Goal: Task Accomplishment & Management: Manage account settings

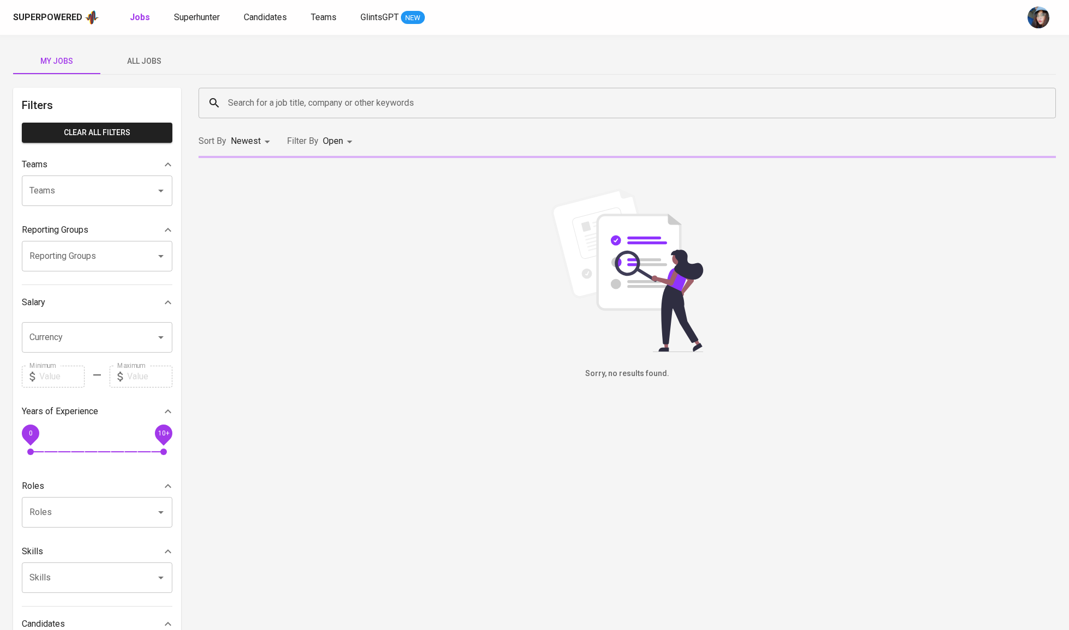
click at [252, 98] on input "Search for a job title, company or other keywords" at bounding box center [629, 103] width 809 height 21
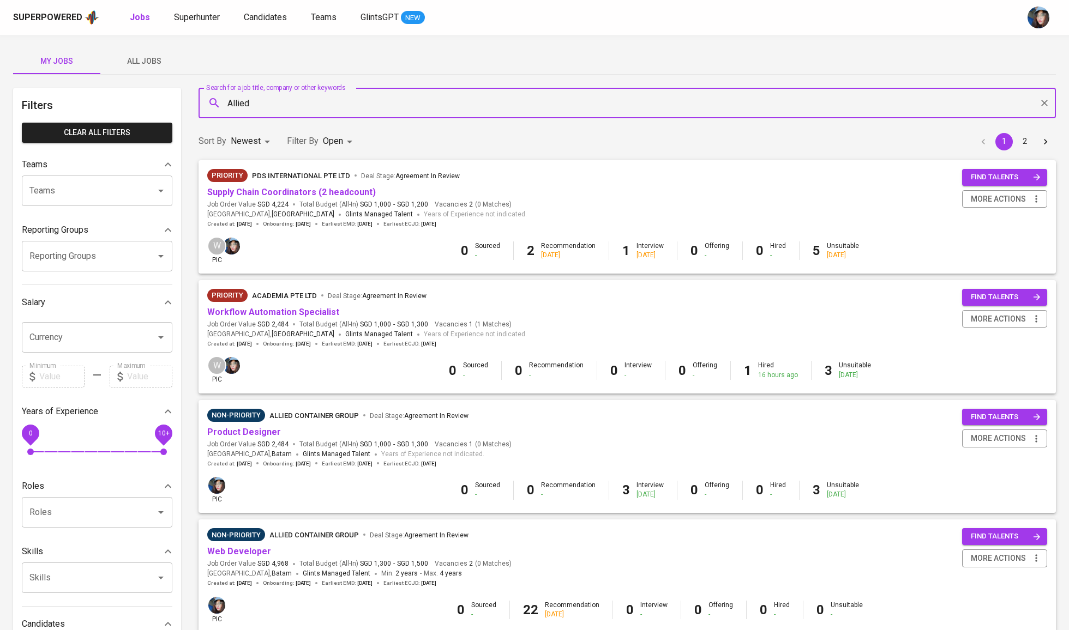
type input "Allied"
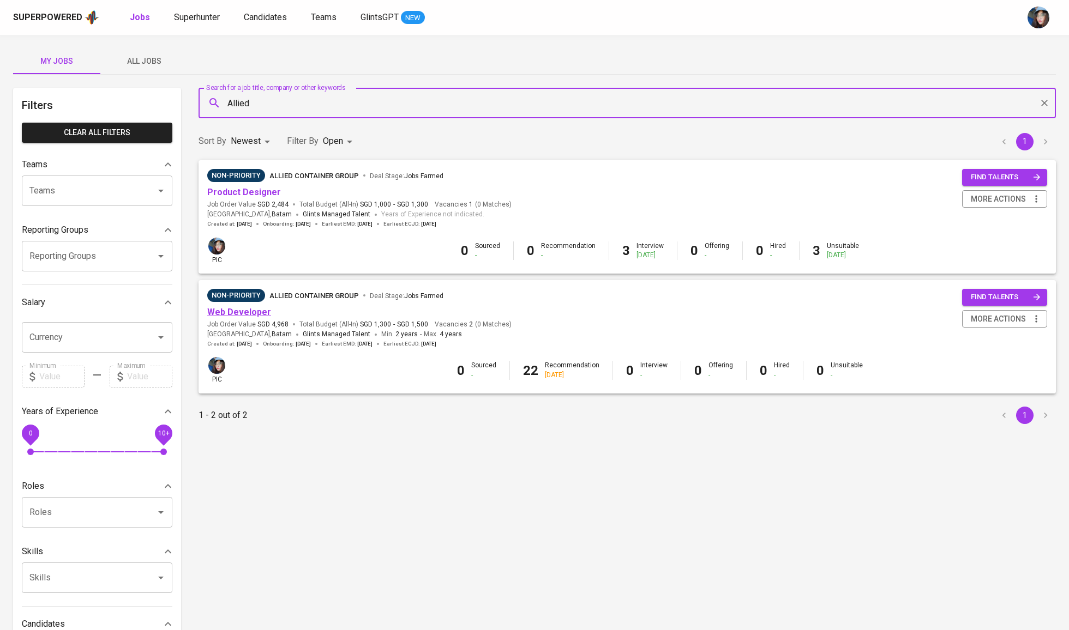
click at [247, 310] on link "Web Developer" at bounding box center [239, 312] width 64 height 10
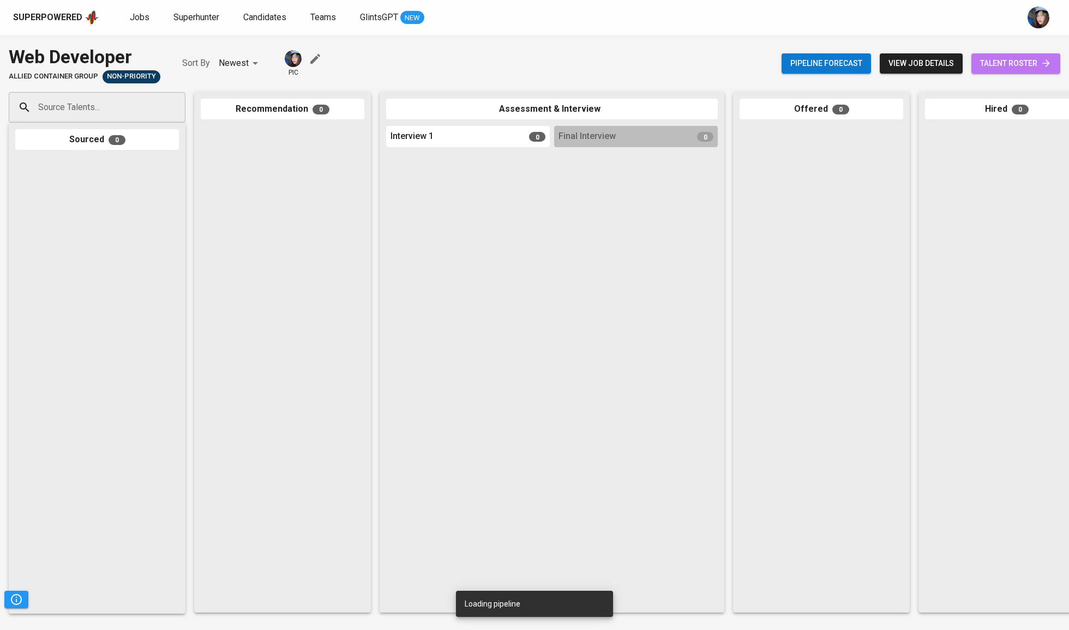
click at [1000, 59] on span "talent roster" at bounding box center [1015, 64] width 71 height 14
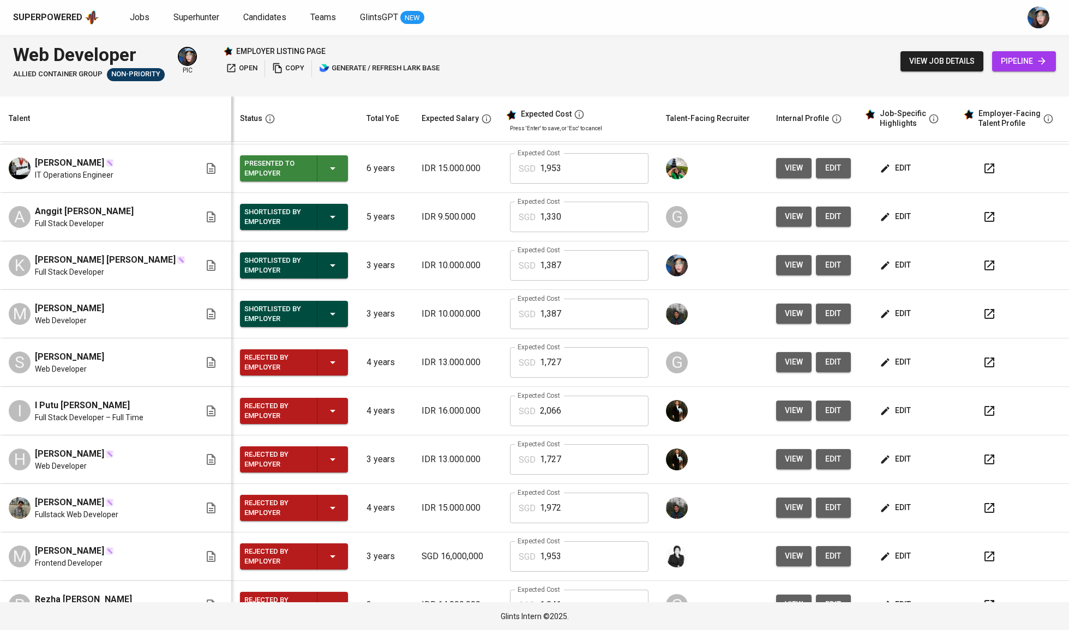
scroll to position [626, 0]
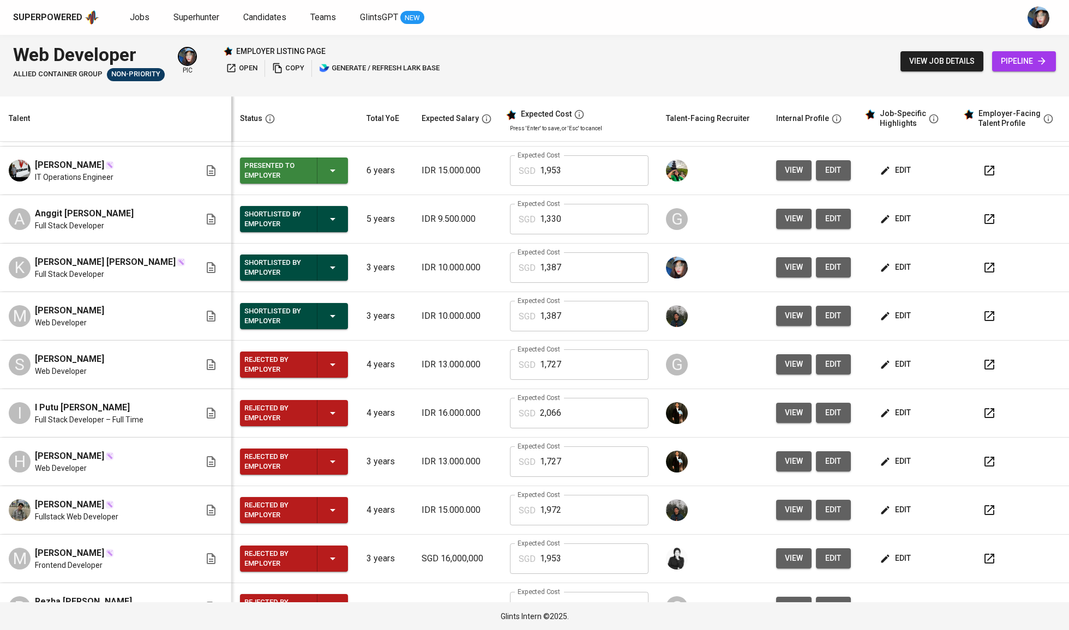
click at [326, 223] on icon "button" at bounding box center [332, 219] width 13 height 13
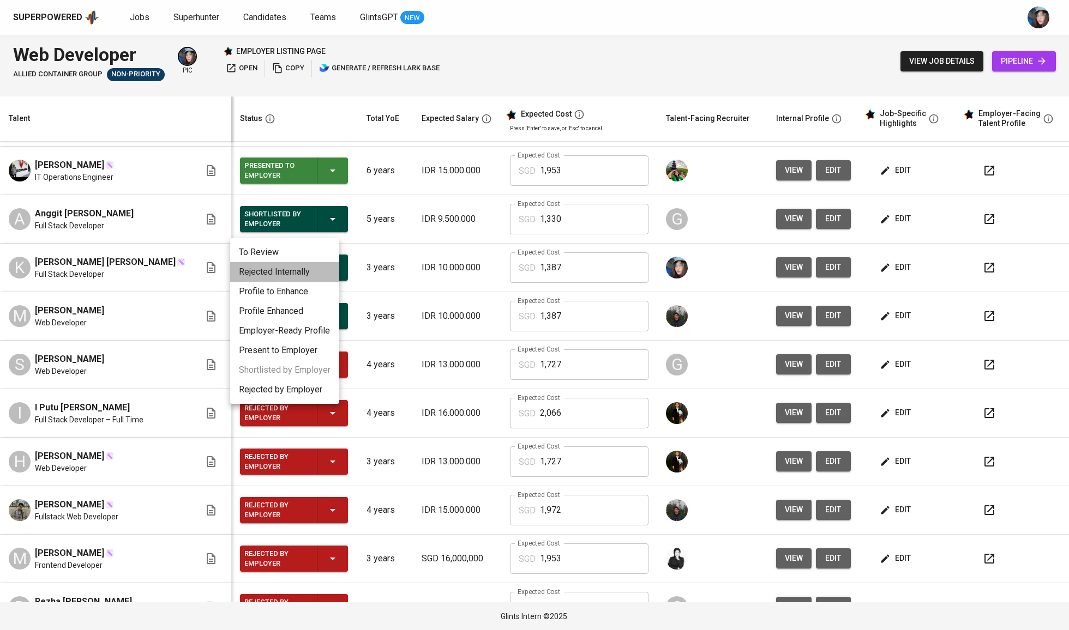
click at [314, 269] on li "Rejected Internally" at bounding box center [284, 272] width 109 height 20
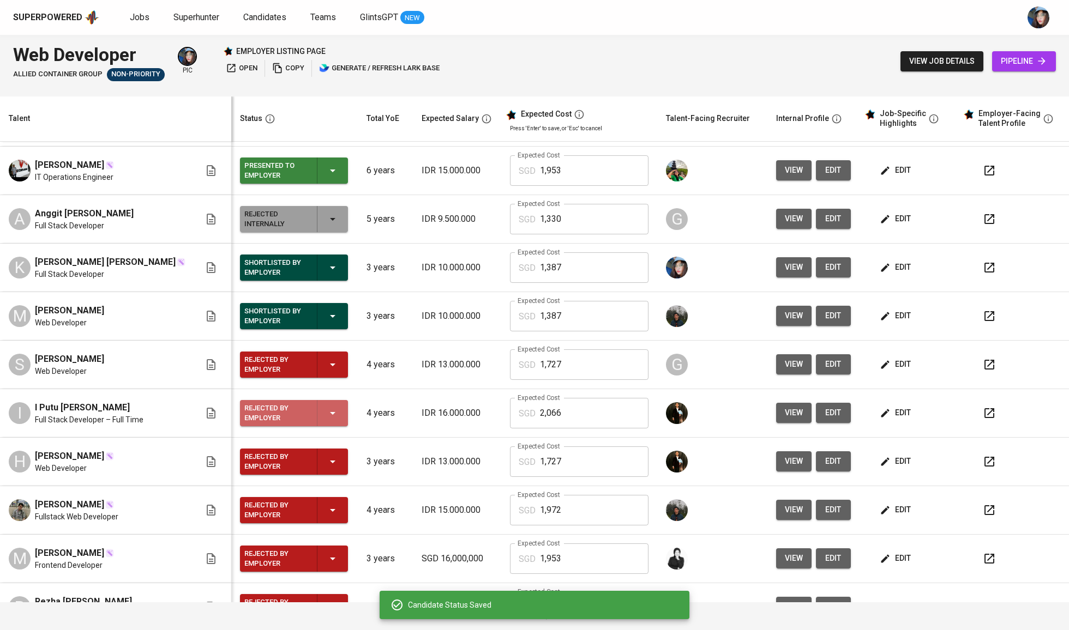
click at [326, 420] on icon "button" at bounding box center [332, 413] width 13 height 13
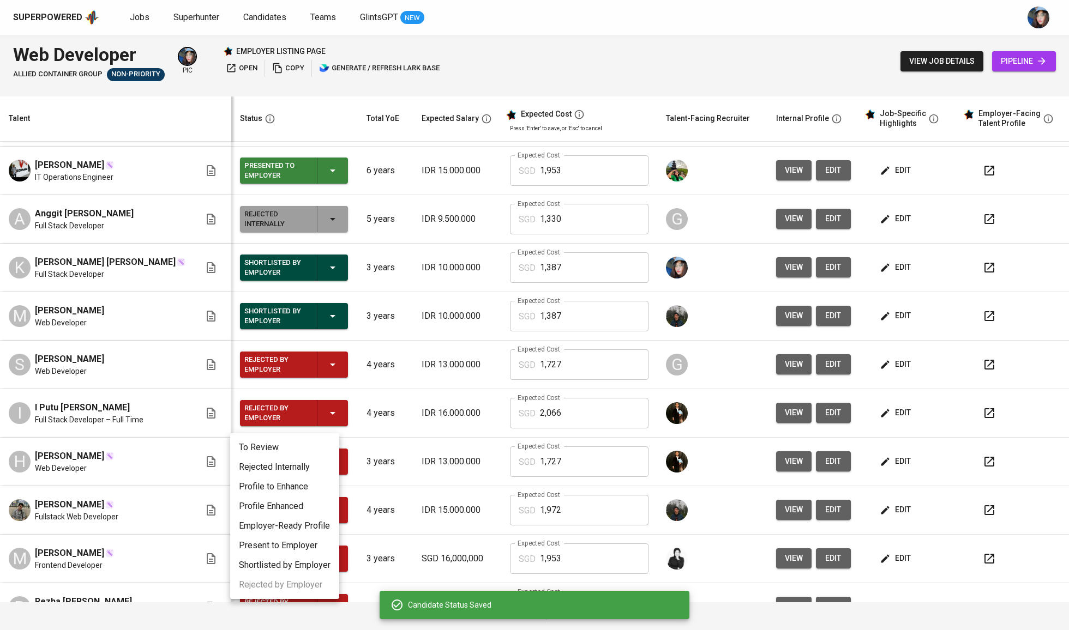
click at [316, 469] on li "Rejected Internally" at bounding box center [284, 468] width 109 height 20
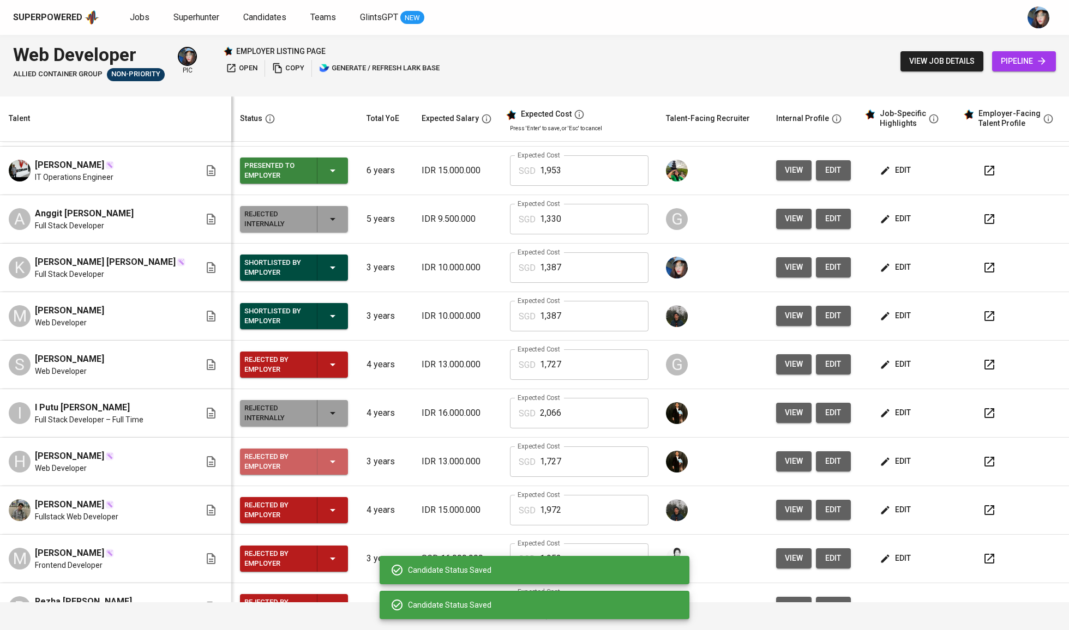
click at [326, 467] on icon "button" at bounding box center [332, 461] width 13 height 13
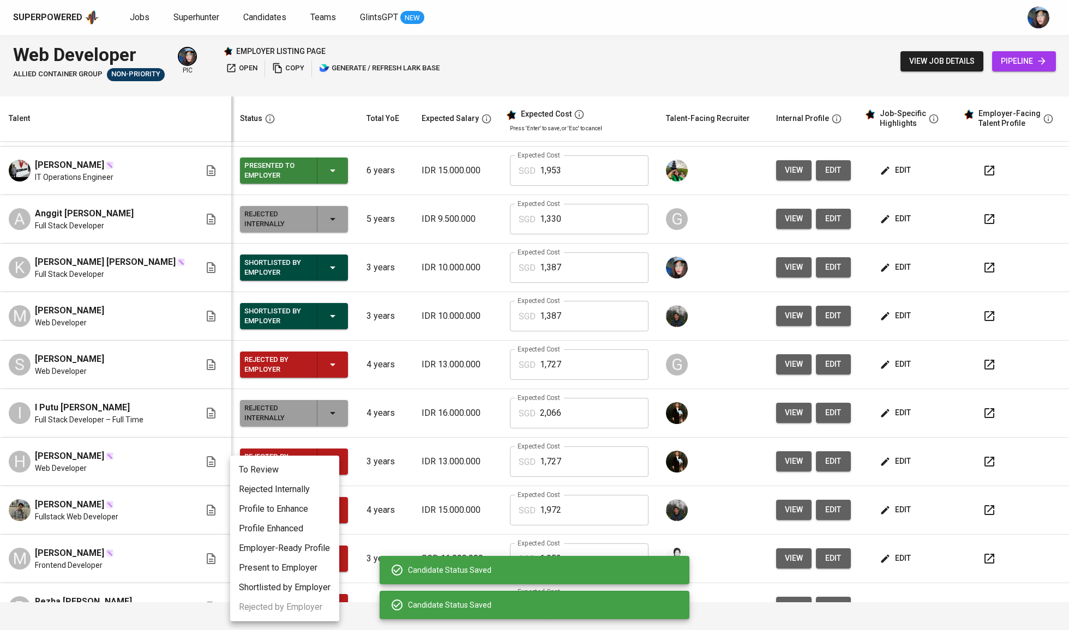
click at [321, 490] on li "Rejected Internally" at bounding box center [284, 490] width 109 height 20
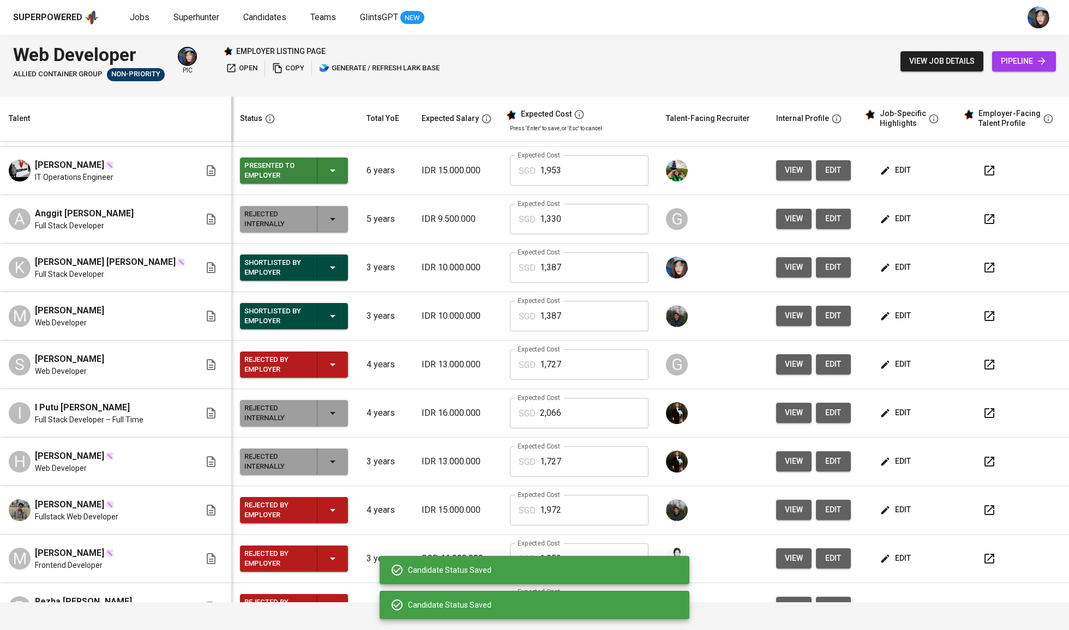
click at [326, 378] on div "Rejected by Employer" at bounding box center [293, 365] width 99 height 26
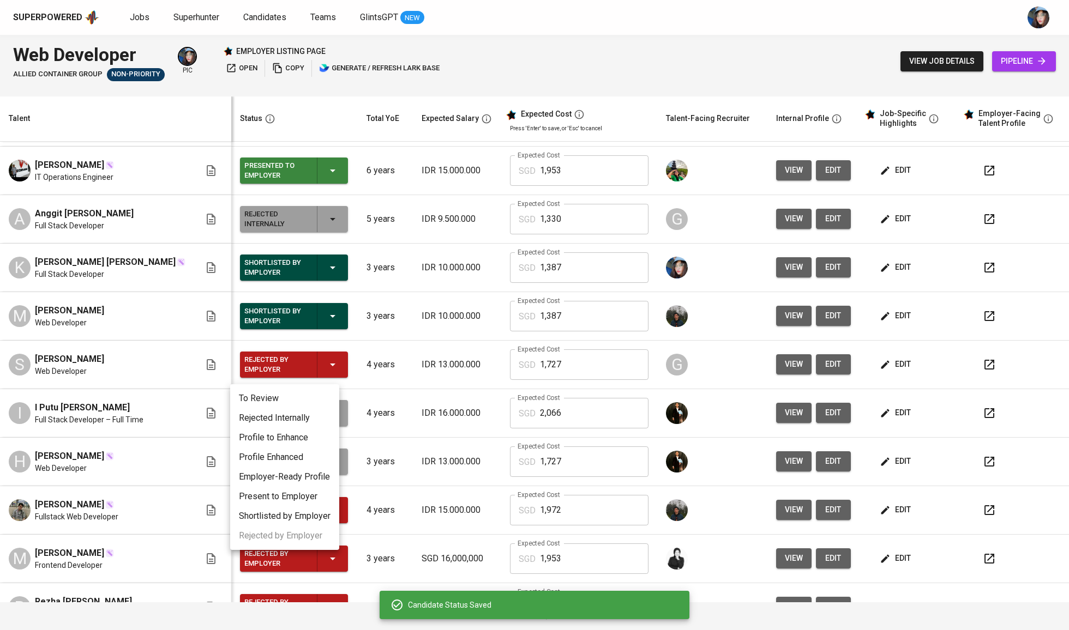
click at [317, 421] on li "Rejected Internally" at bounding box center [284, 418] width 109 height 20
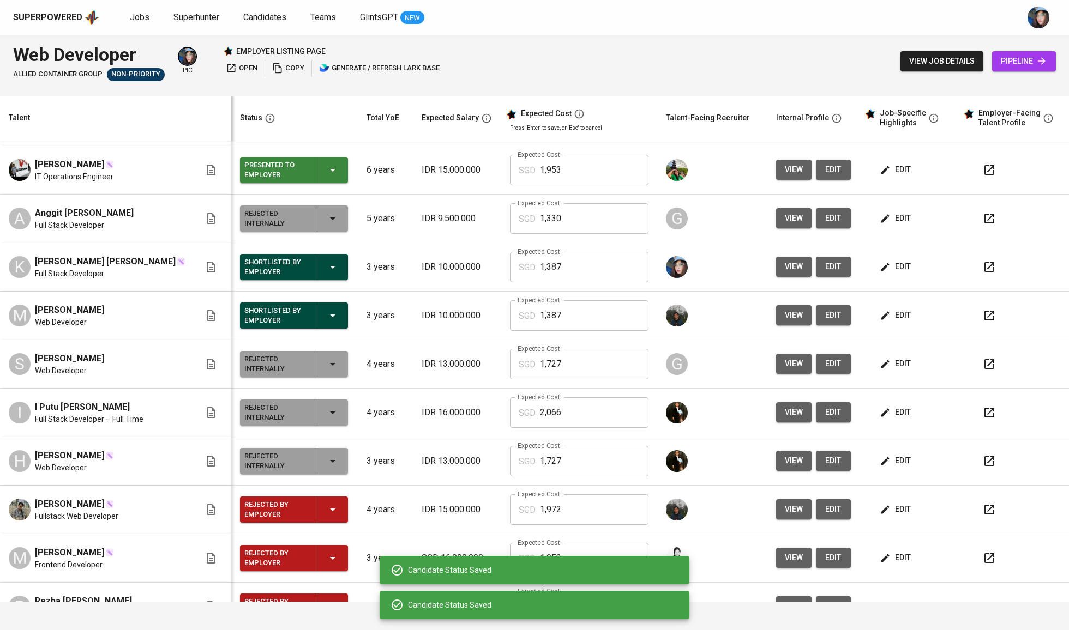
scroll to position [0, 0]
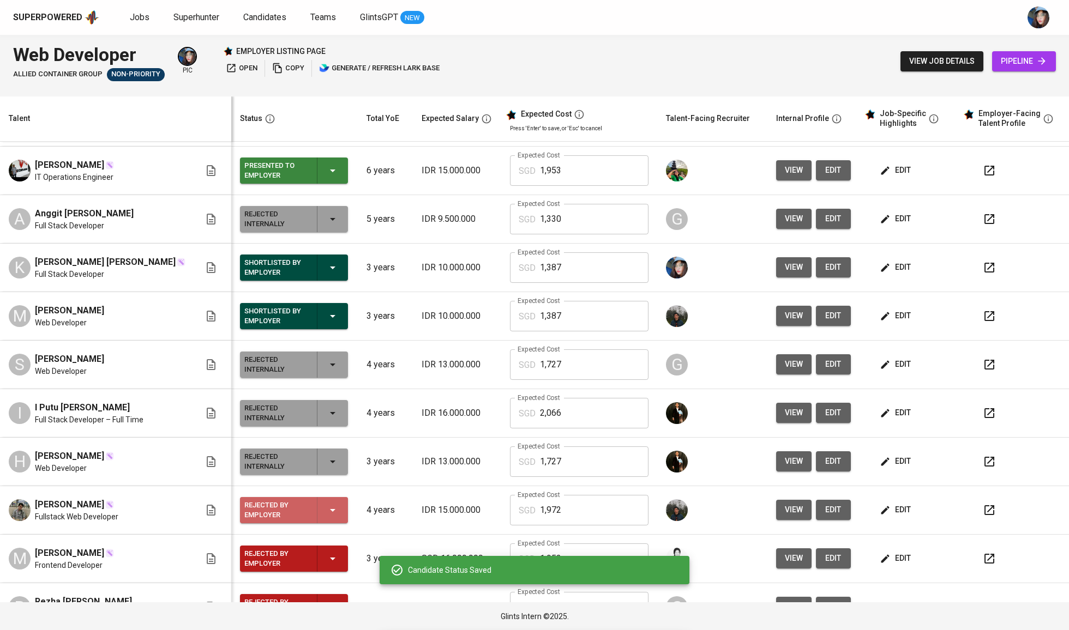
click at [326, 517] on icon "button" at bounding box center [332, 510] width 13 height 13
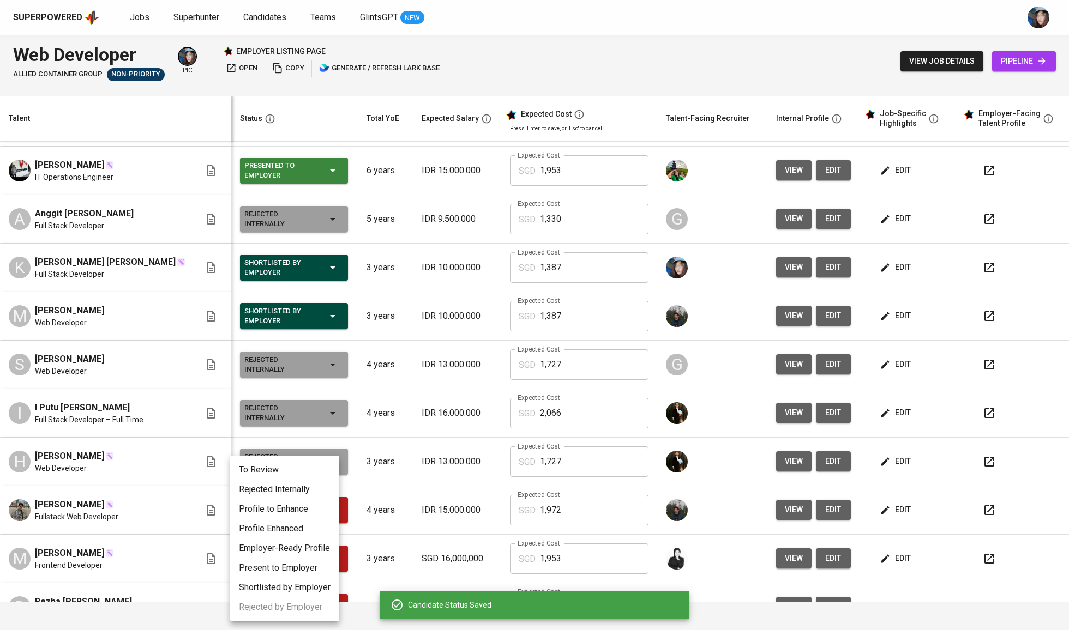
click at [317, 487] on li "Rejected Internally" at bounding box center [284, 490] width 109 height 20
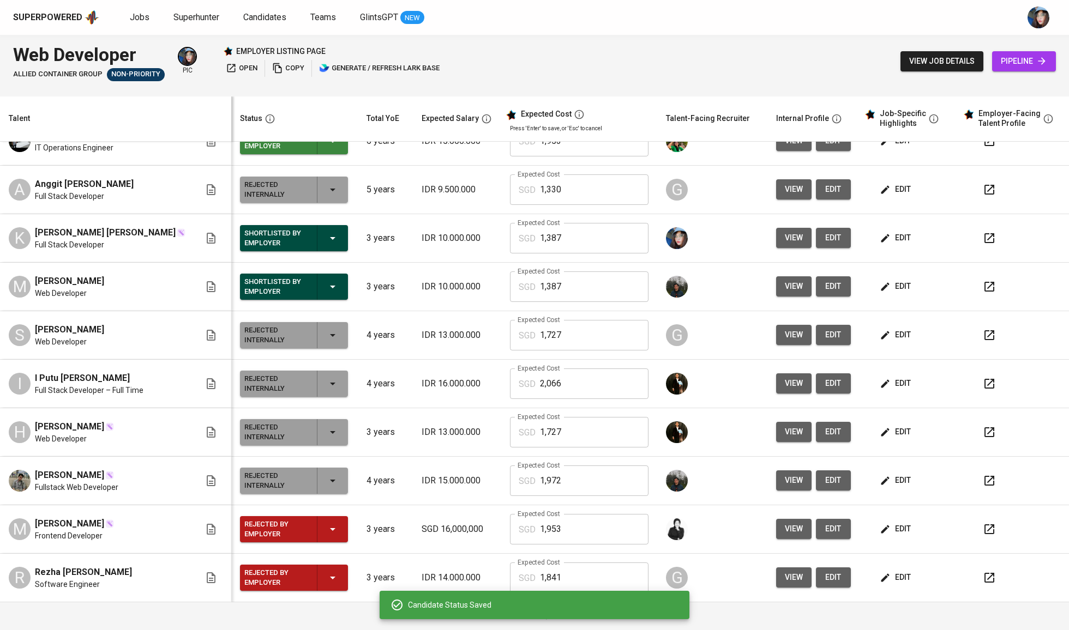
scroll to position [662, 0]
click at [326, 526] on icon "button" at bounding box center [332, 529] width 13 height 13
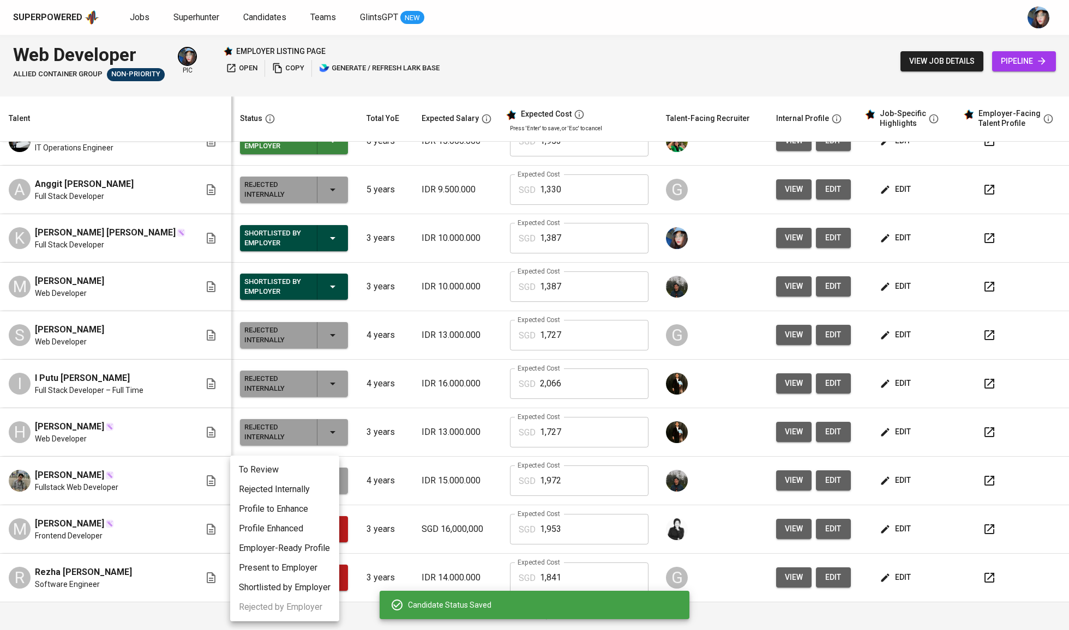
click at [309, 485] on li "Rejected Internally" at bounding box center [284, 490] width 109 height 20
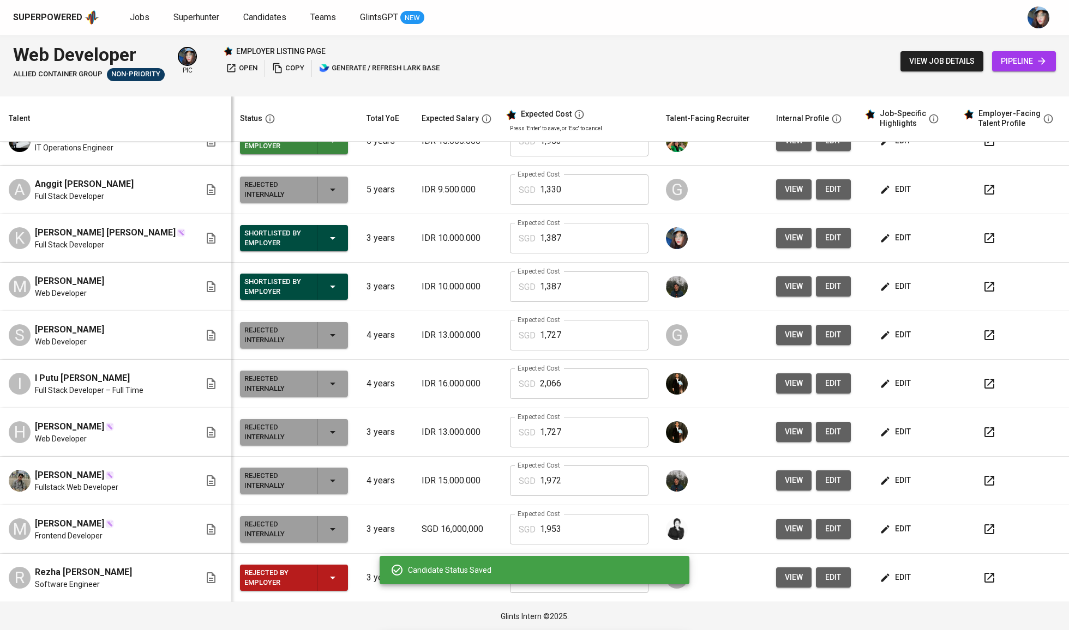
click at [326, 572] on icon "button" at bounding box center [332, 578] width 13 height 13
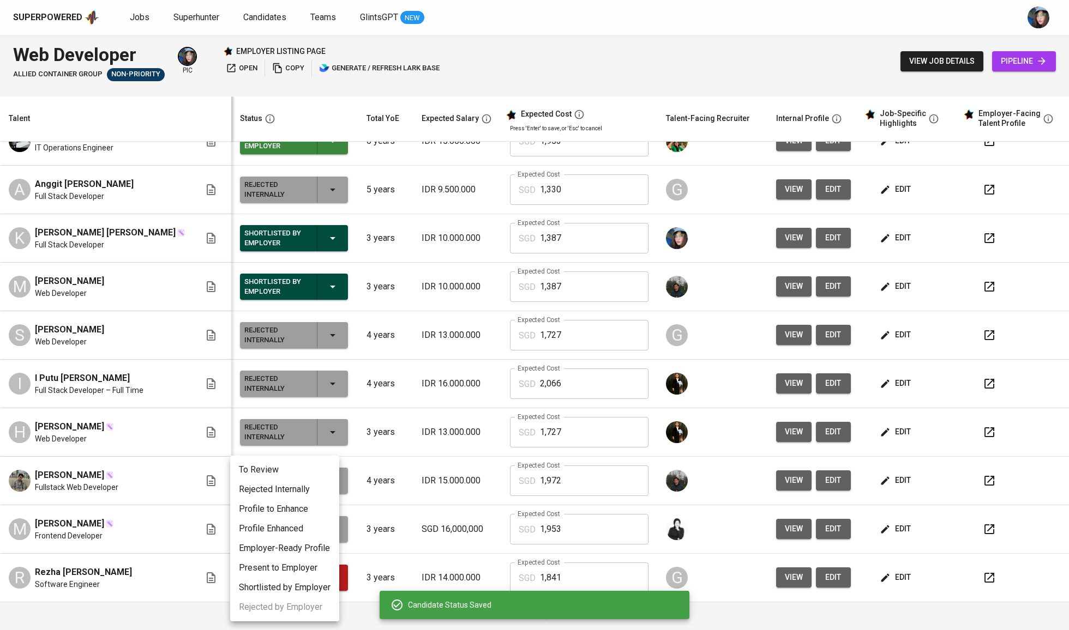
click at [313, 492] on li "Rejected Internally" at bounding box center [284, 490] width 109 height 20
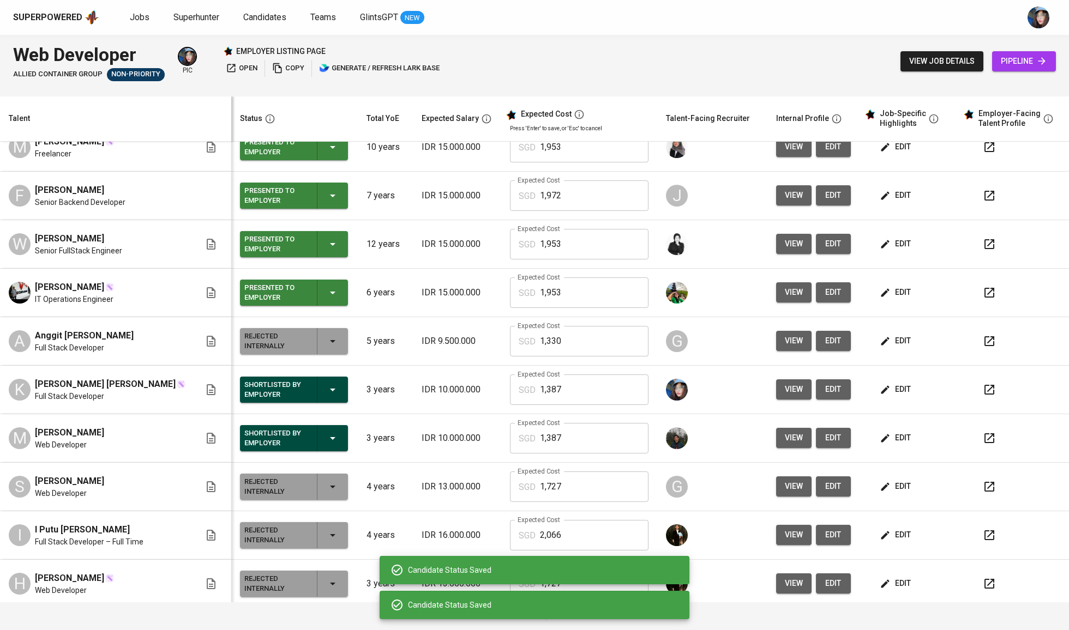
scroll to position [501, 0]
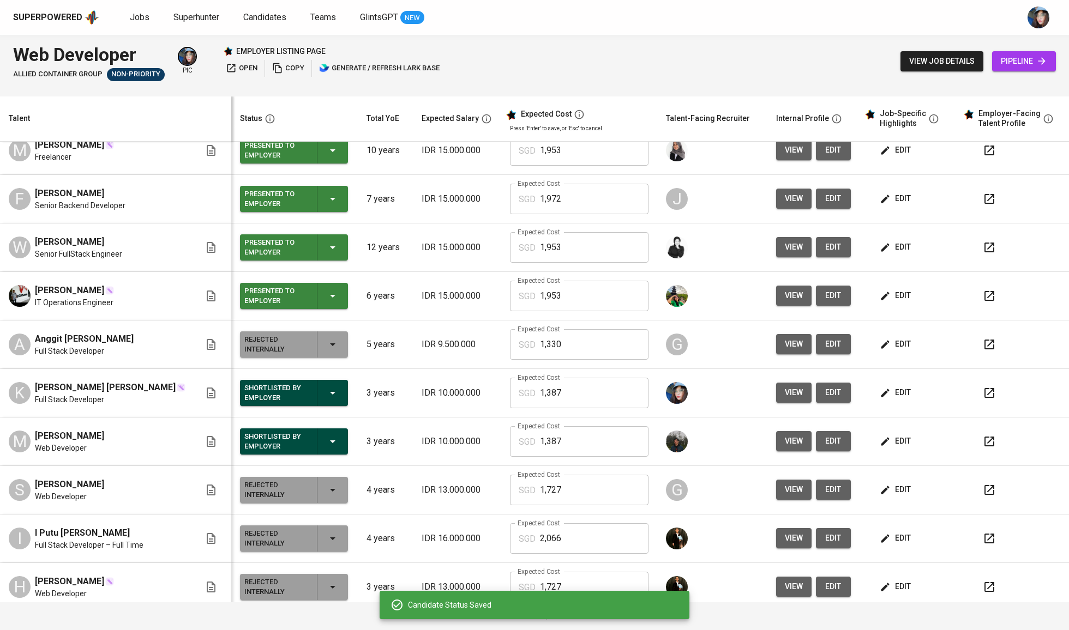
click at [326, 303] on icon "button" at bounding box center [332, 296] width 13 height 13
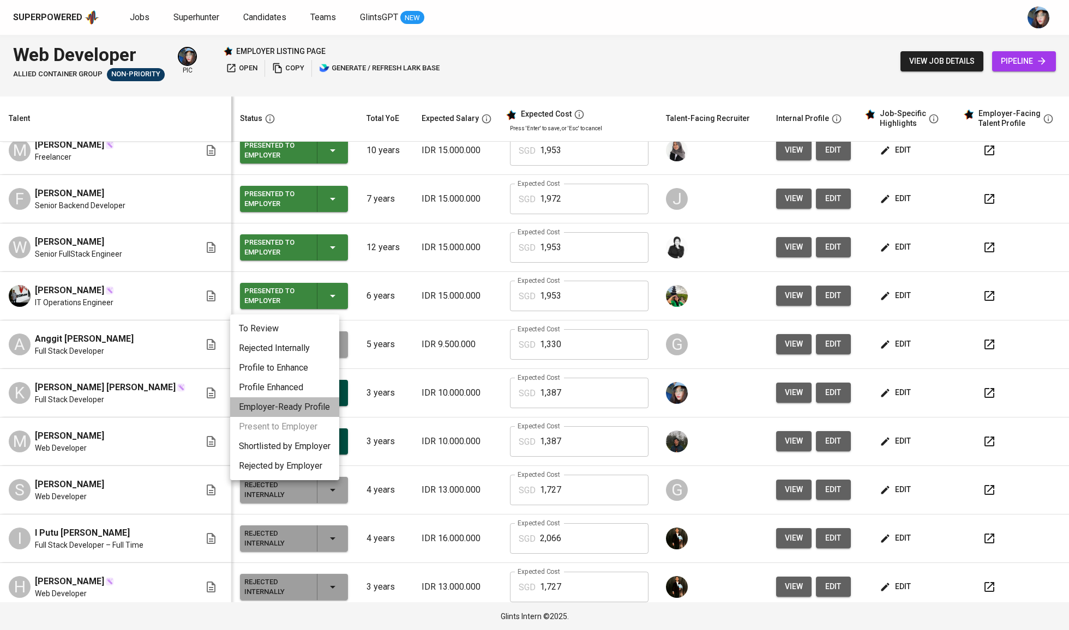
click at [311, 404] on li "Employer-Ready Profile" at bounding box center [284, 408] width 109 height 20
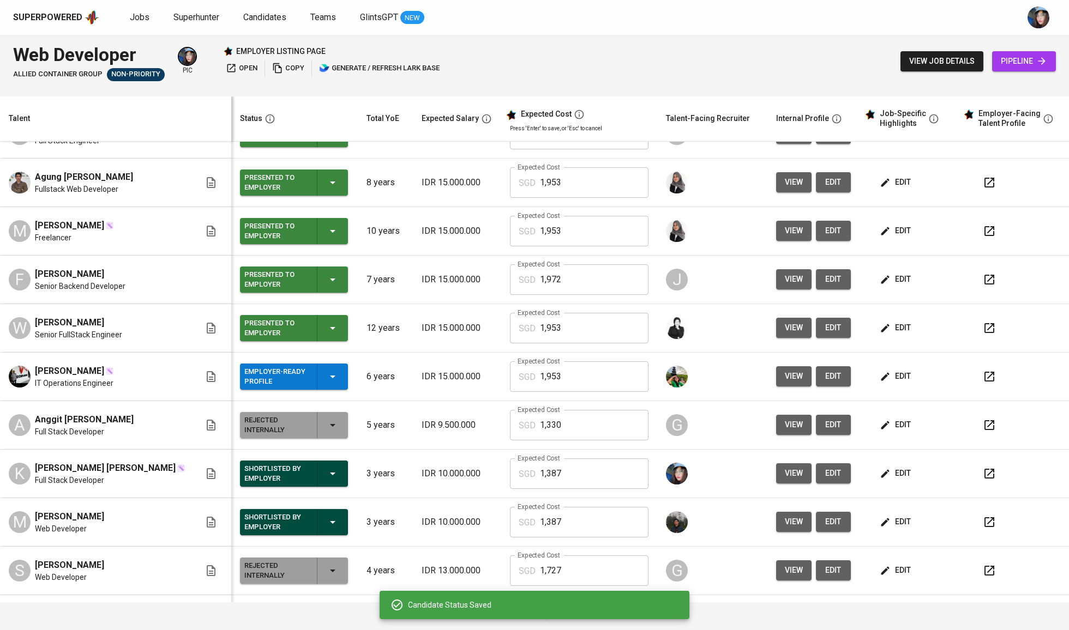
scroll to position [419, 0]
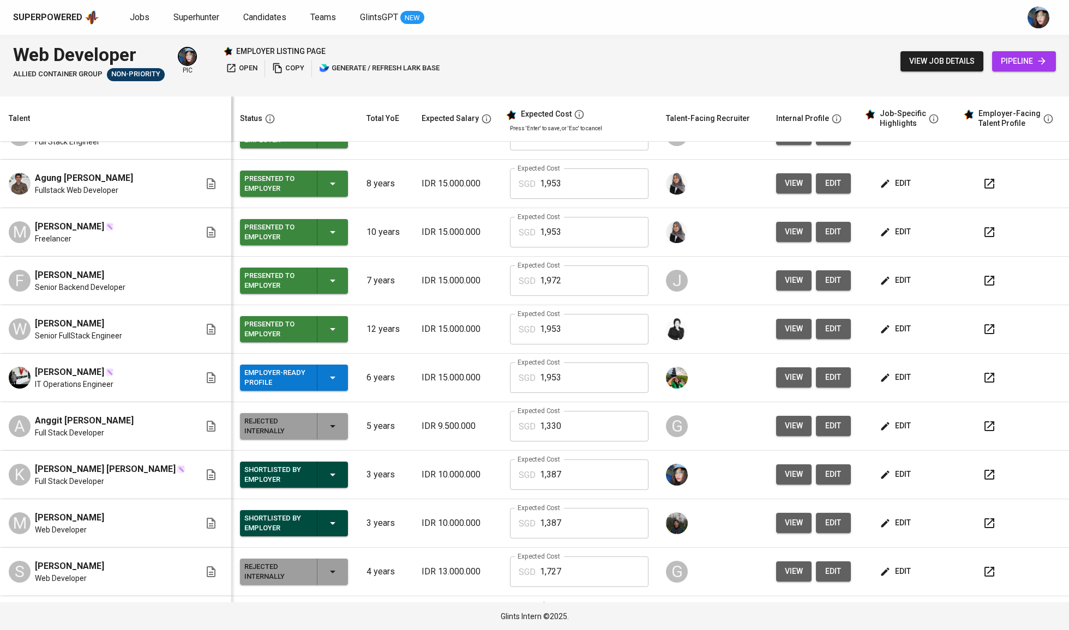
click at [326, 287] on icon "button" at bounding box center [332, 280] width 13 height 13
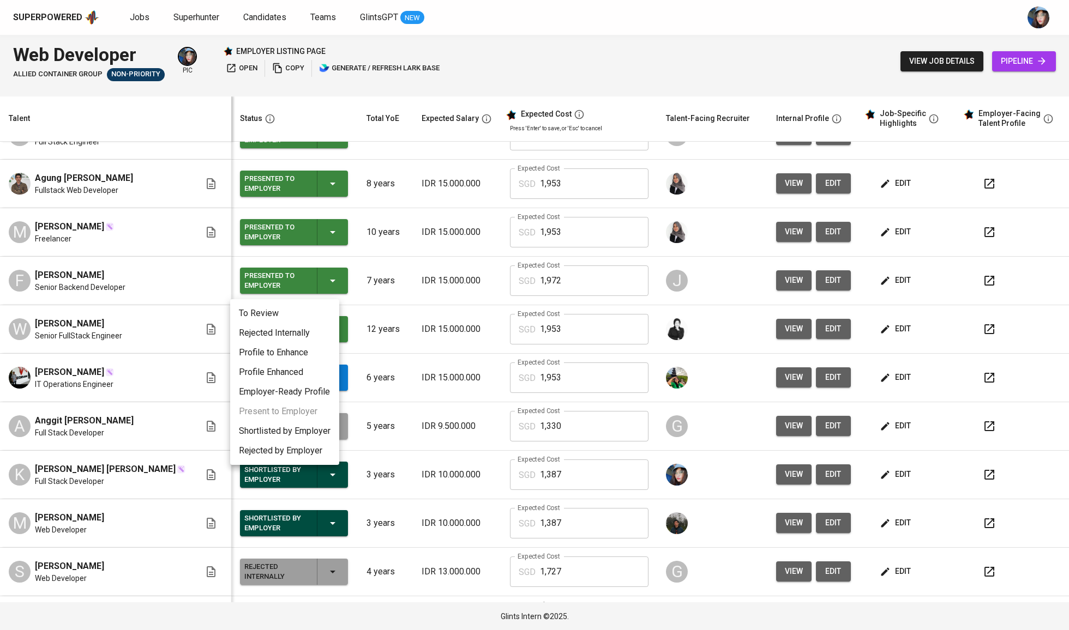
click at [308, 395] on li "Employer-Ready Profile" at bounding box center [284, 392] width 109 height 20
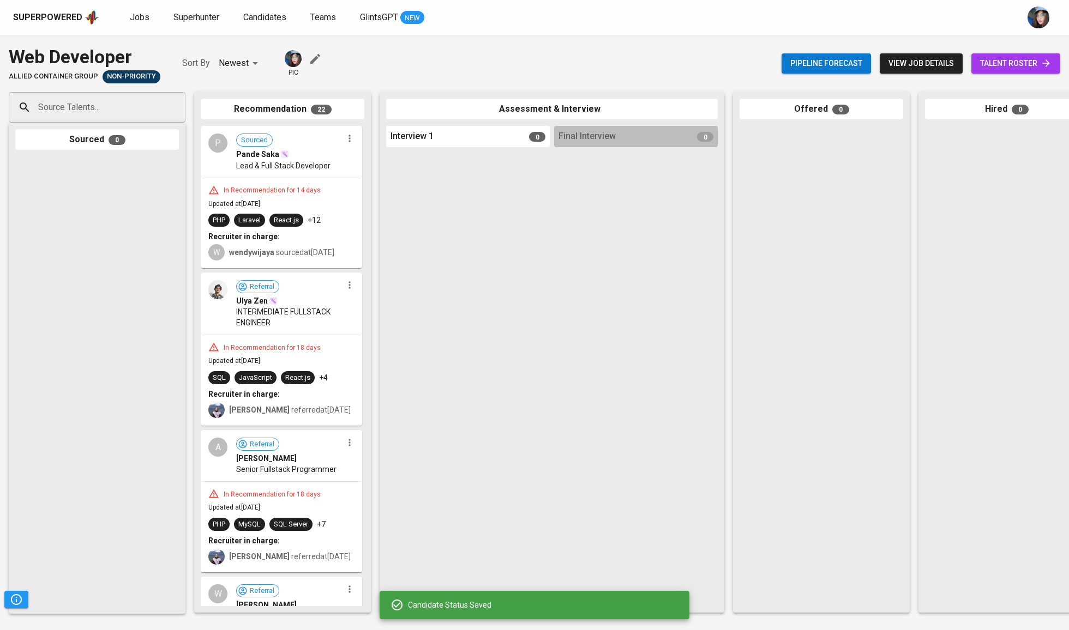
click at [987, 66] on span "talent roster" at bounding box center [1015, 64] width 71 height 14
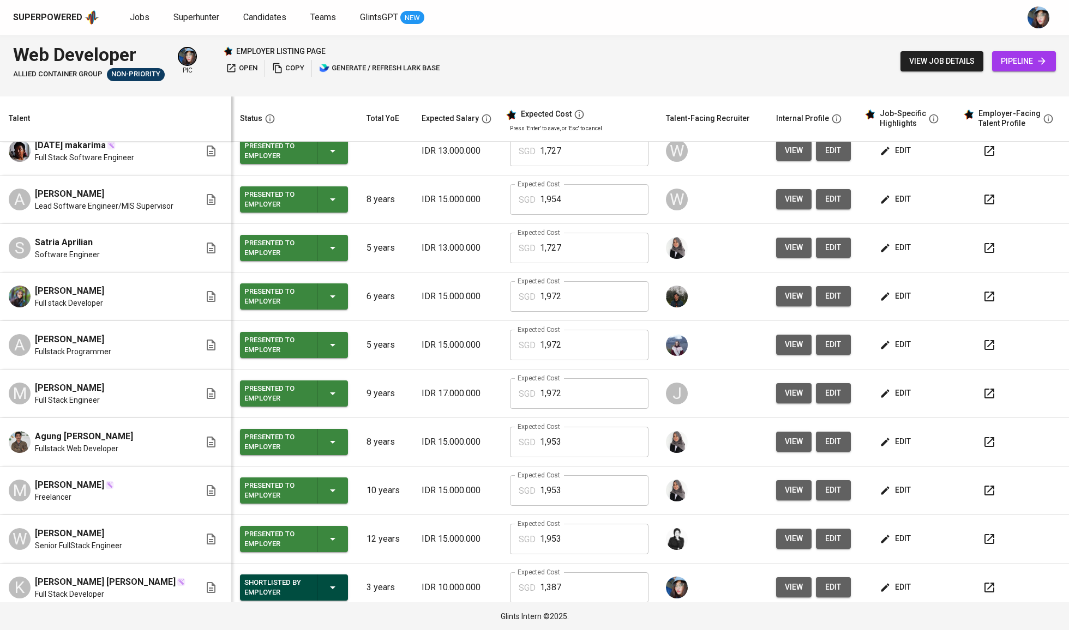
scroll to position [259, 0]
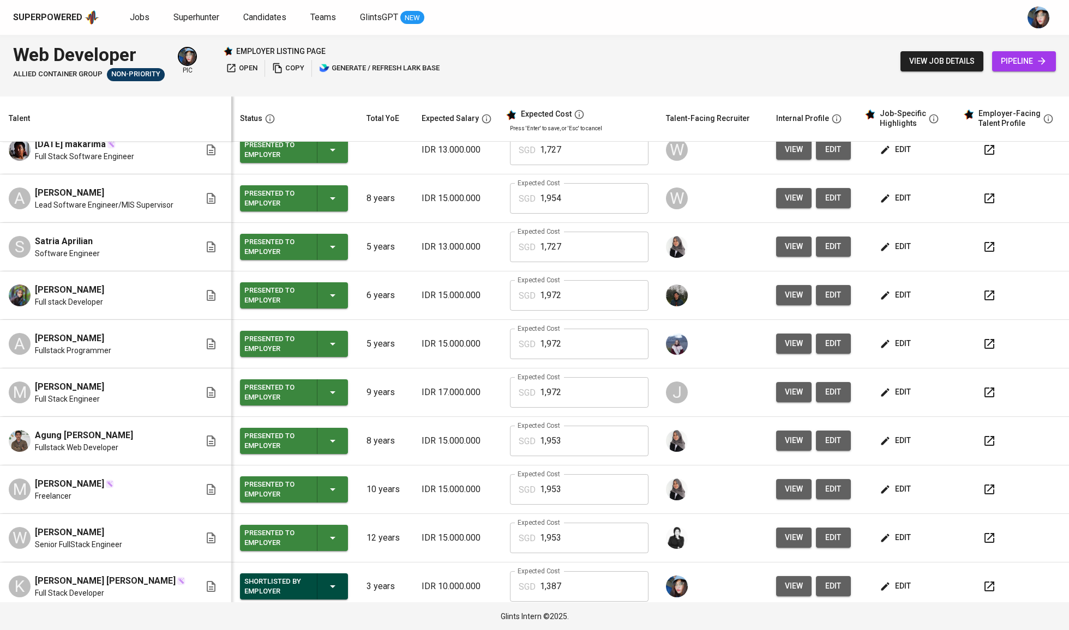
click at [329, 453] on div "Presented to Employer" at bounding box center [293, 441] width 99 height 26
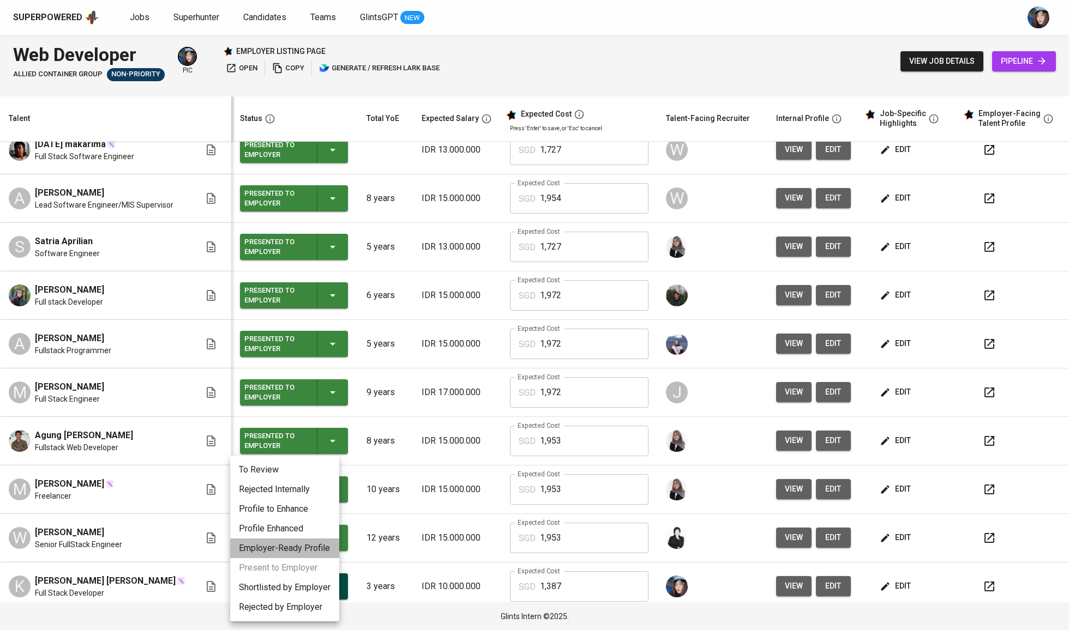
click at [293, 550] on li "Employer-Ready Profile" at bounding box center [284, 549] width 109 height 20
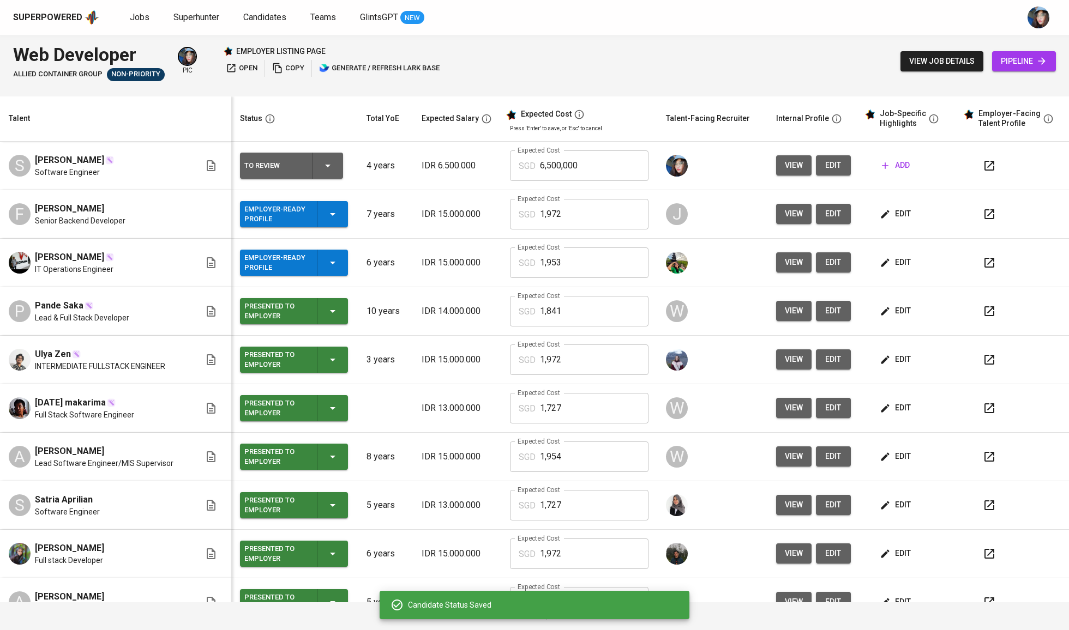
scroll to position [0, 0]
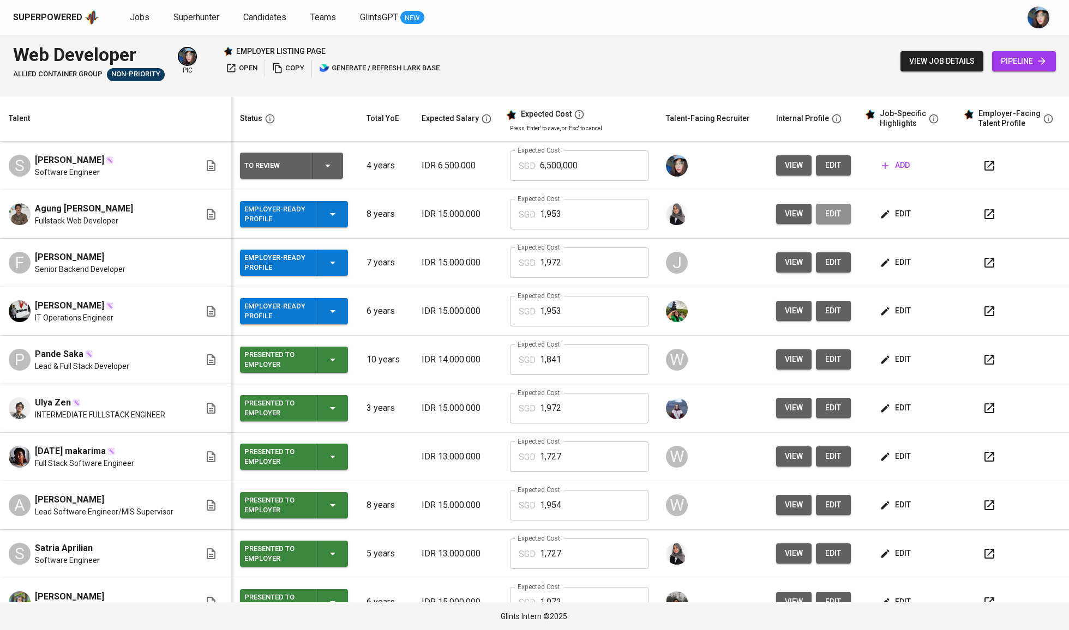
click at [832, 216] on button "edit" at bounding box center [833, 214] width 35 height 20
click at [826, 264] on span "edit" at bounding box center [833, 263] width 17 height 14
click at [827, 315] on span "edit" at bounding box center [833, 311] width 17 height 14
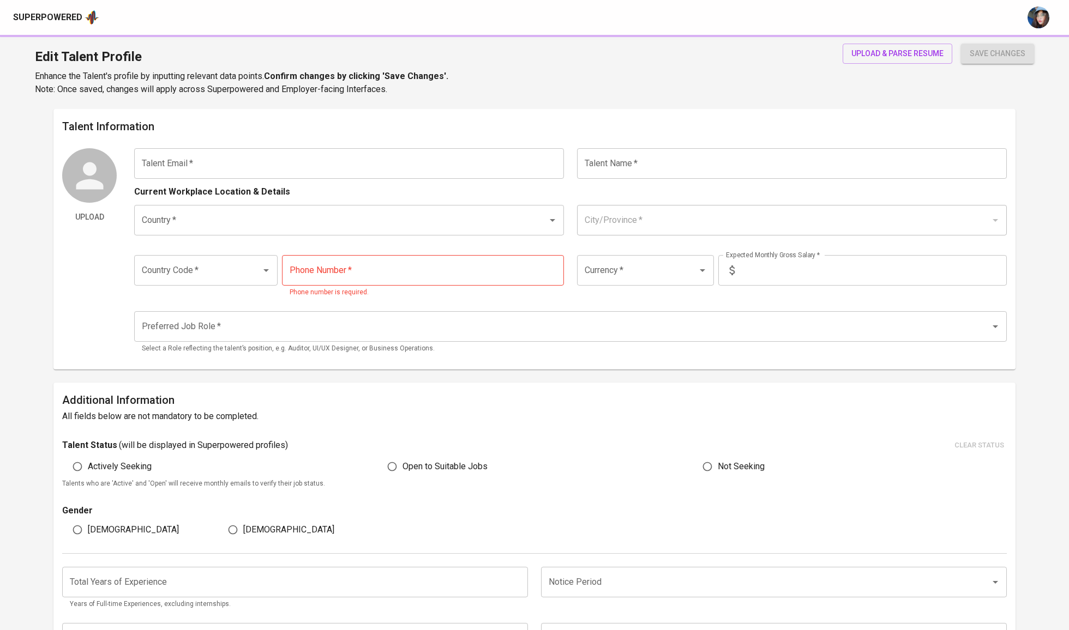
type input "agung.robbi@gmail.com"
type input "Agung [PERSON_NAME]"
type input "Indonesia"
type input "Batu, Jawa Timur"
type input "+62"
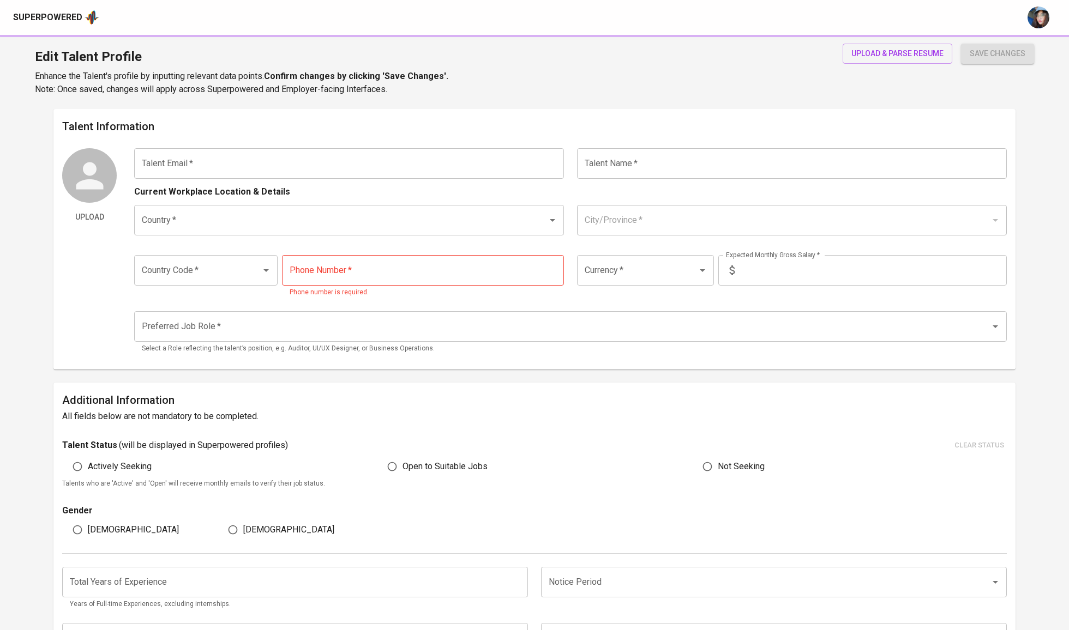
type input "822-3405-0755"
type input "IDR"
type input "Full Stack Developer"
radio input "true"
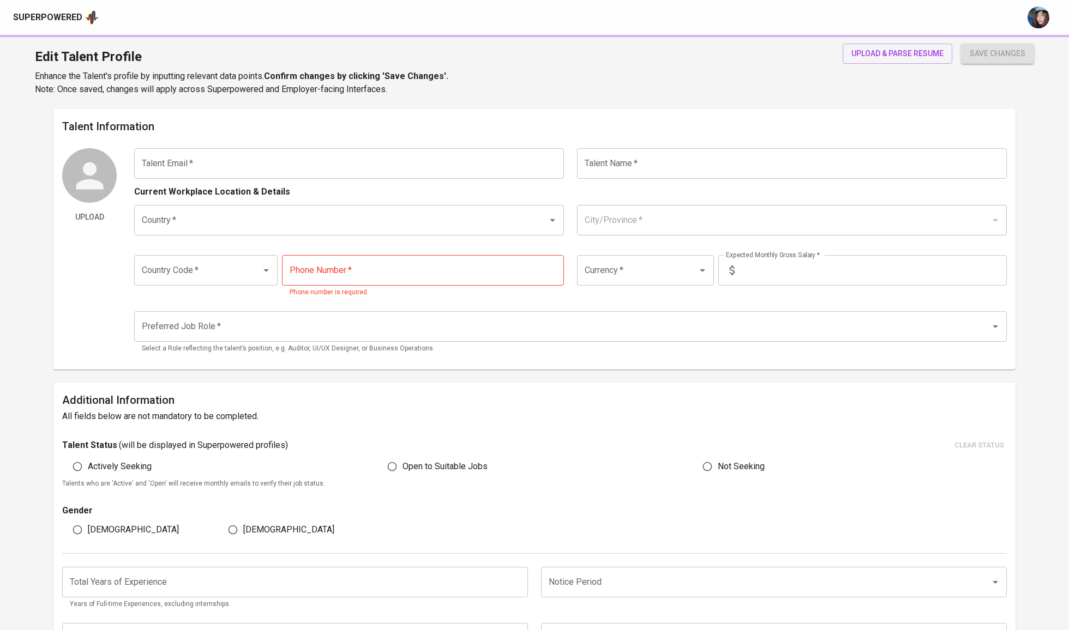
type input "8"
type input "Immediately Available"
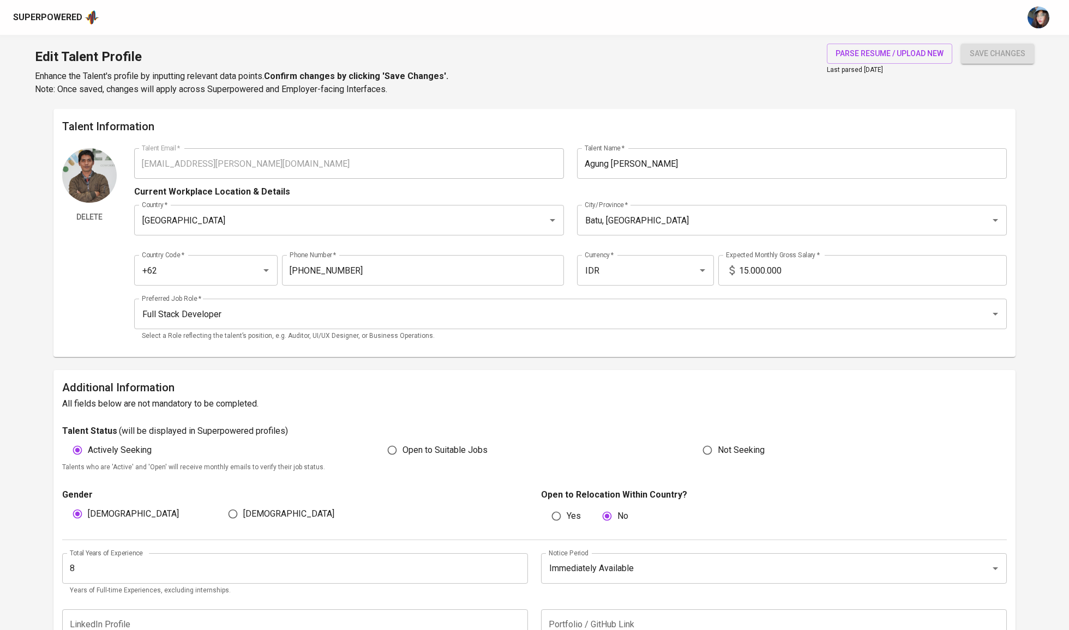
click at [755, 268] on input "15.000.000" at bounding box center [873, 270] width 268 height 31
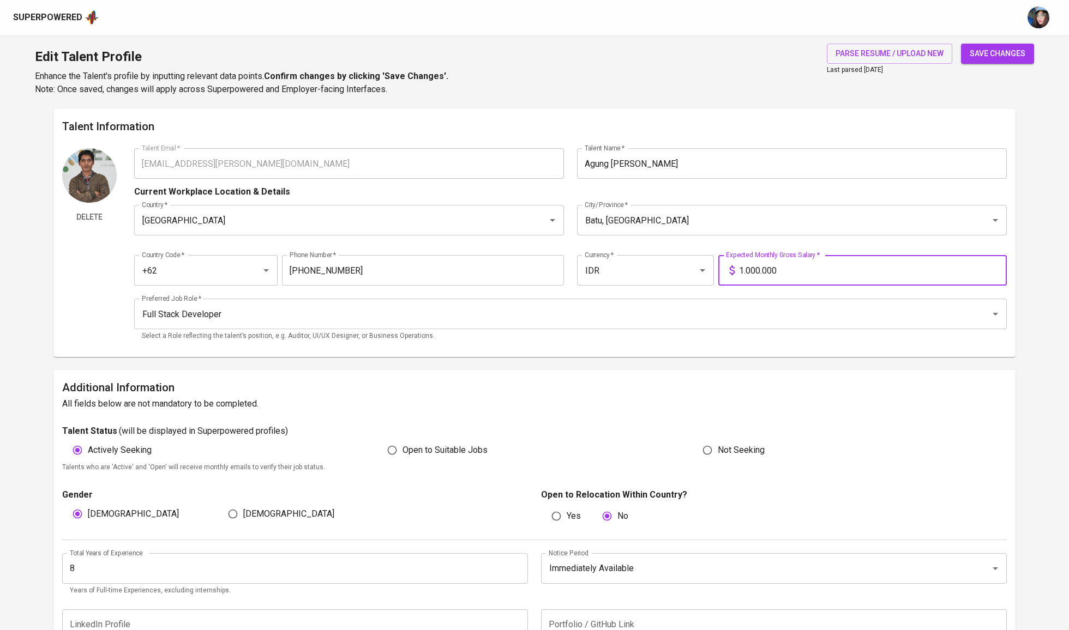
type input "10.000.000"
click at [1006, 62] on button "save changes" at bounding box center [997, 54] width 73 height 20
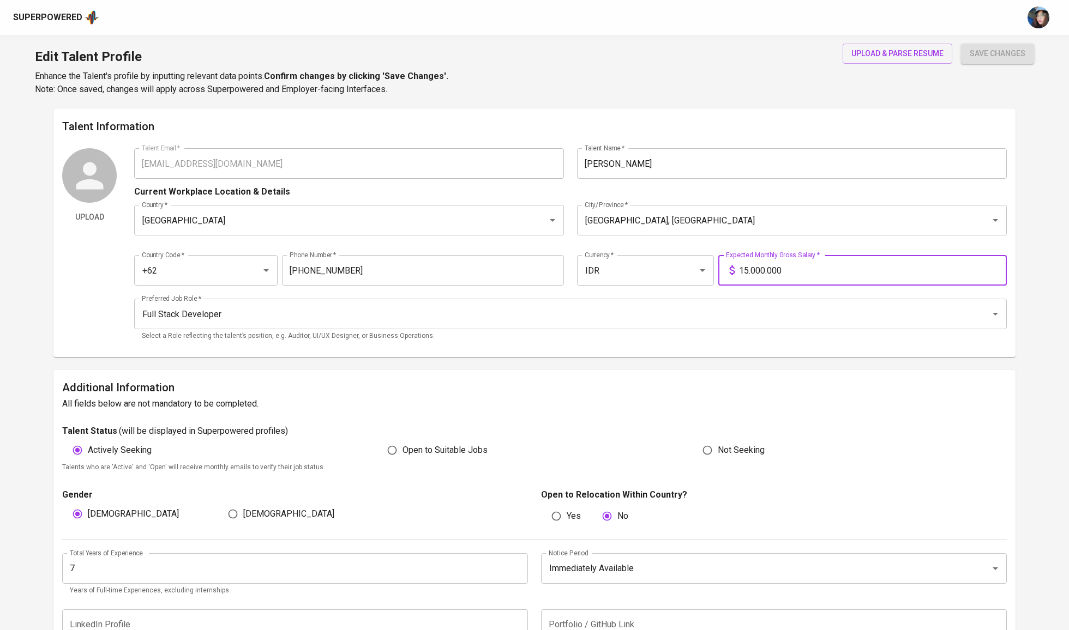
click at [762, 271] on input "15.000.000" at bounding box center [873, 270] width 268 height 31
type input "10.000.000"
click at [1011, 56] on span "save changes" at bounding box center [998, 54] width 56 height 14
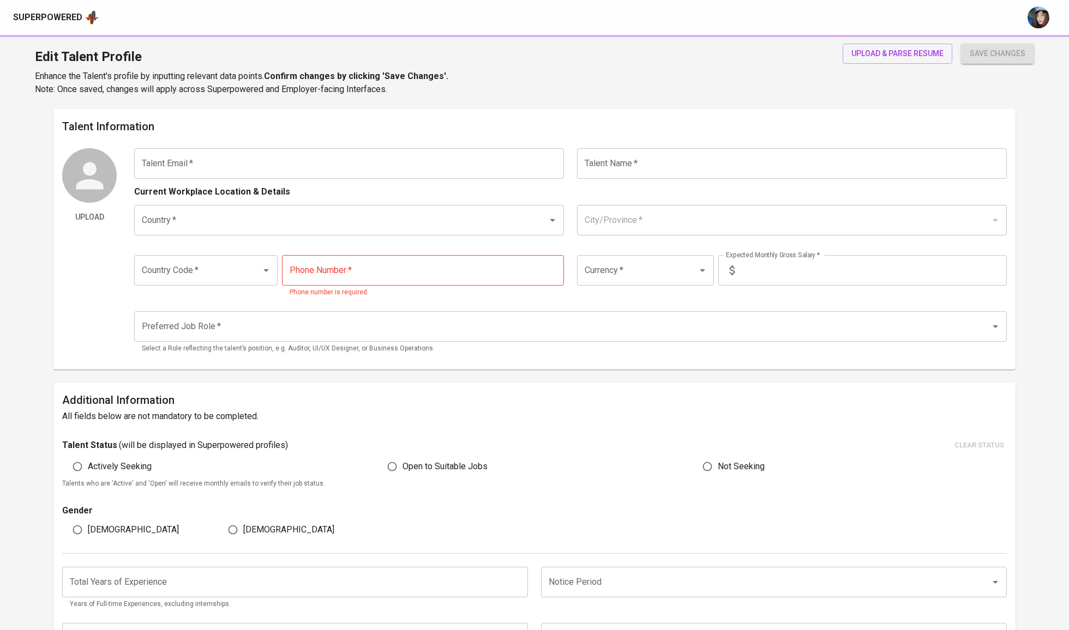
type input "rakahikmah46@gmail.com"
type input "[PERSON_NAME]"
type input "Indonesia"
type input "Tangerang, Banten"
type input "+62"
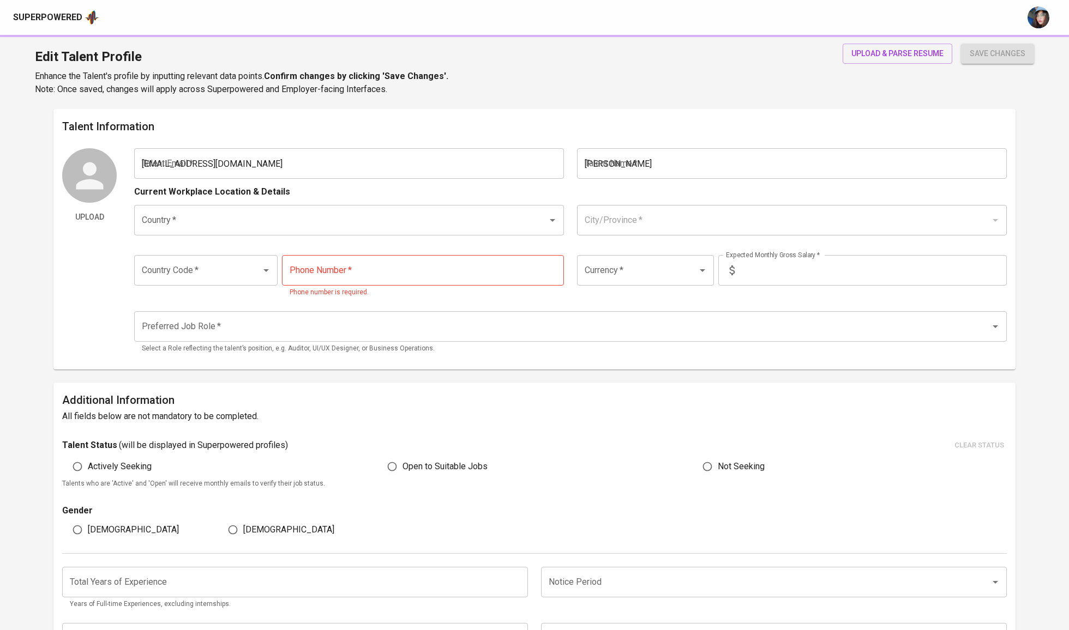
type input "822-9761-0830"
type input "IDR"
type input "Full Stack Developer"
radio input "true"
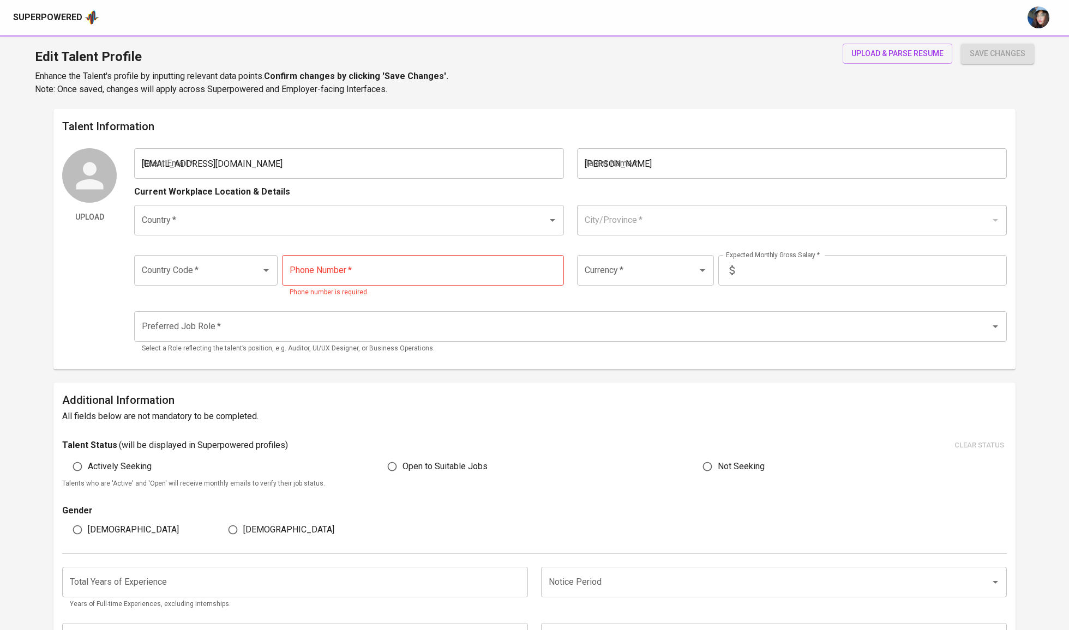
type input "6"
type input "1 Month"
type input "https://rakahikmah.github.io/portfolio/"
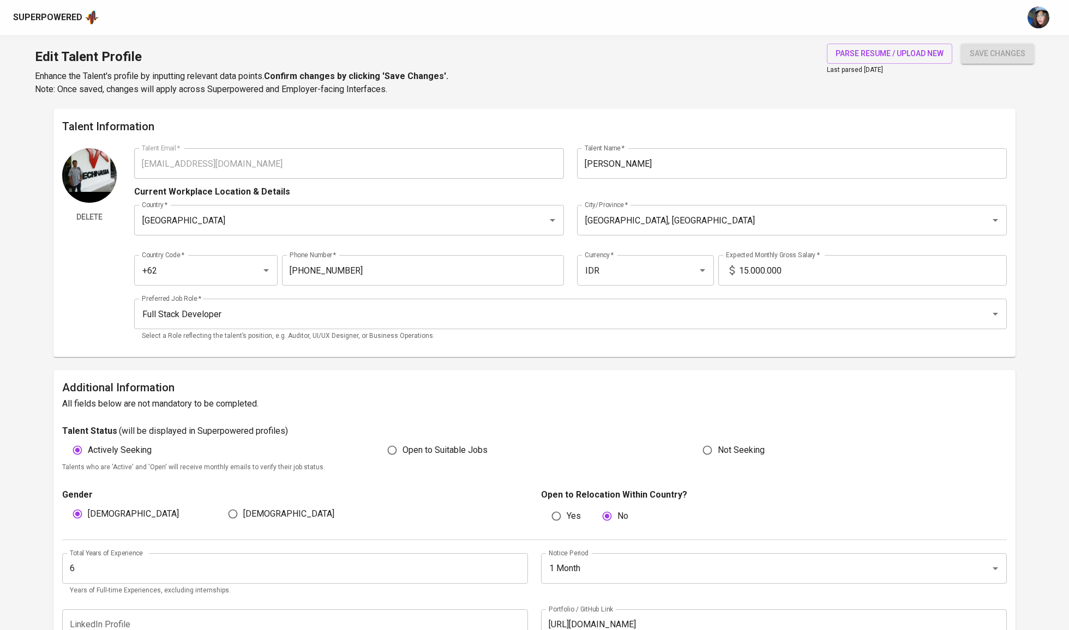
click at [726, 261] on div "15.000.000 Expected Monthly Gross Salary *" at bounding box center [862, 270] width 289 height 31
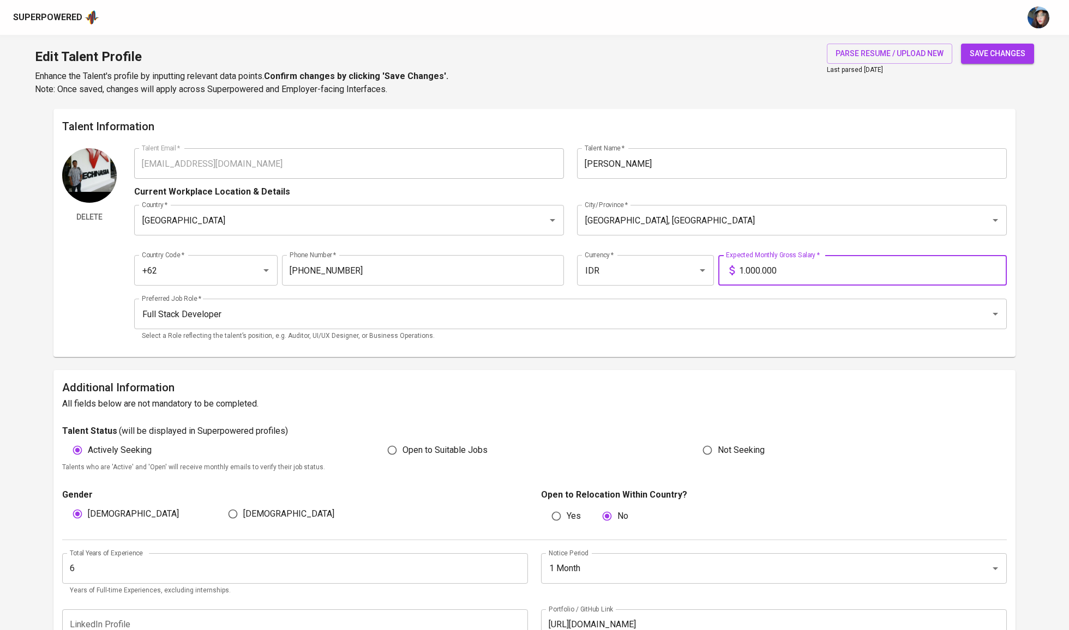
type input "10.000.000"
click at [998, 55] on span "save changes" at bounding box center [998, 54] width 56 height 14
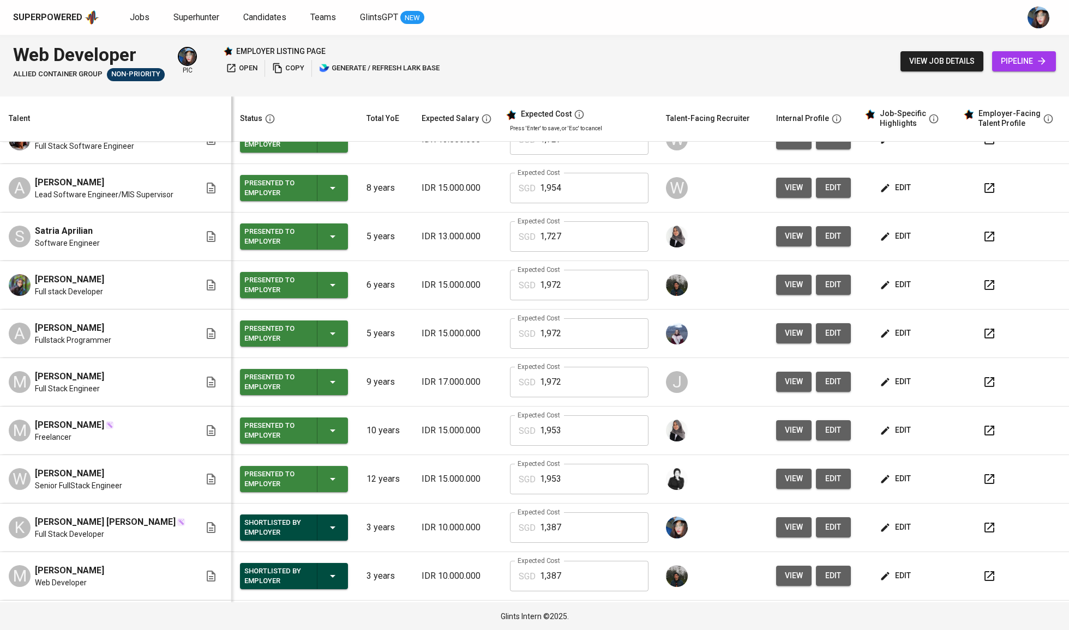
scroll to position [506, 0]
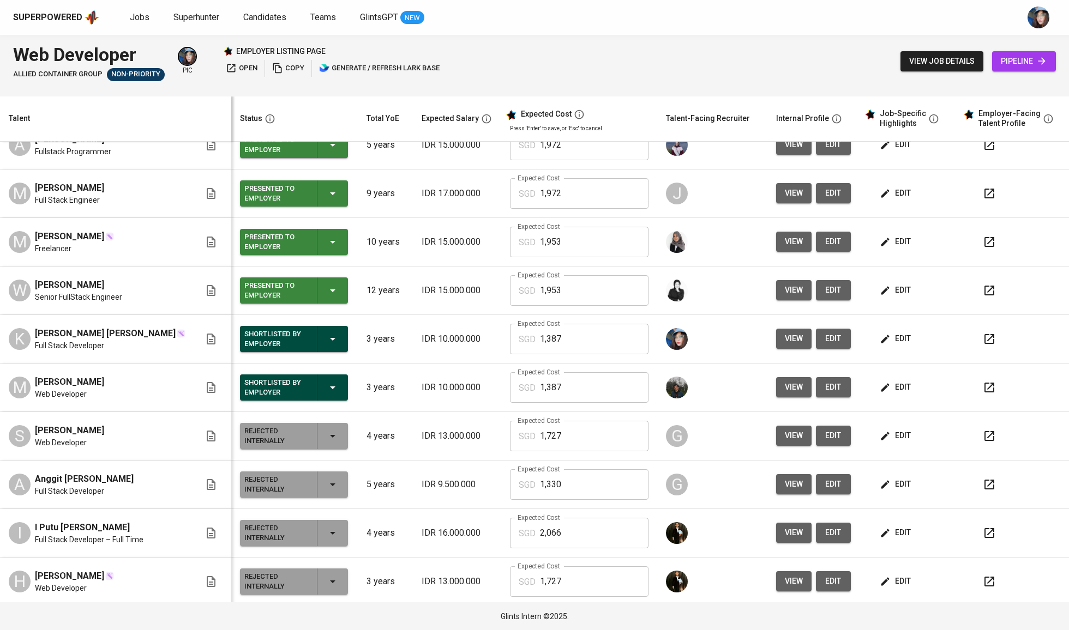
click at [894, 341] on span "edit" at bounding box center [896, 339] width 29 height 14
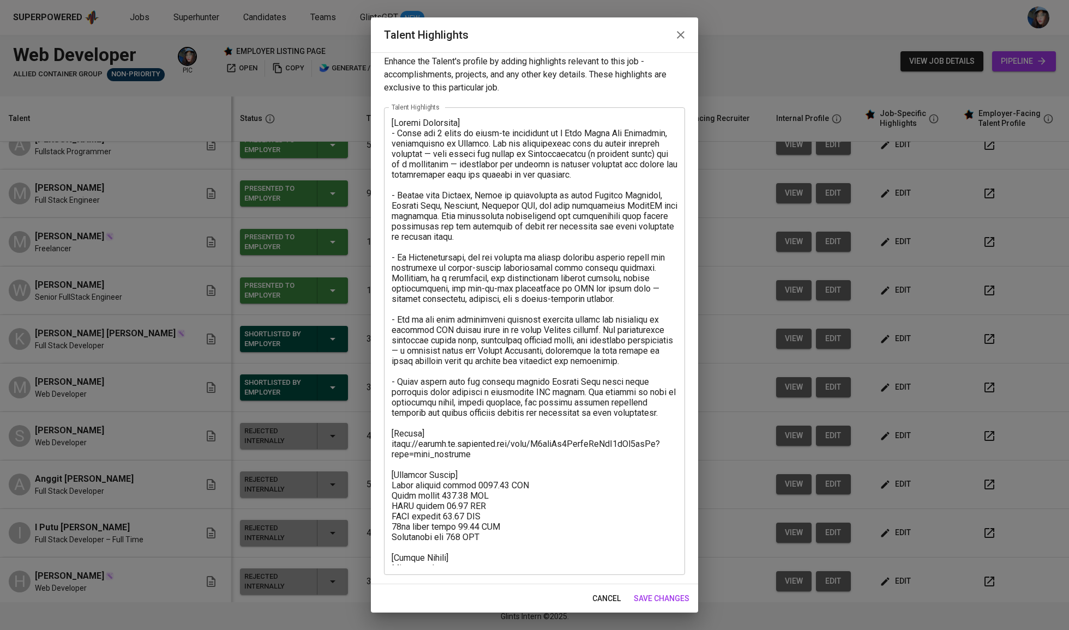
scroll to position [7, 0]
click at [506, 528] on textarea at bounding box center [535, 342] width 286 height 448
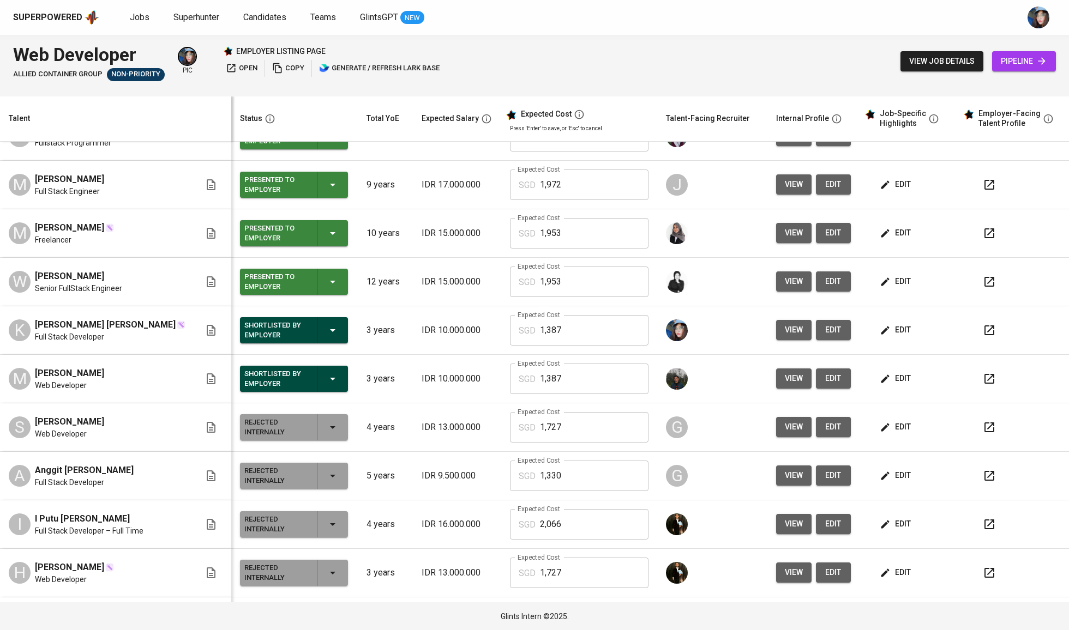
scroll to position [518, 0]
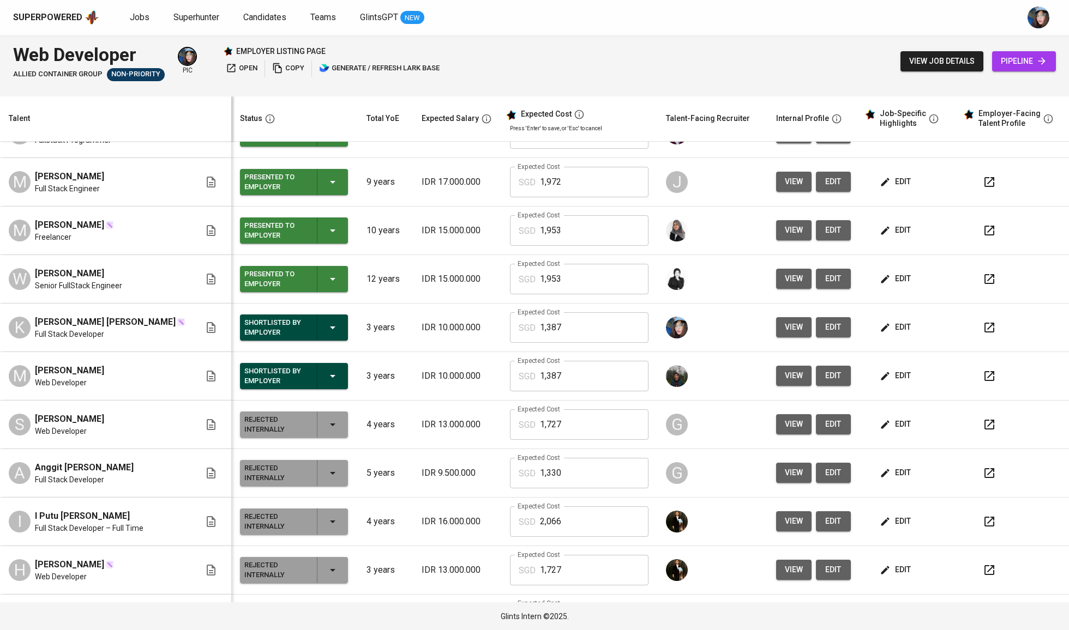
click at [882, 343] on td "edit" at bounding box center [909, 328] width 99 height 49
click at [886, 334] on span "edit" at bounding box center [896, 328] width 29 height 14
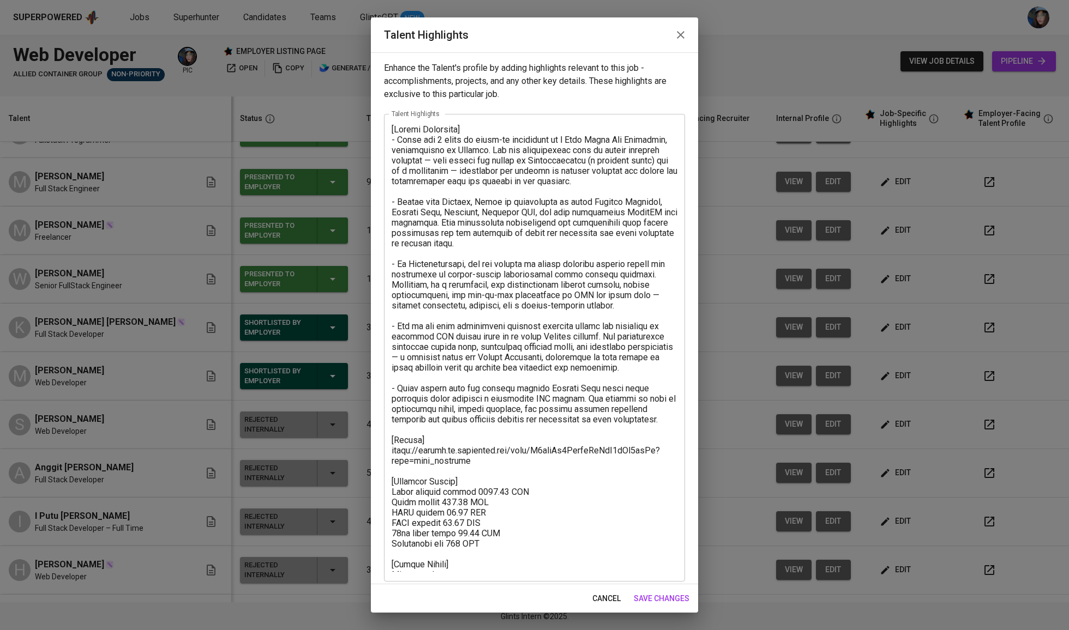
click at [526, 432] on textarea at bounding box center [535, 348] width 286 height 448
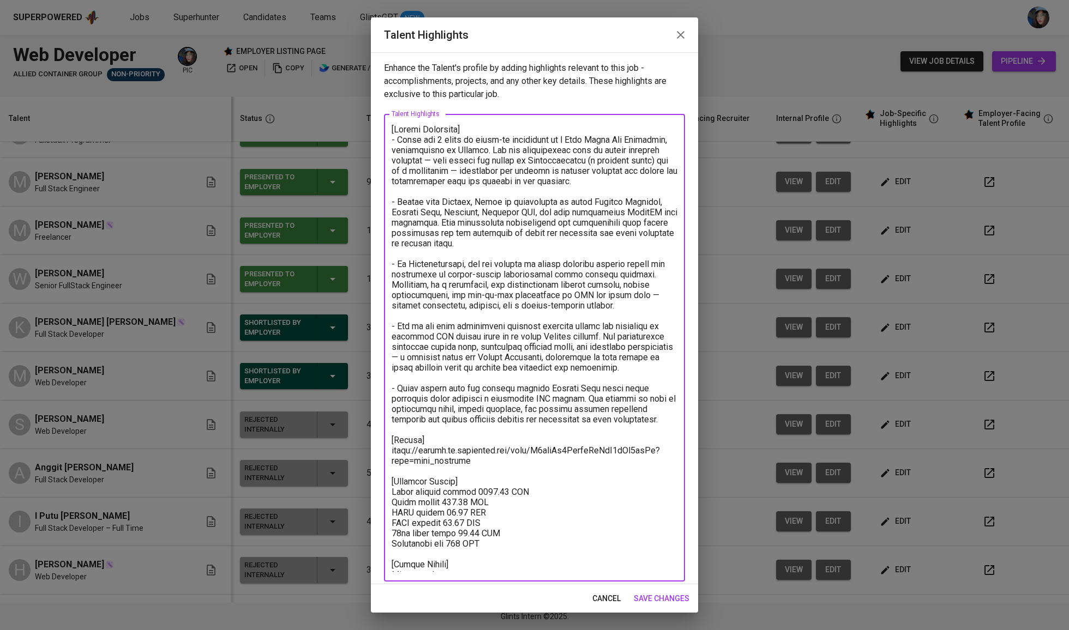
drag, startPoint x: 509, startPoint y: 544, endPoint x: 361, endPoint y: 474, distance: 164.2
click at [361, 474] on div "Talent Highlights Enhance the Talent's profile by adding highlights relevant to…" at bounding box center [534, 315] width 1069 height 630
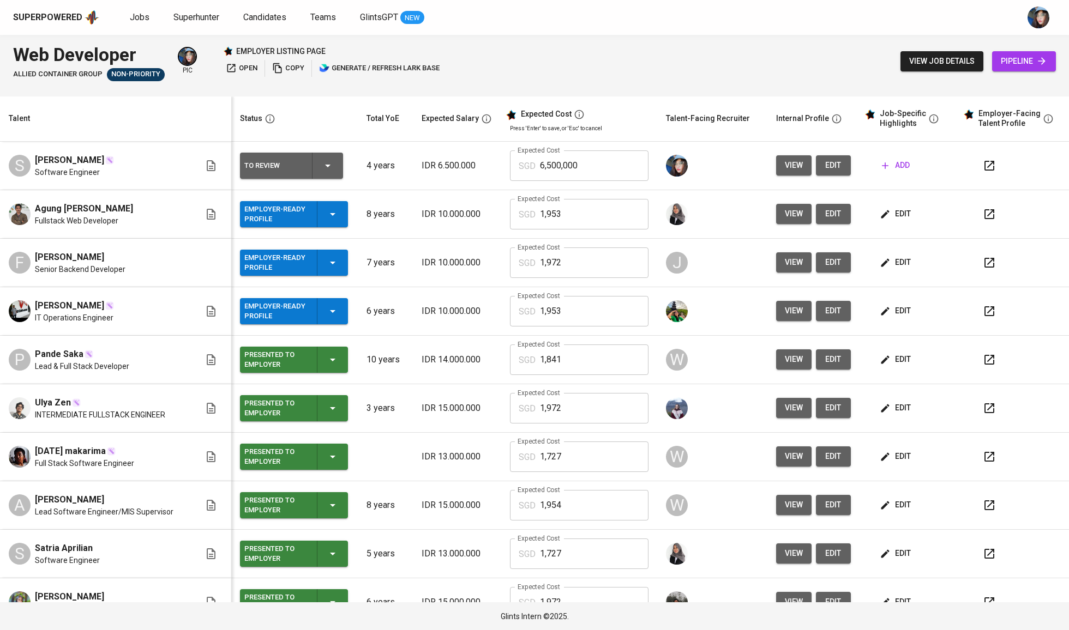
scroll to position [0, 0]
click at [889, 216] on span "edit" at bounding box center [896, 214] width 29 height 14
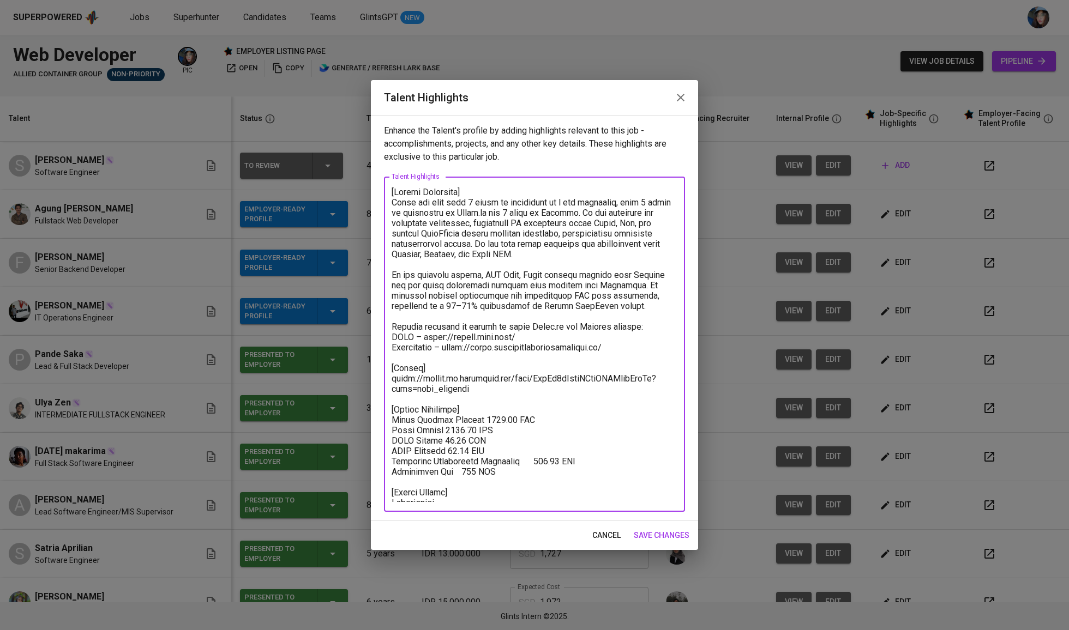
drag, startPoint x: 510, startPoint y: 471, endPoint x: 364, endPoint y: 411, distance: 158.2
click at [364, 411] on div "Talent Highlights Enhance the Talent's profile by adding highlights relevant to…" at bounding box center [534, 315] width 1069 height 630
paste textarea "Expected Salary] Total monthly salary 1386.58 SGD Basic salary 904.87 SGD BPJS …"
type textarea "[Career Highlight] Agung has more than 8 years of experience as a web developer…"
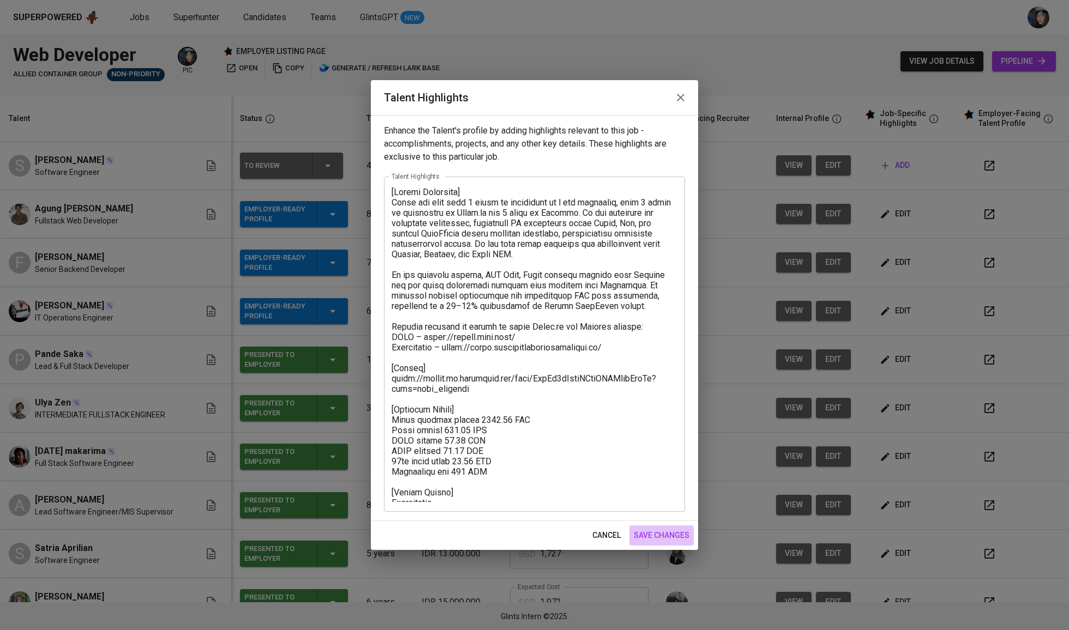
click at [672, 530] on span "save changes" at bounding box center [662, 536] width 56 height 14
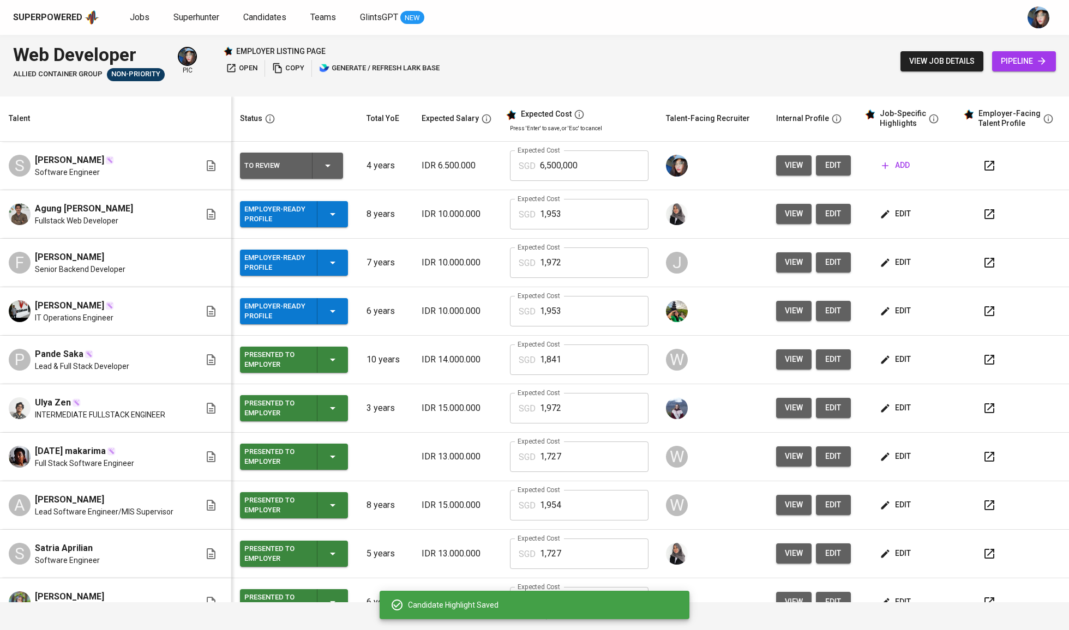
click at [552, 225] on input "1,953" at bounding box center [594, 214] width 109 height 31
type input "1,387"
click at [577, 258] on input "1,972" at bounding box center [594, 263] width 109 height 31
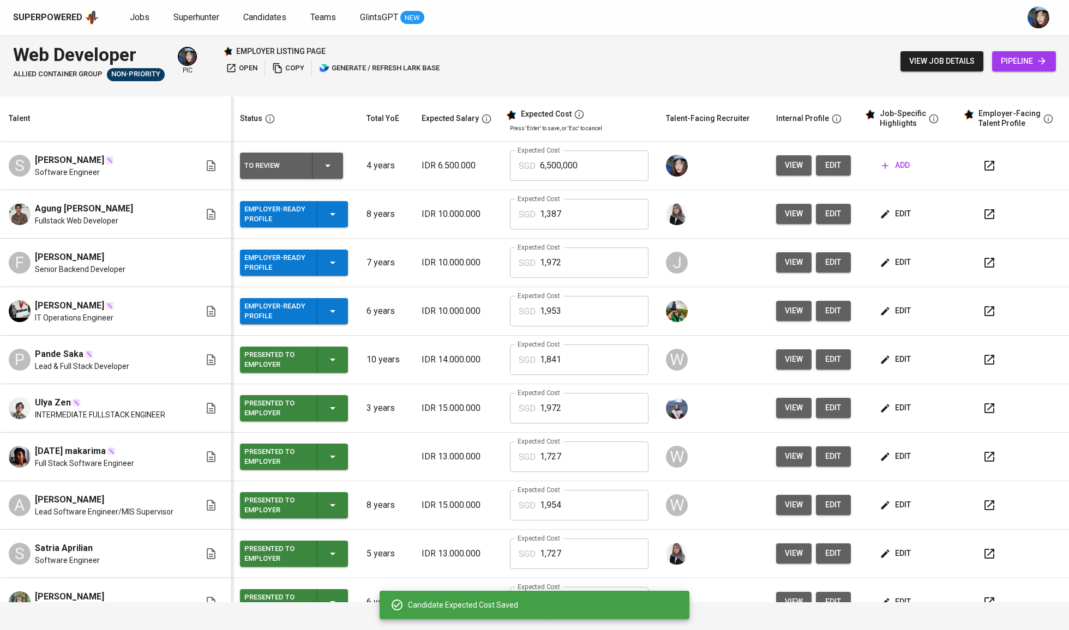
click at [577, 258] on input "1,972" at bounding box center [594, 263] width 109 height 31
type input "1,387"
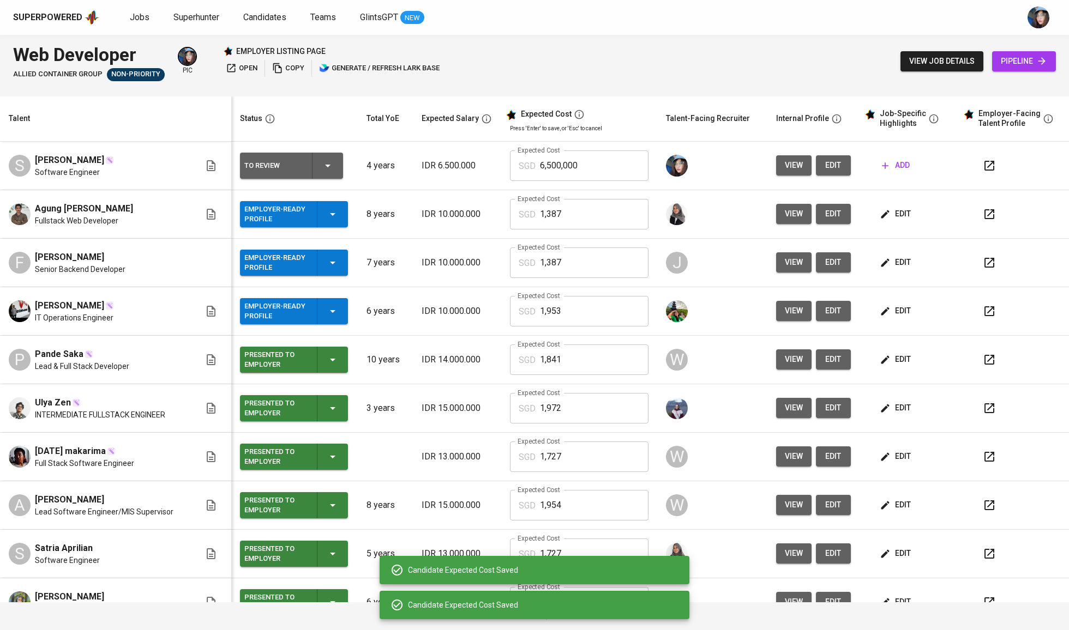
click at [558, 313] on input "1,953" at bounding box center [594, 311] width 109 height 31
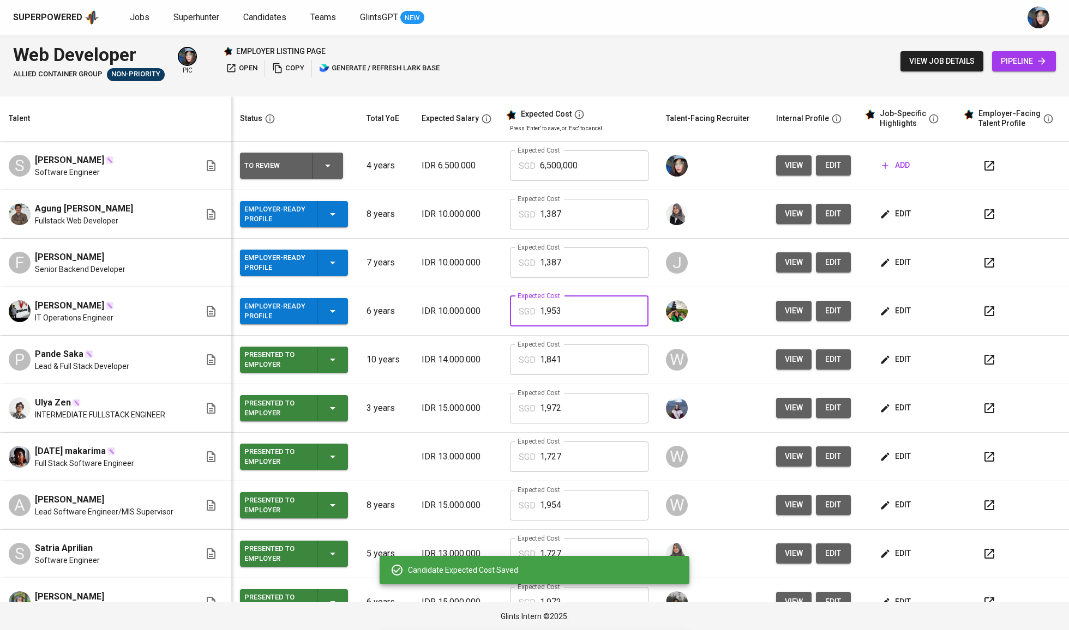
click at [558, 313] on input "1,953" at bounding box center [594, 311] width 109 height 31
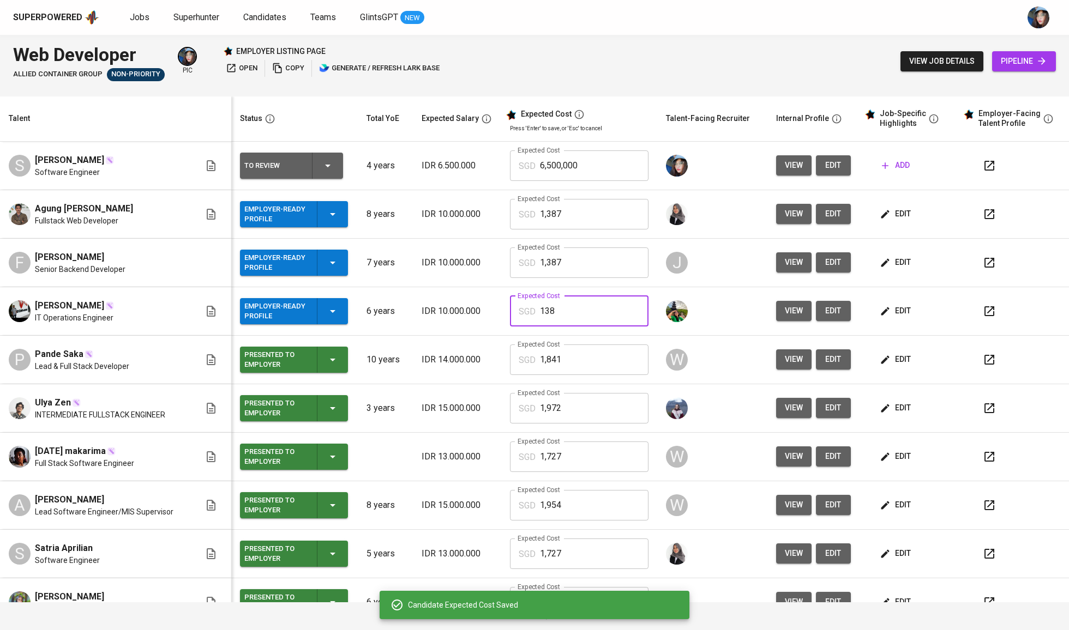
type input "1,387"
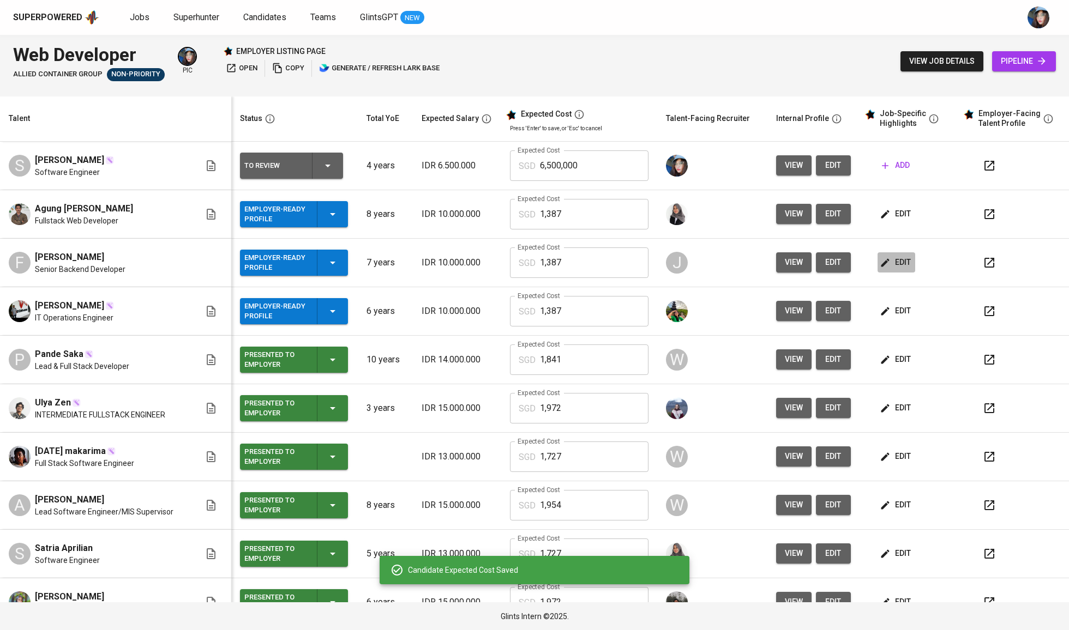
click at [882, 260] on span "edit" at bounding box center [896, 263] width 29 height 14
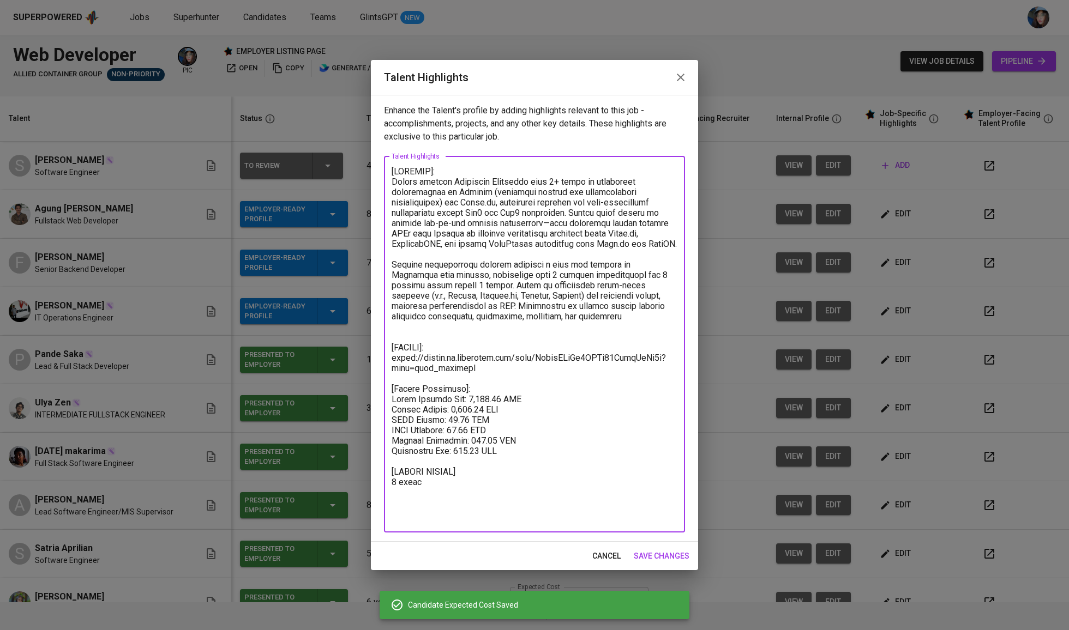
drag, startPoint x: 520, startPoint y: 452, endPoint x: 363, endPoint y: 396, distance: 166.6
click at [363, 396] on div "Talent Highlights Enhance the Talent's profile by adding highlights relevant to…" at bounding box center [534, 315] width 1069 height 630
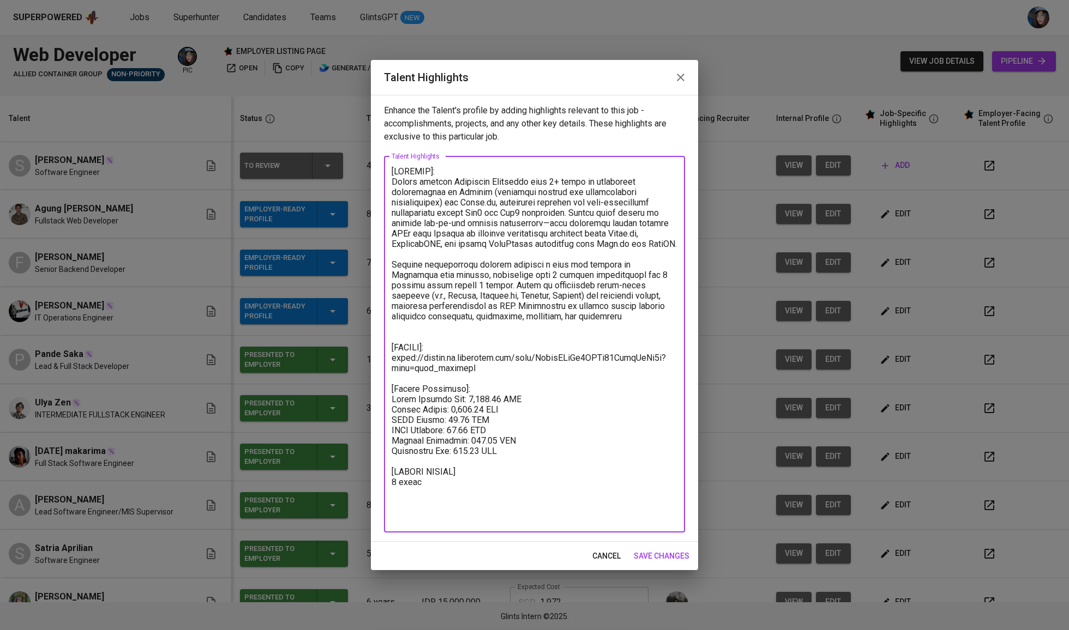
paste textarea "[Expected Salary] Total monthly salary 1386.58 SGD Basic salary 904.87 SGD BPJS…"
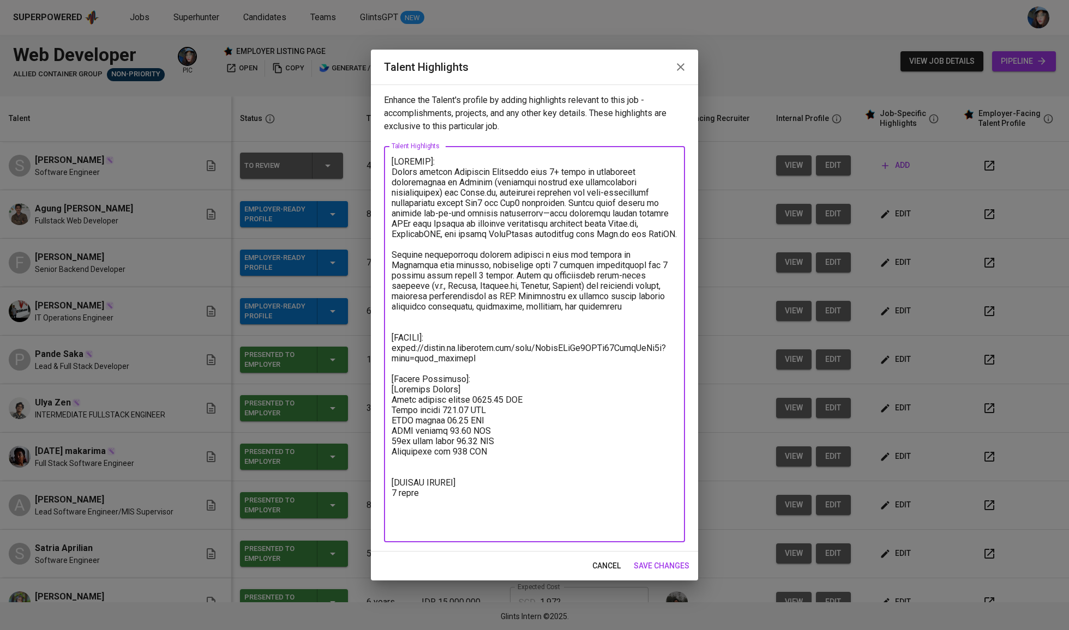
click at [443, 373] on textarea at bounding box center [535, 345] width 286 height 376
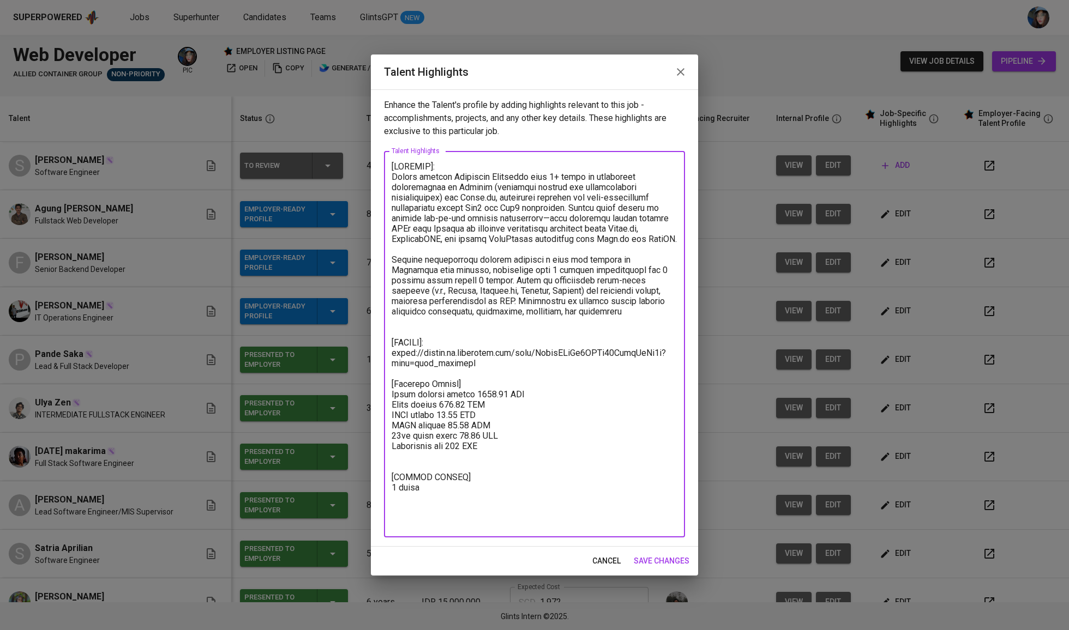
click at [454, 455] on textarea at bounding box center [535, 344] width 286 height 366
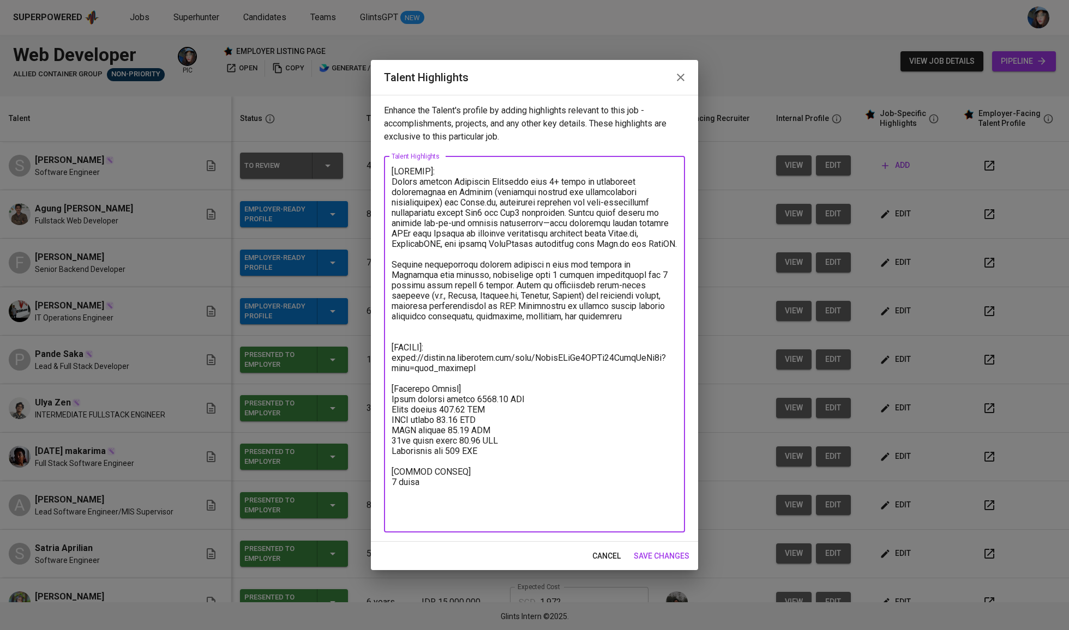
type textarea "[SUMMARY]: Highly skilled Fullstack Developer with 6+ years of experience speci…"
click at [642, 561] on span "save changes" at bounding box center [662, 557] width 56 height 14
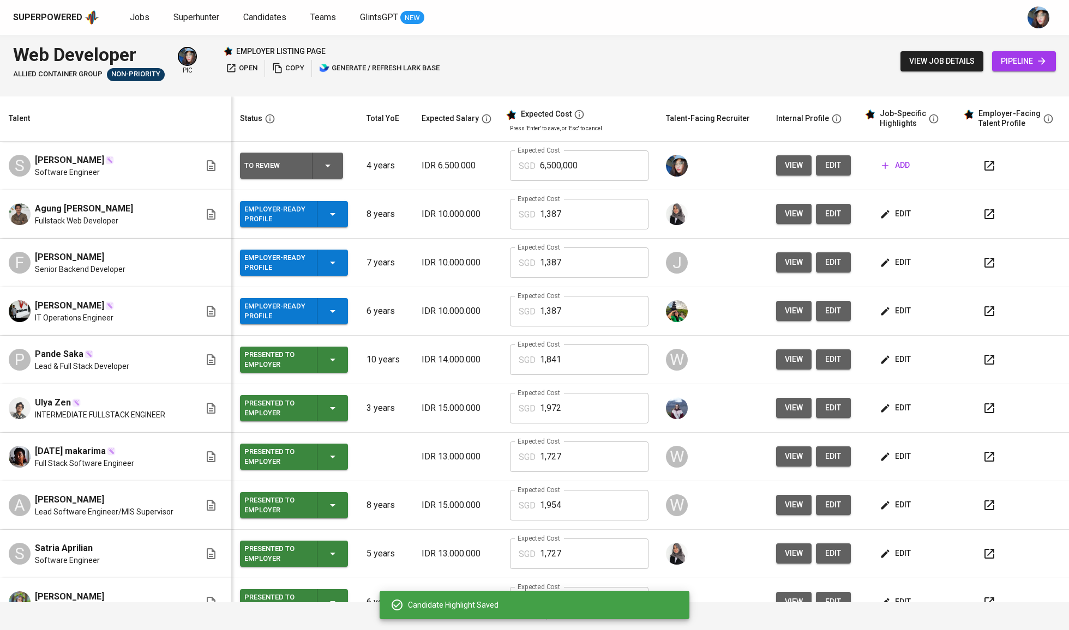
click at [888, 308] on span "edit" at bounding box center [896, 311] width 29 height 14
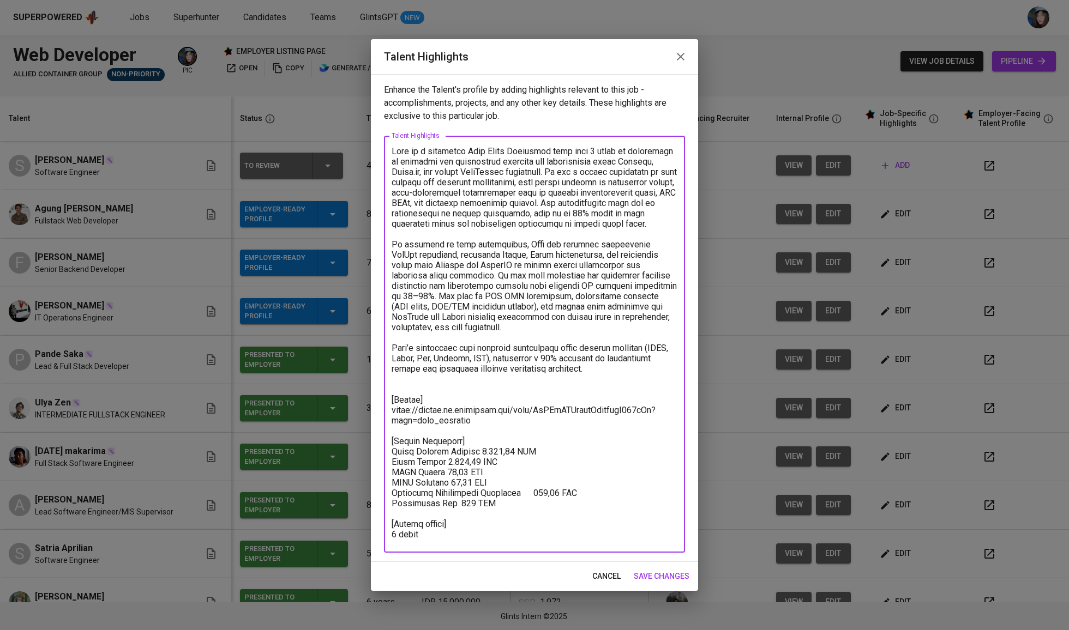
drag, startPoint x: 516, startPoint y: 507, endPoint x: 374, endPoint y: 456, distance: 150.8
click at [374, 456] on div "Enhance the Talent's profile by adding highlights relevant to this job - accomp…" at bounding box center [534, 318] width 327 height 488
paste textarea "[Expected Salary] Total monthly salary 1386.58 SGD Basic salary 904.87 SGD BPJS…"
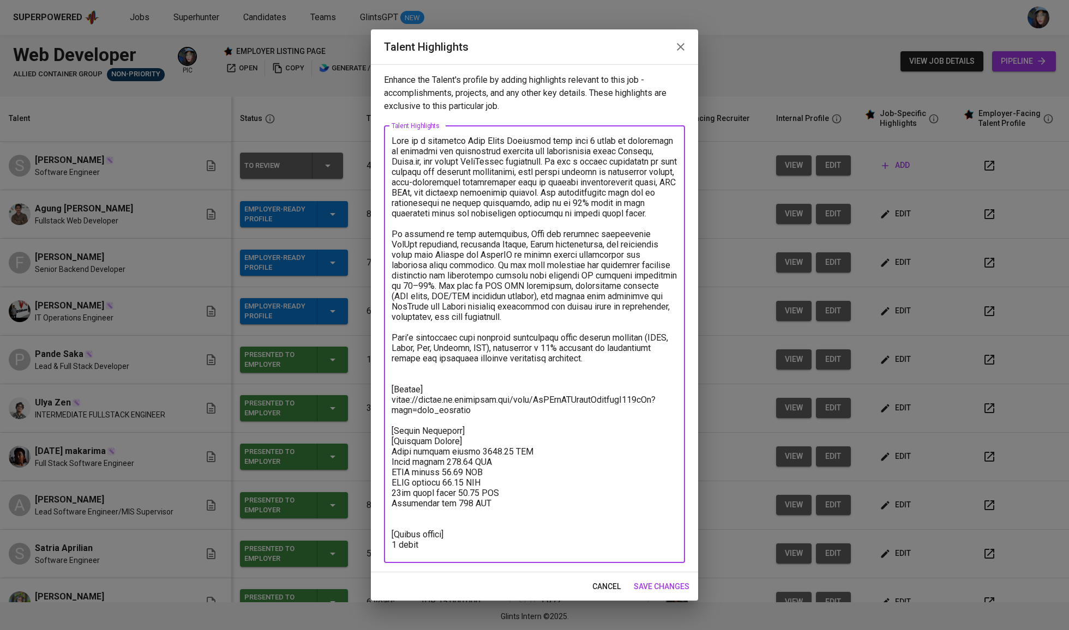
click at [441, 441] on textarea at bounding box center [535, 344] width 286 height 417
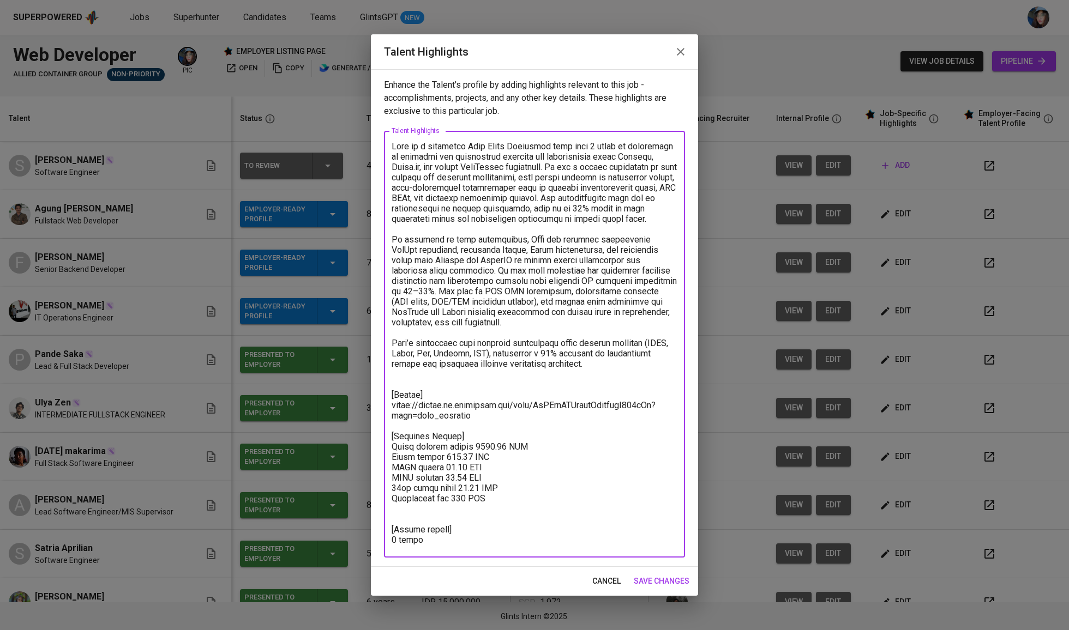
type textarea "Raka is a dedicated Full Stack Developer with over 6 years of experience in bui…"
click at [666, 577] on span "save changes" at bounding box center [662, 582] width 56 height 14
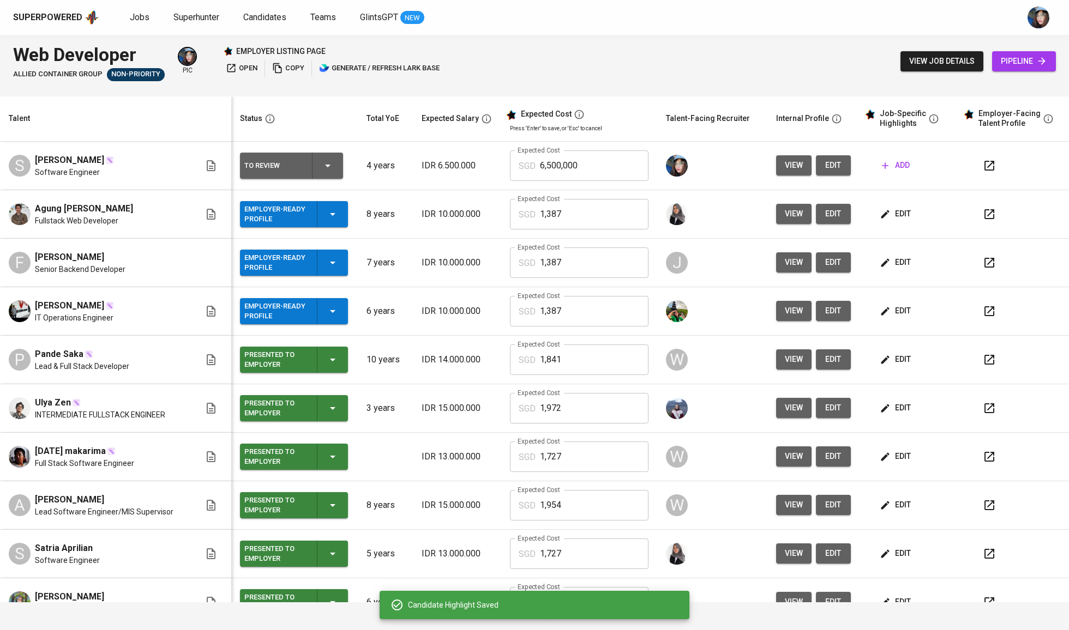
click at [540, 323] on input "1,387" at bounding box center [594, 311] width 109 height 31
click at [704, 343] on td "W" at bounding box center [712, 360] width 110 height 49
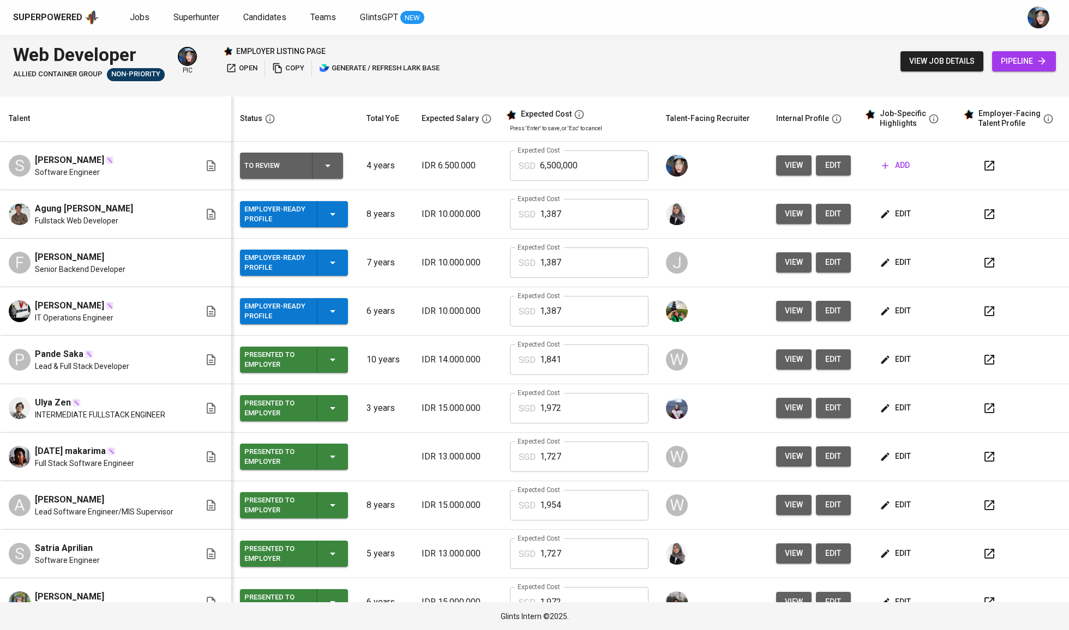
click at [326, 358] on icon "button" at bounding box center [332, 359] width 13 height 13
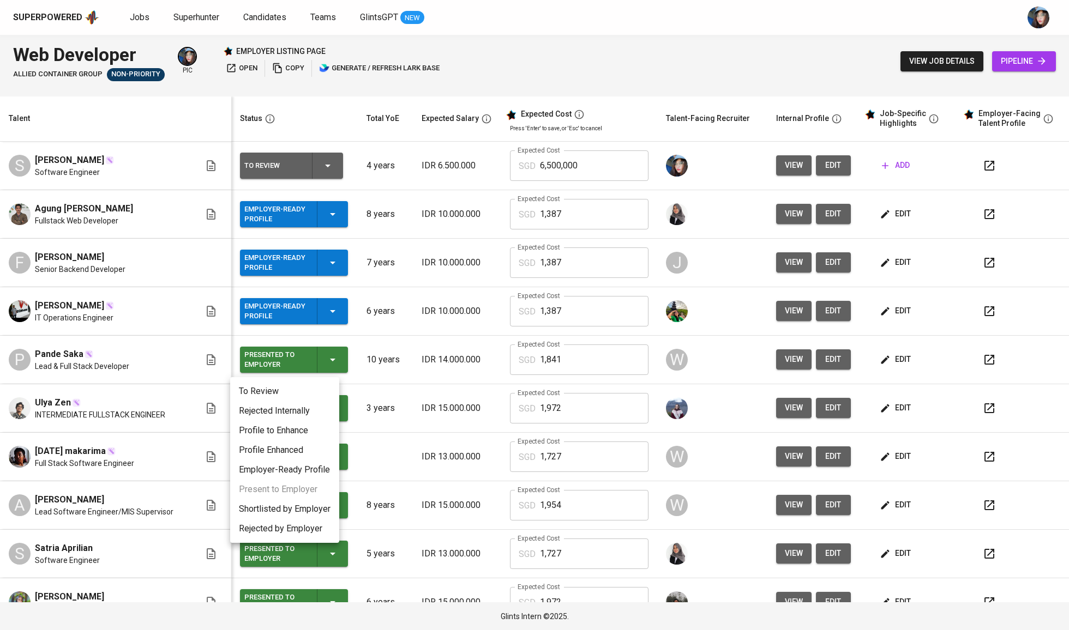
click at [298, 434] on li "Profile to Enhance" at bounding box center [284, 431] width 109 height 20
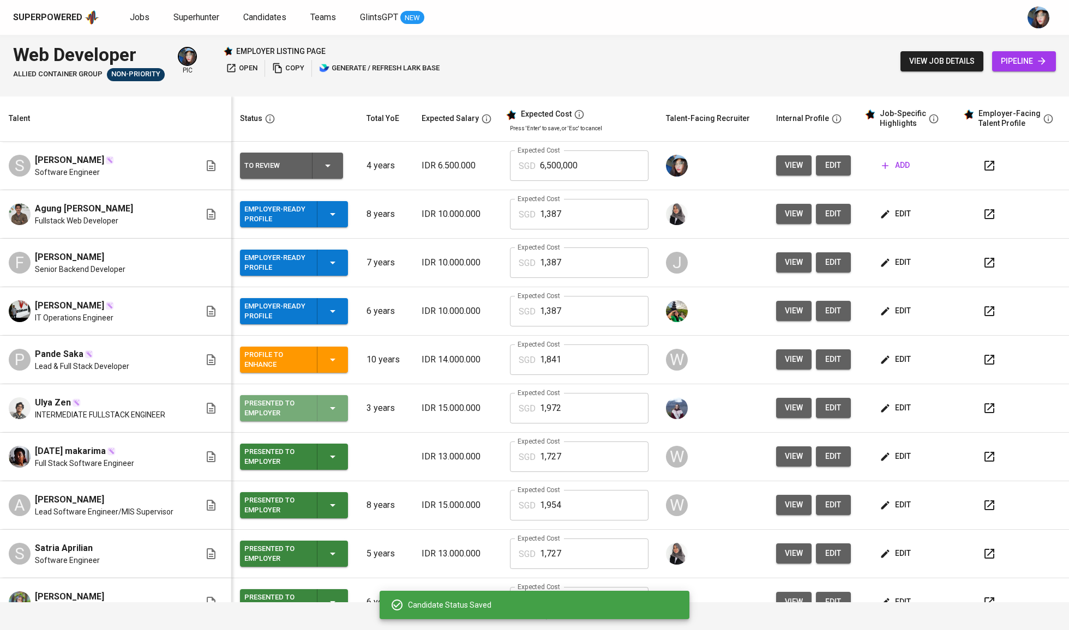
click at [330, 410] on icon "button" at bounding box center [332, 408] width 5 height 3
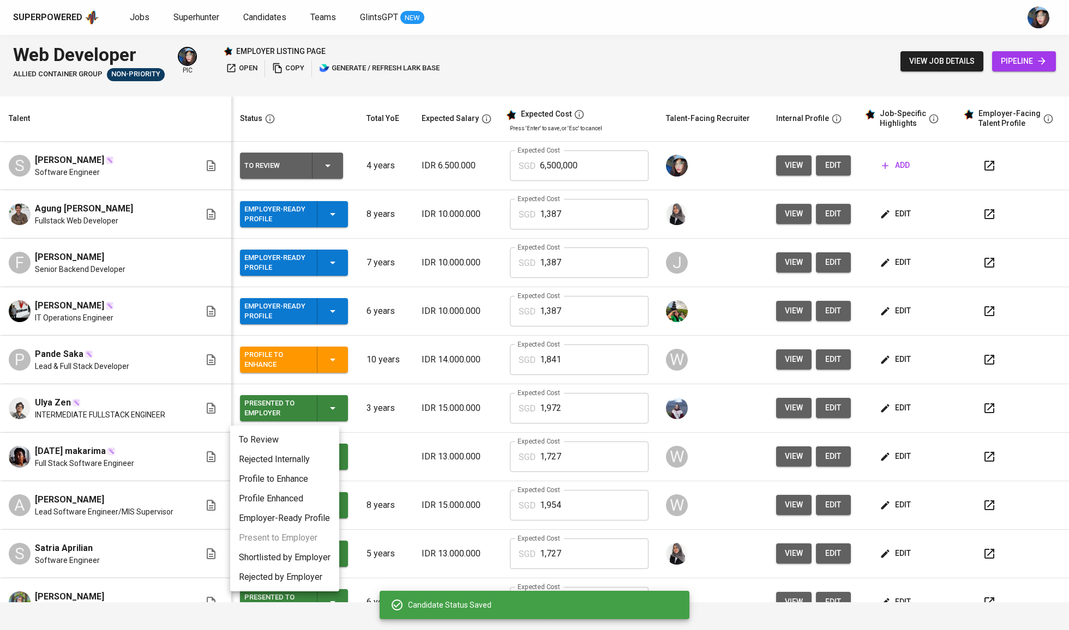
click at [308, 480] on li "Profile to Enhance" at bounding box center [284, 480] width 109 height 20
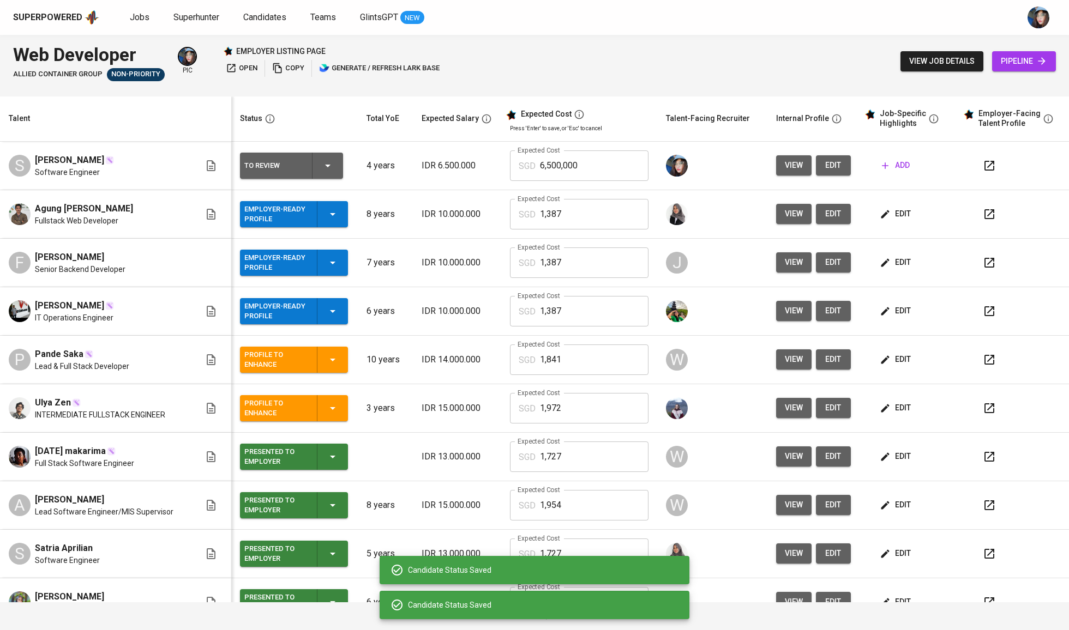
click at [326, 454] on icon "button" at bounding box center [332, 456] width 13 height 13
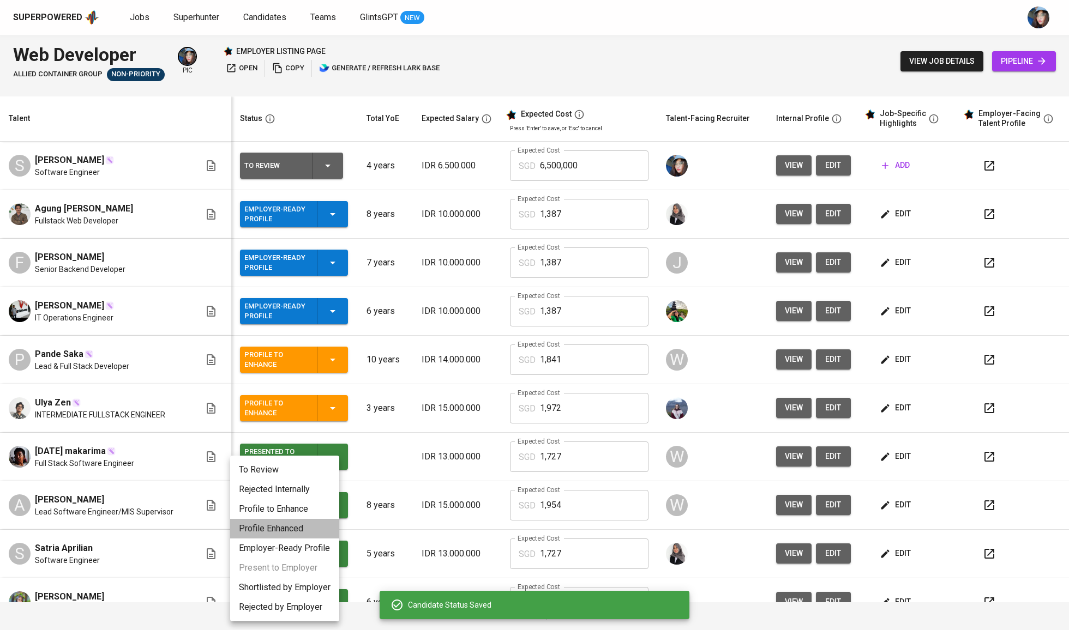
click at [297, 526] on li "Profile Enhanced" at bounding box center [284, 529] width 109 height 20
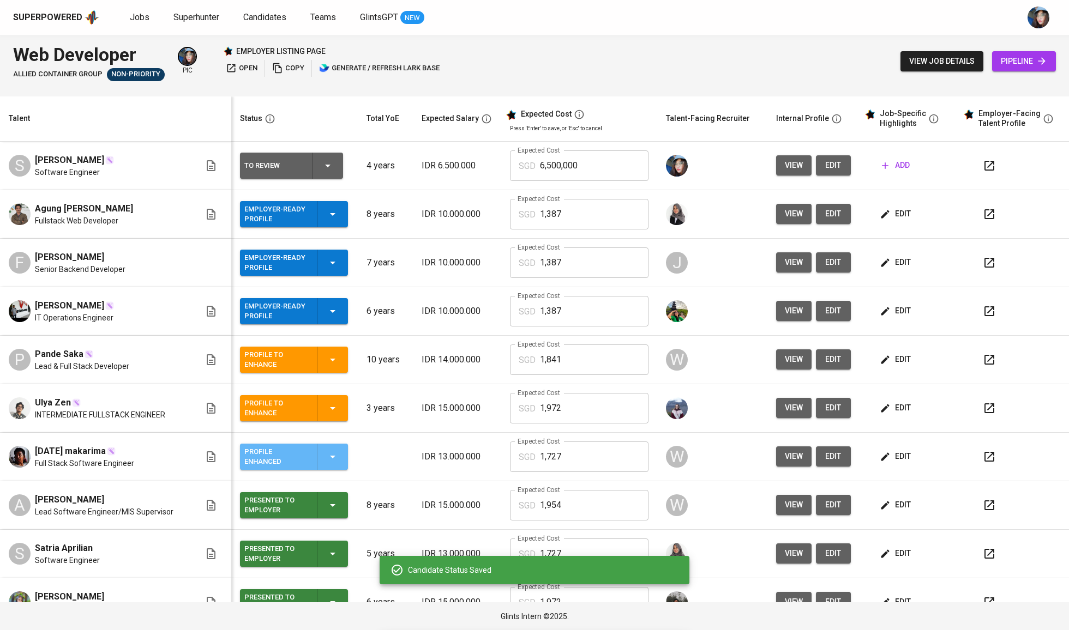
click at [326, 464] on icon "button" at bounding box center [332, 456] width 13 height 13
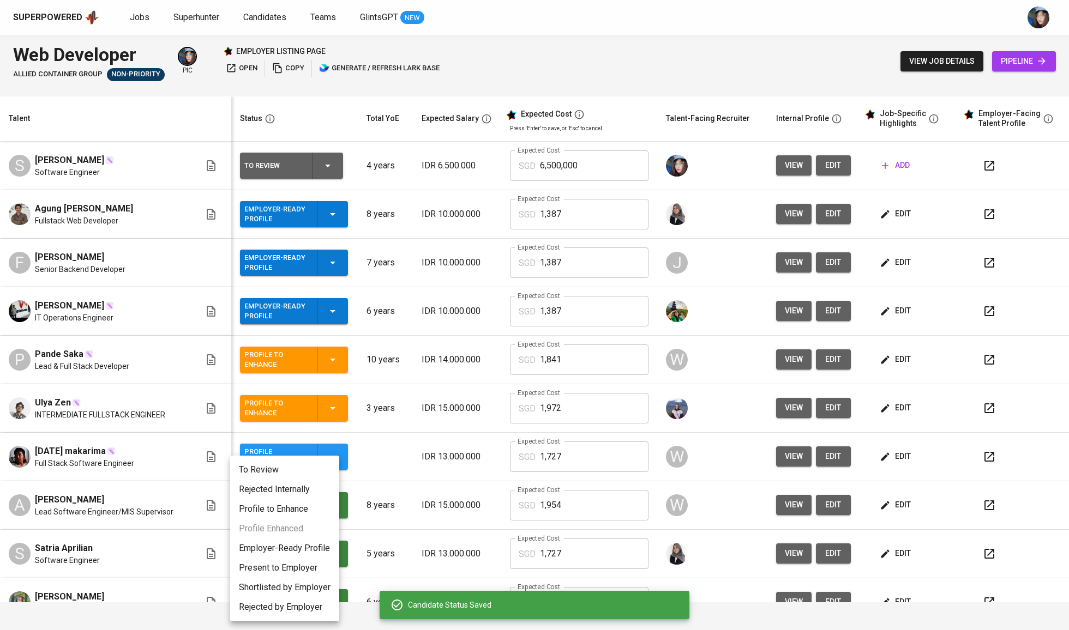
click at [313, 511] on li "Profile to Enhance" at bounding box center [284, 510] width 109 height 20
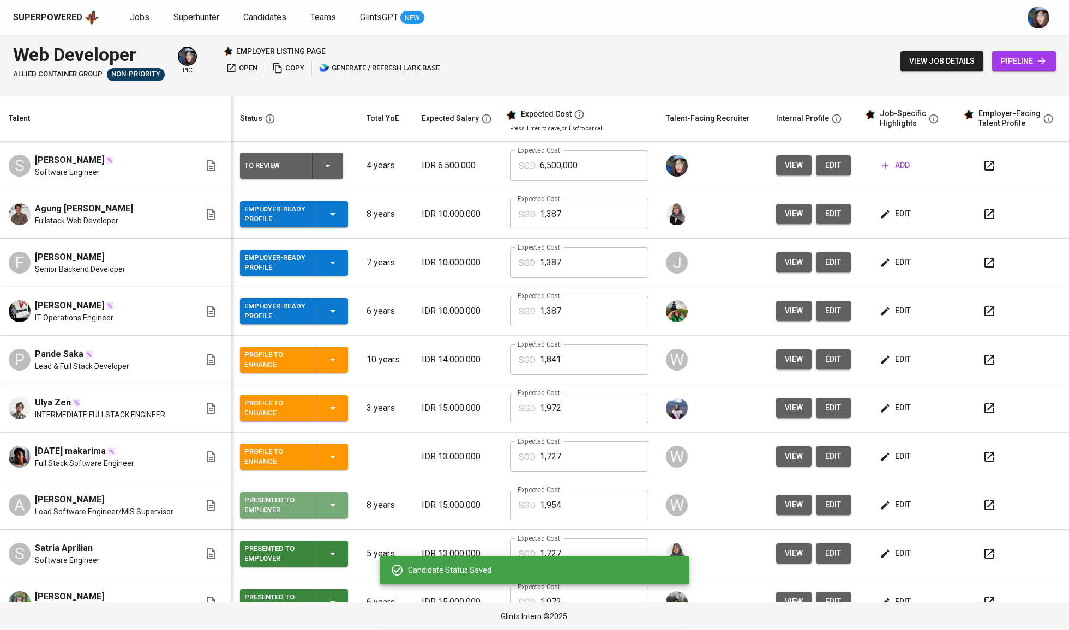
click at [330, 513] on div "Presented to Employer" at bounding box center [293, 505] width 99 height 26
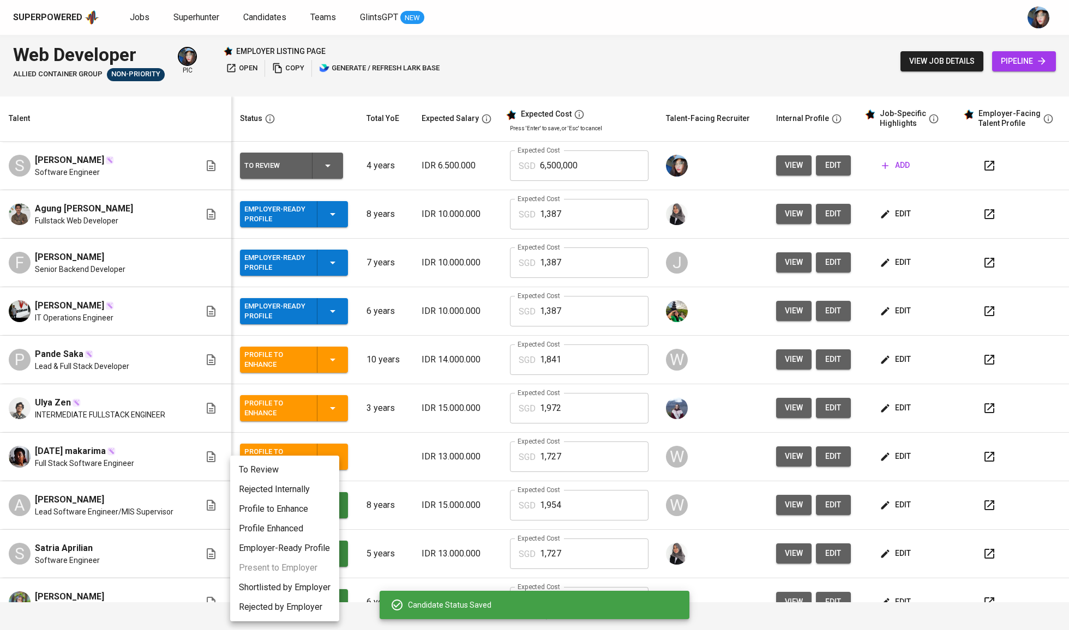
click at [310, 504] on li "Profile to Enhance" at bounding box center [284, 510] width 109 height 20
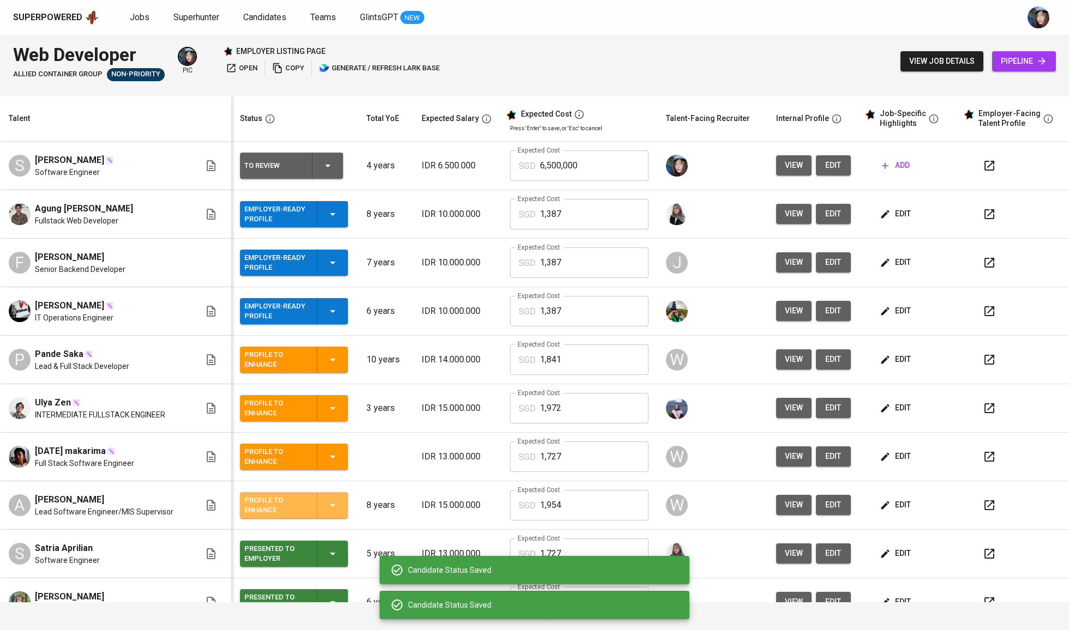
click at [323, 519] on div "Profile to Enhance" at bounding box center [293, 505] width 99 height 26
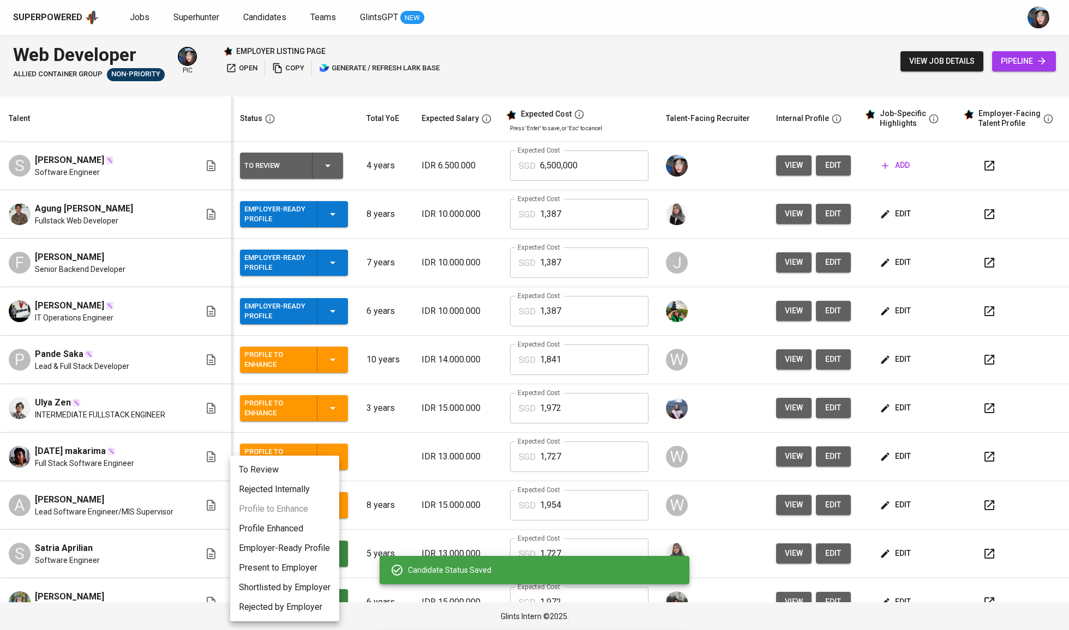
click at [402, 446] on div at bounding box center [534, 315] width 1069 height 630
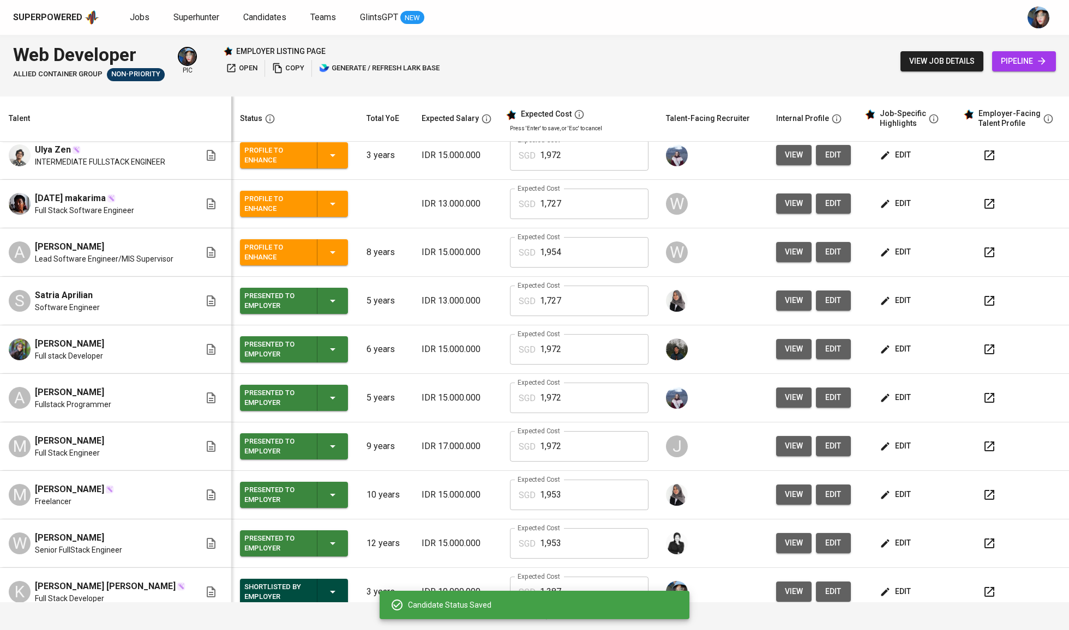
scroll to position [278, 0]
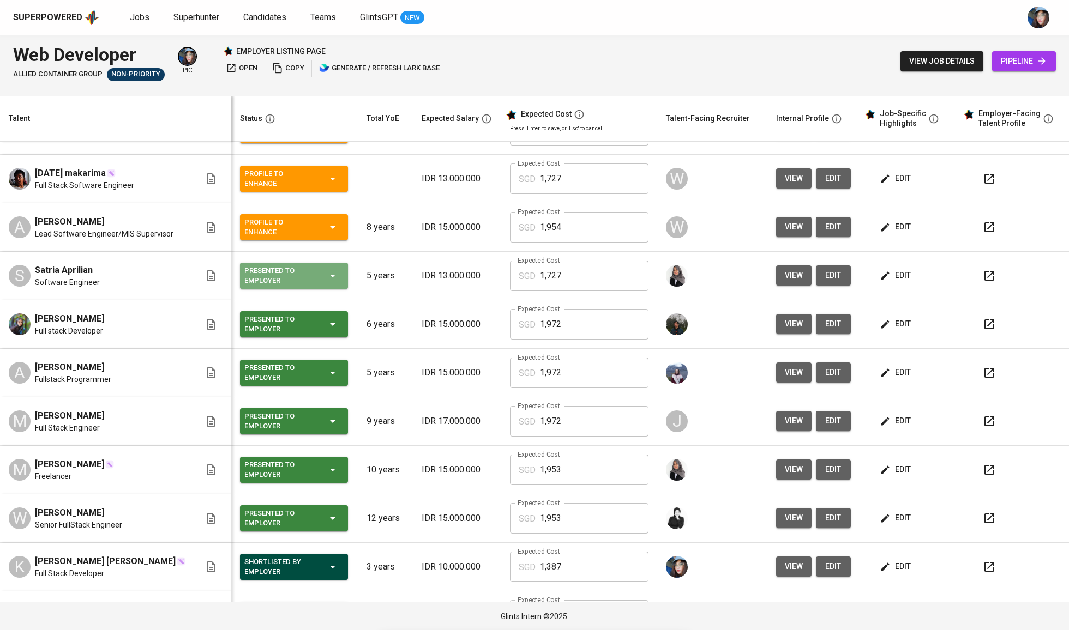
click at [326, 273] on icon "button" at bounding box center [332, 275] width 13 height 13
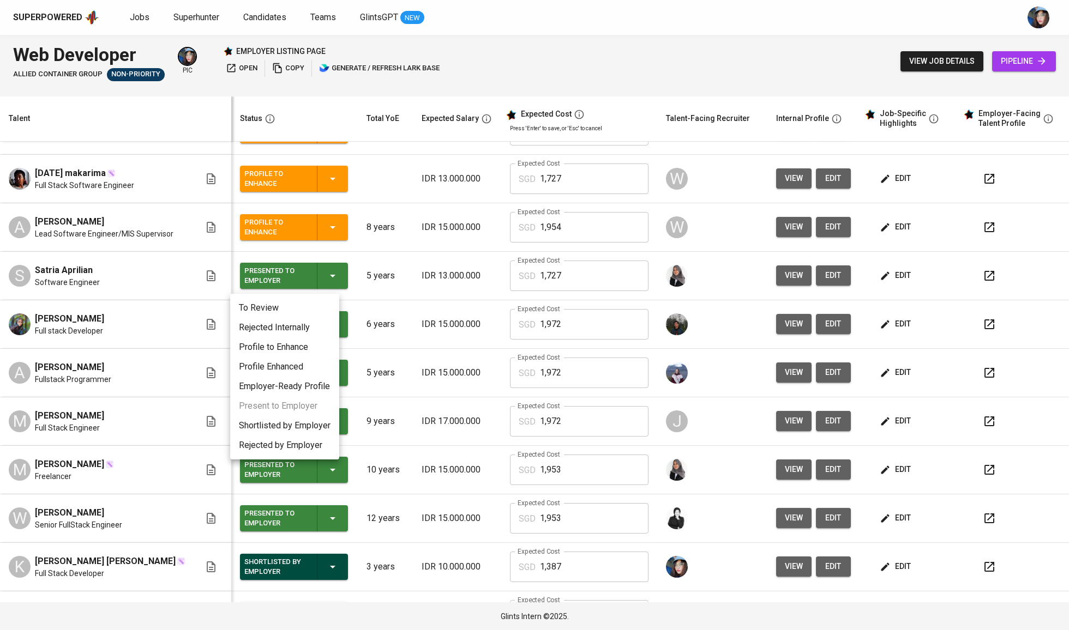
click at [313, 345] on li "Profile to Enhance" at bounding box center [284, 348] width 109 height 20
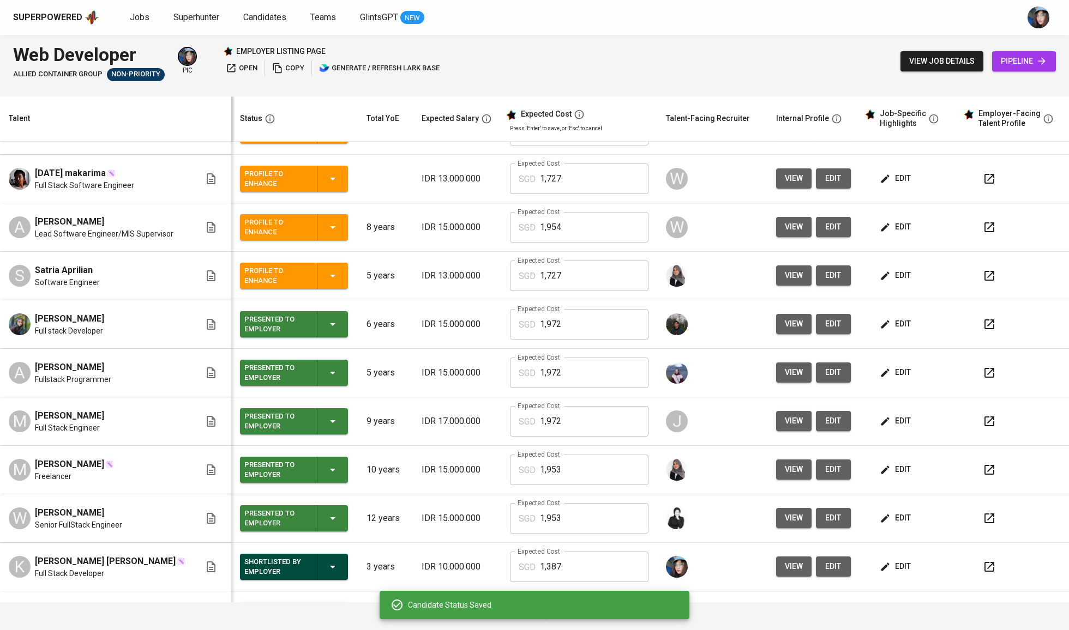
click at [330, 326] on icon "button" at bounding box center [332, 324] width 5 height 3
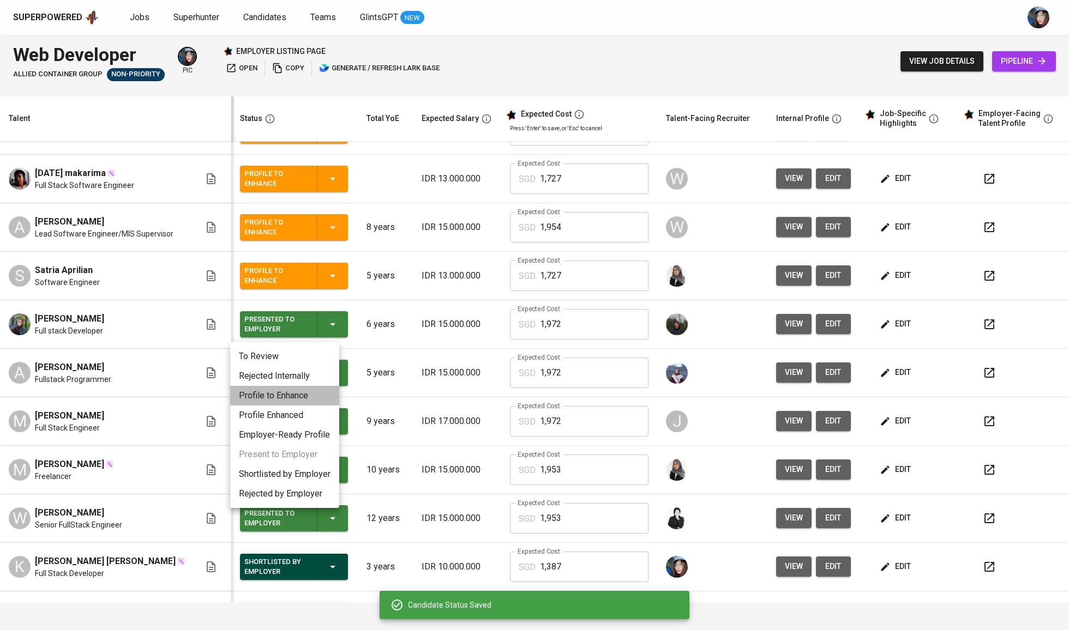
click at [306, 404] on li "Profile to Enhance" at bounding box center [284, 396] width 109 height 20
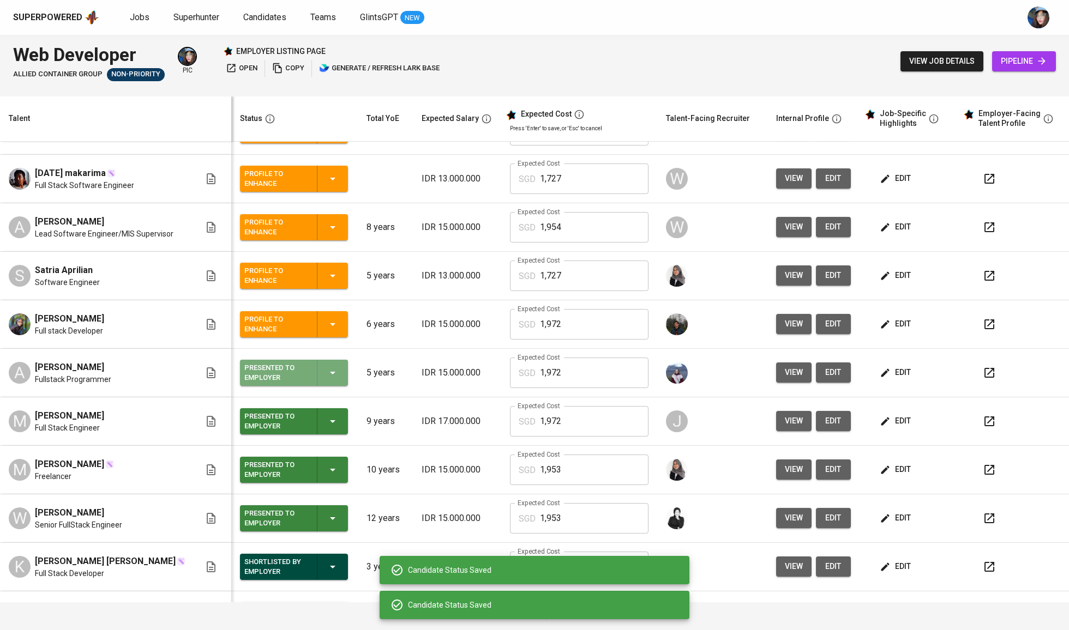
click at [326, 380] on icon "button" at bounding box center [332, 372] width 13 height 13
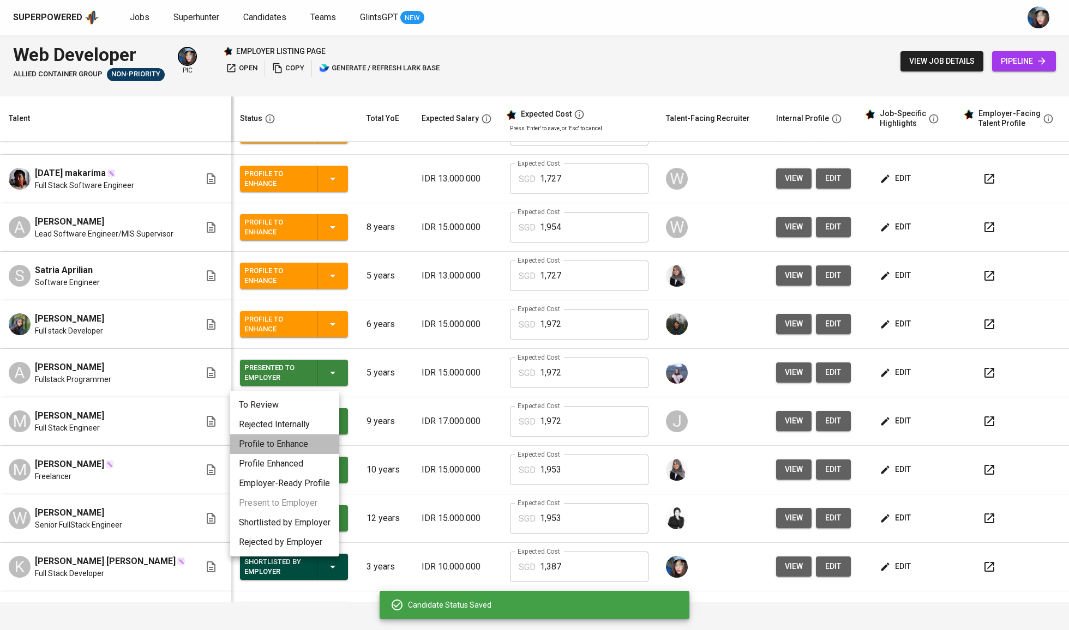
click at [307, 450] on li "Profile to Enhance" at bounding box center [284, 445] width 109 height 20
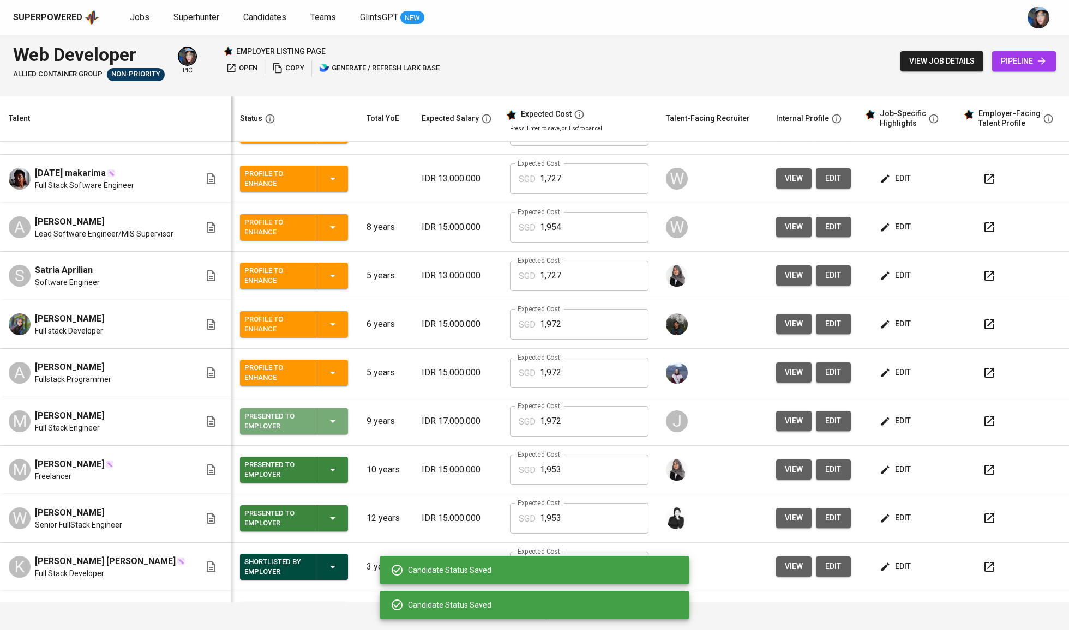
click at [326, 419] on icon "button" at bounding box center [332, 421] width 13 height 13
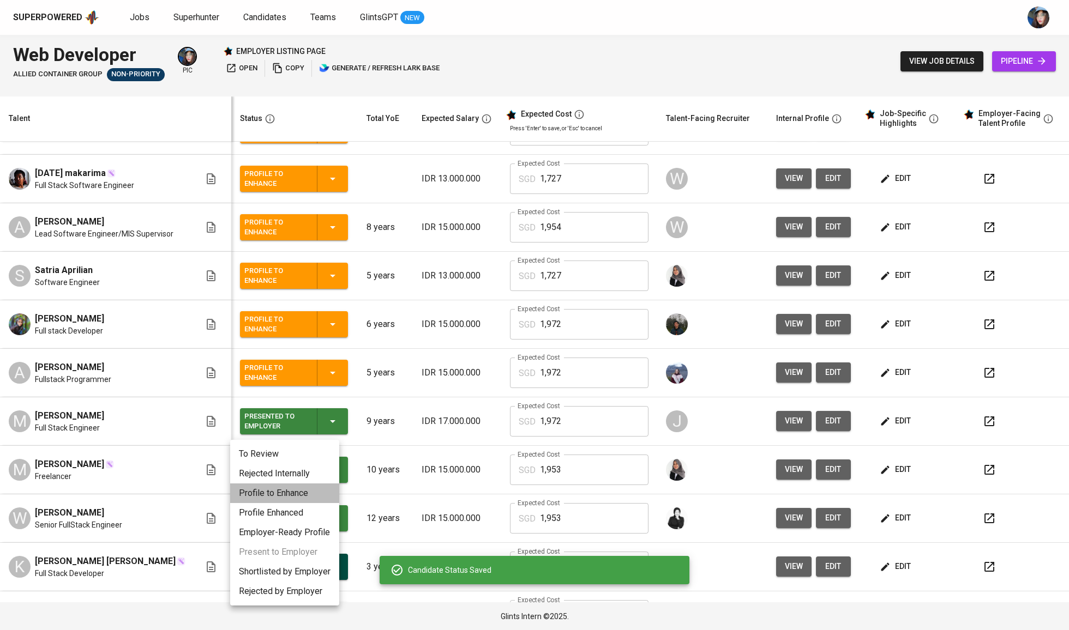
click at [297, 501] on li "Profile to Enhance" at bounding box center [284, 494] width 109 height 20
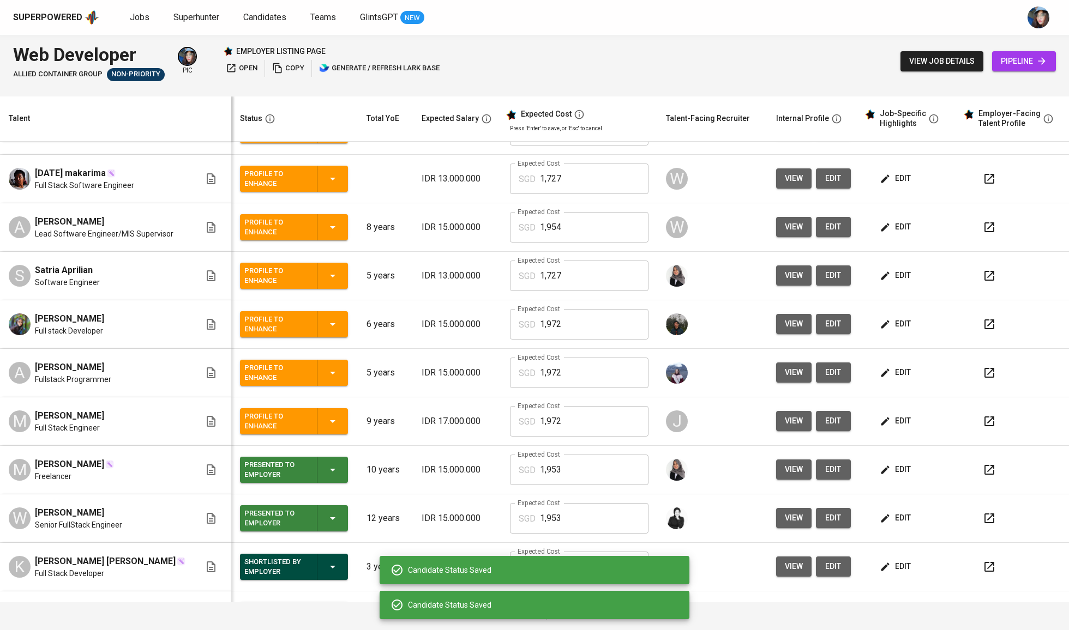
click at [326, 477] on icon "button" at bounding box center [332, 470] width 13 height 13
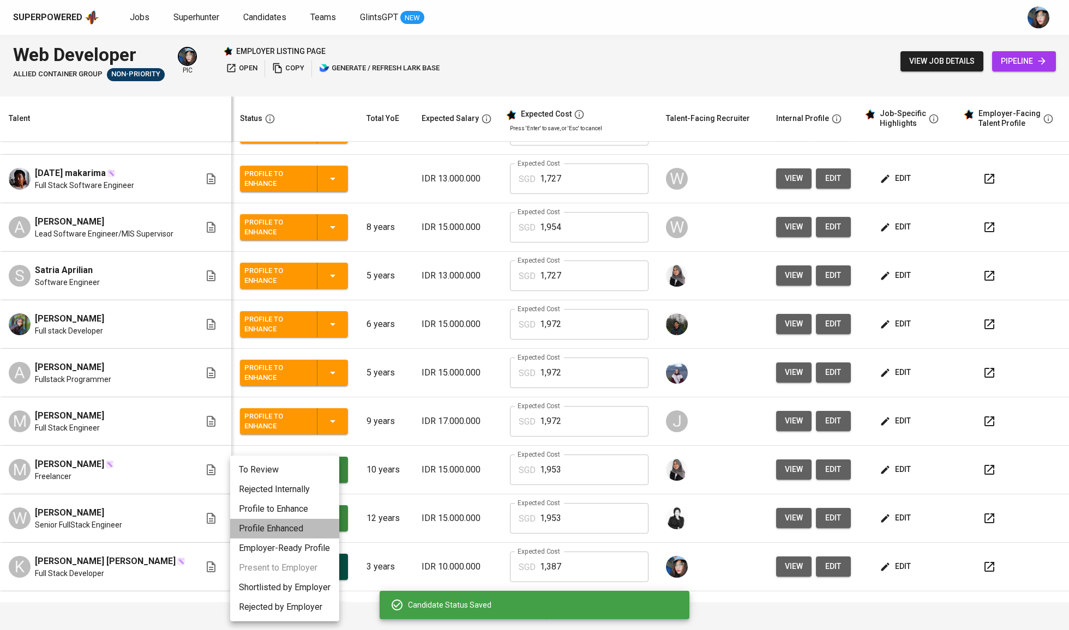
click at [310, 533] on li "Profile Enhanced" at bounding box center [284, 529] width 109 height 20
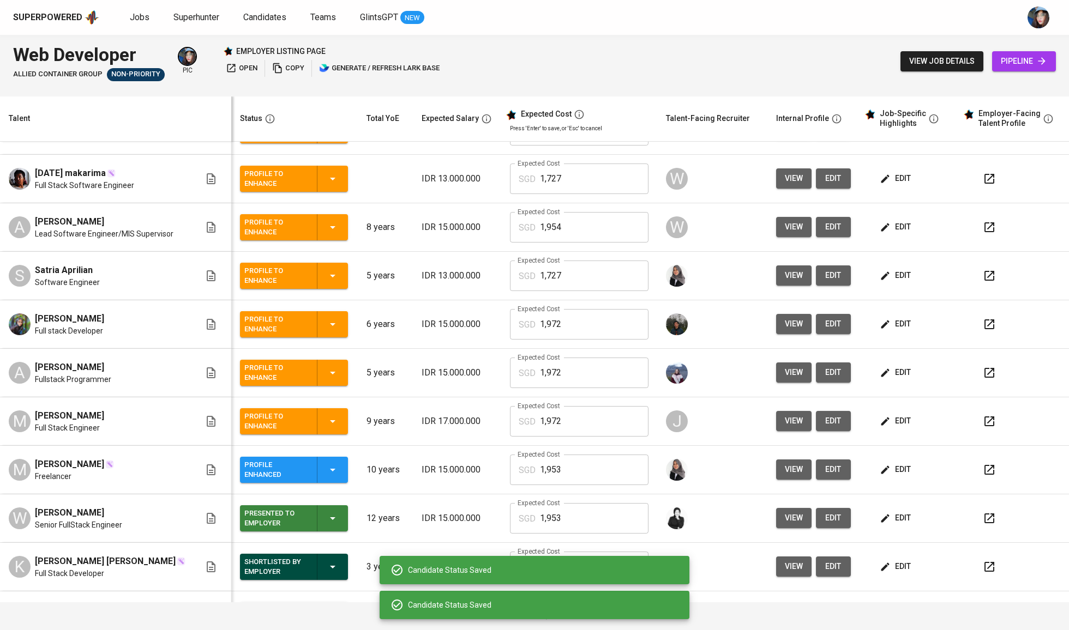
click at [326, 471] on icon "button" at bounding box center [332, 470] width 13 height 13
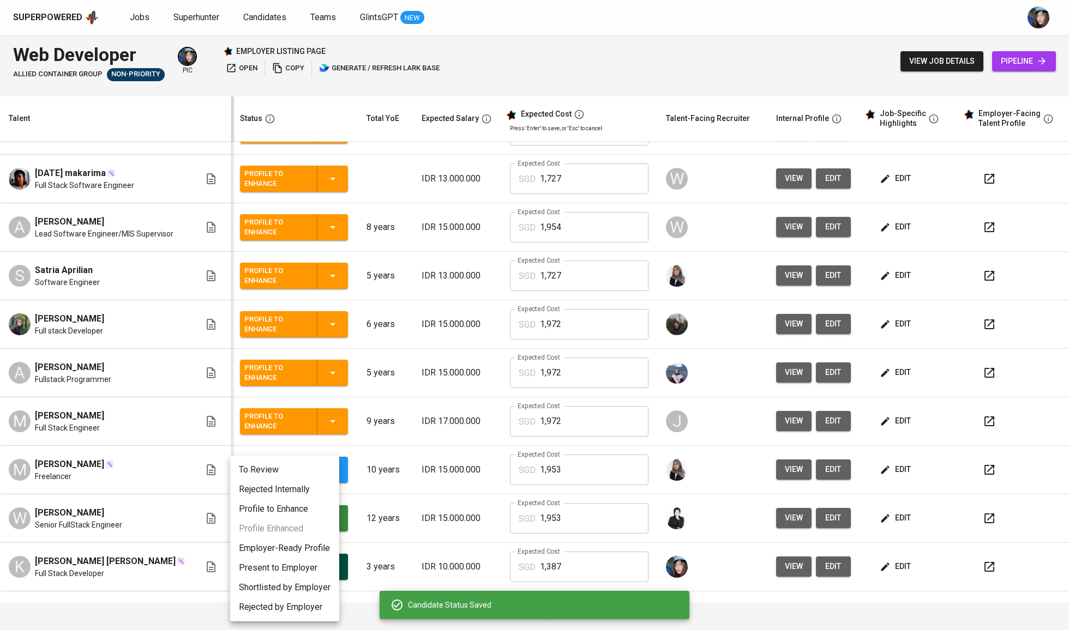
click at [313, 502] on li "Profile to Enhance" at bounding box center [284, 510] width 109 height 20
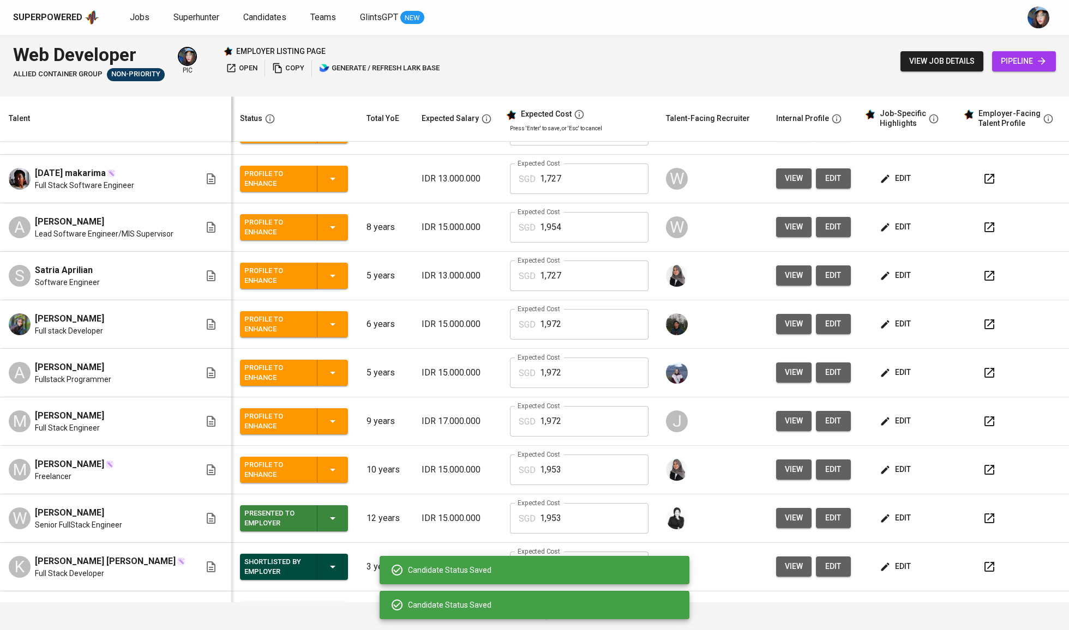
click at [322, 504] on td "Presented to Employer" at bounding box center [294, 519] width 127 height 49
click at [326, 516] on icon "button" at bounding box center [332, 518] width 13 height 13
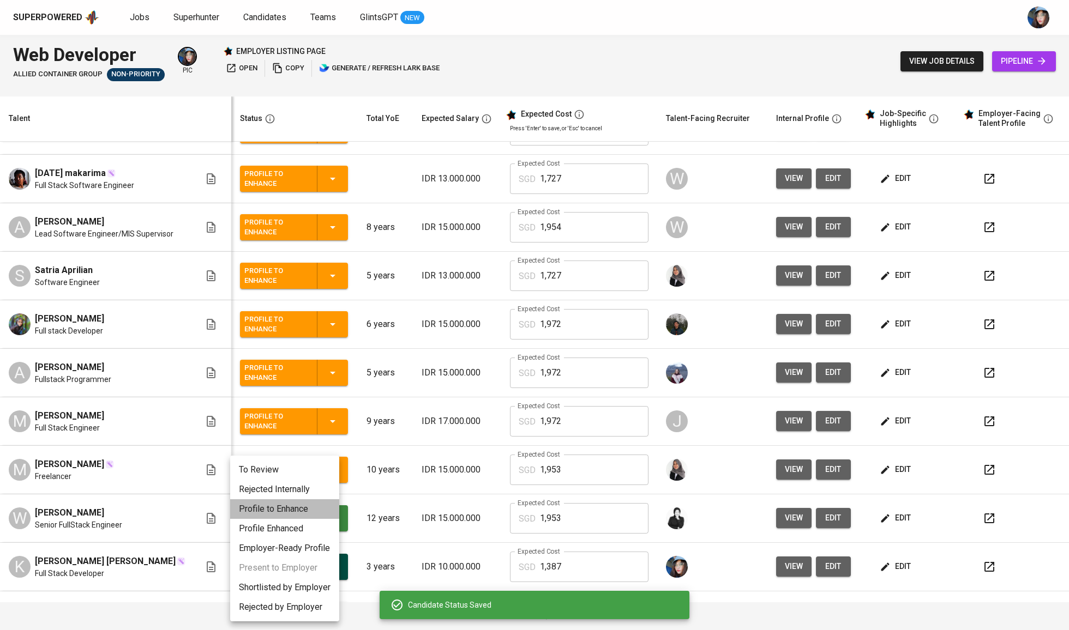
click at [317, 506] on li "Profile to Enhance" at bounding box center [284, 510] width 109 height 20
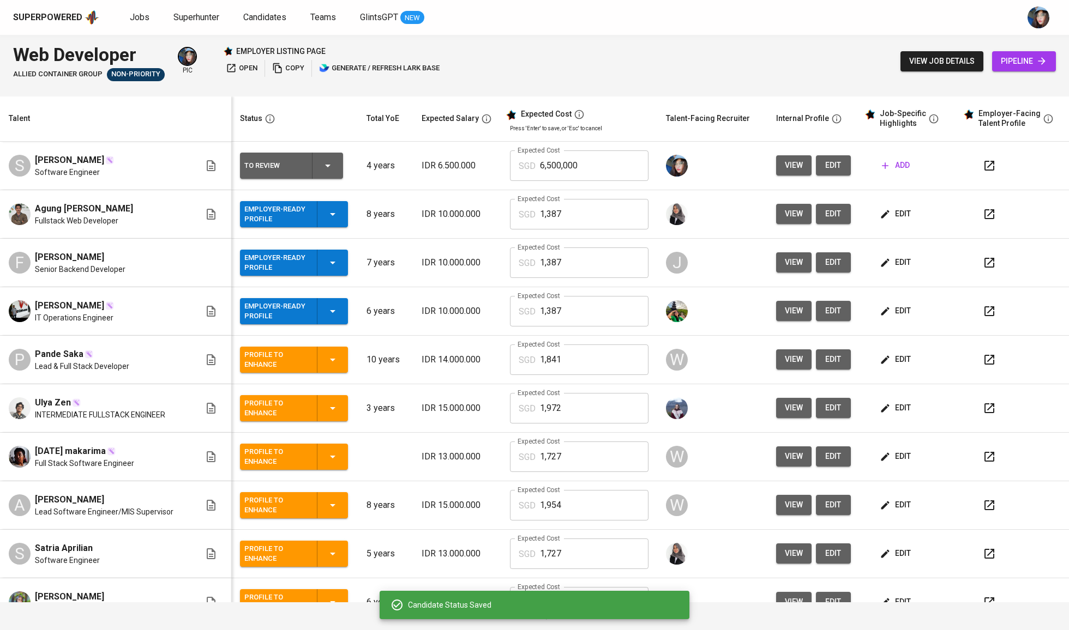
scroll to position [0, 0]
click at [326, 212] on icon "button" at bounding box center [332, 214] width 13 height 13
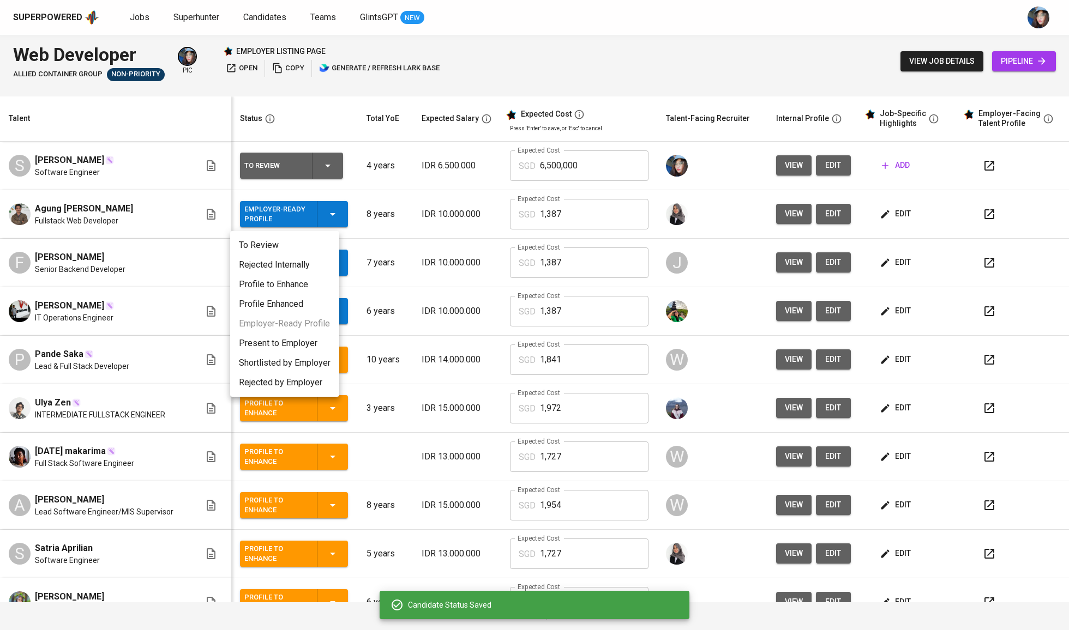
click at [299, 344] on li "Present to Employer" at bounding box center [284, 344] width 109 height 20
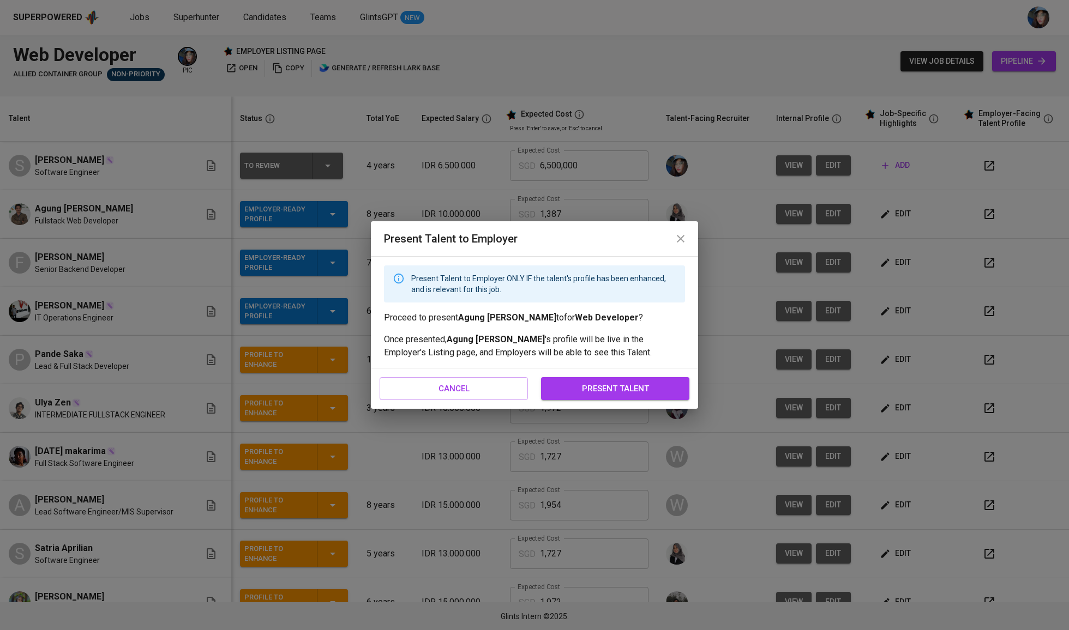
click at [621, 385] on span "present talent" at bounding box center [615, 389] width 124 height 14
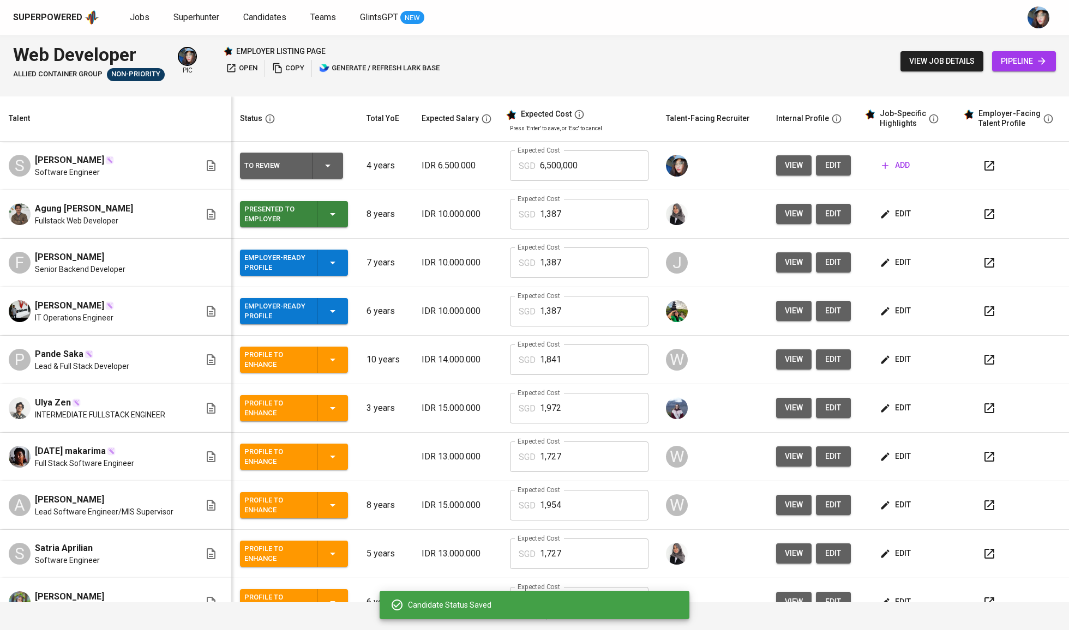
click at [326, 262] on icon "button" at bounding box center [332, 262] width 13 height 13
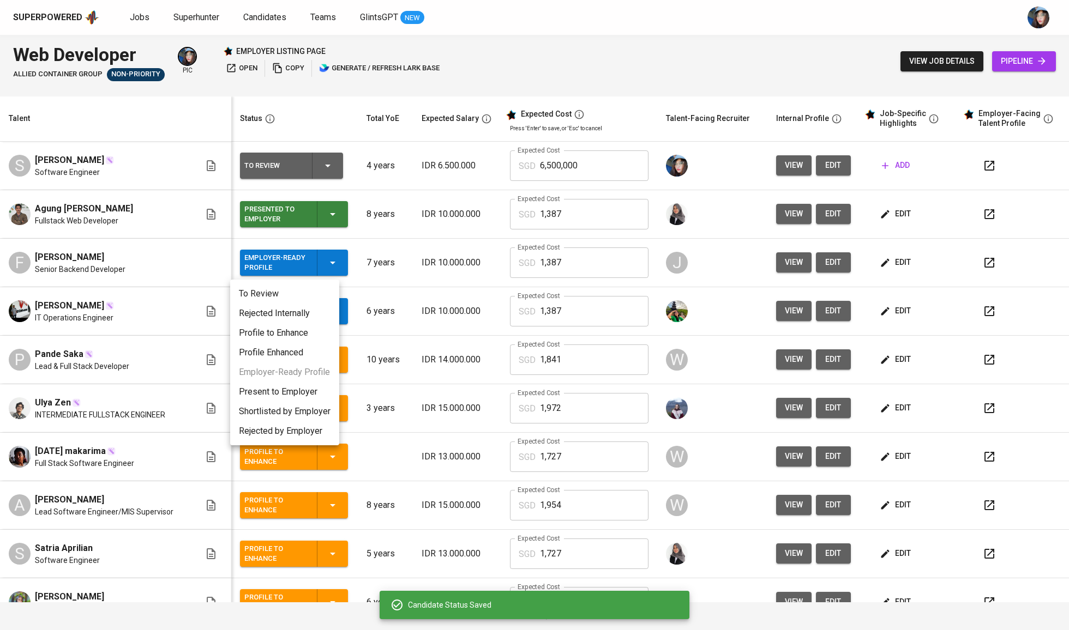
click at [304, 384] on li "Present to Employer" at bounding box center [284, 392] width 109 height 20
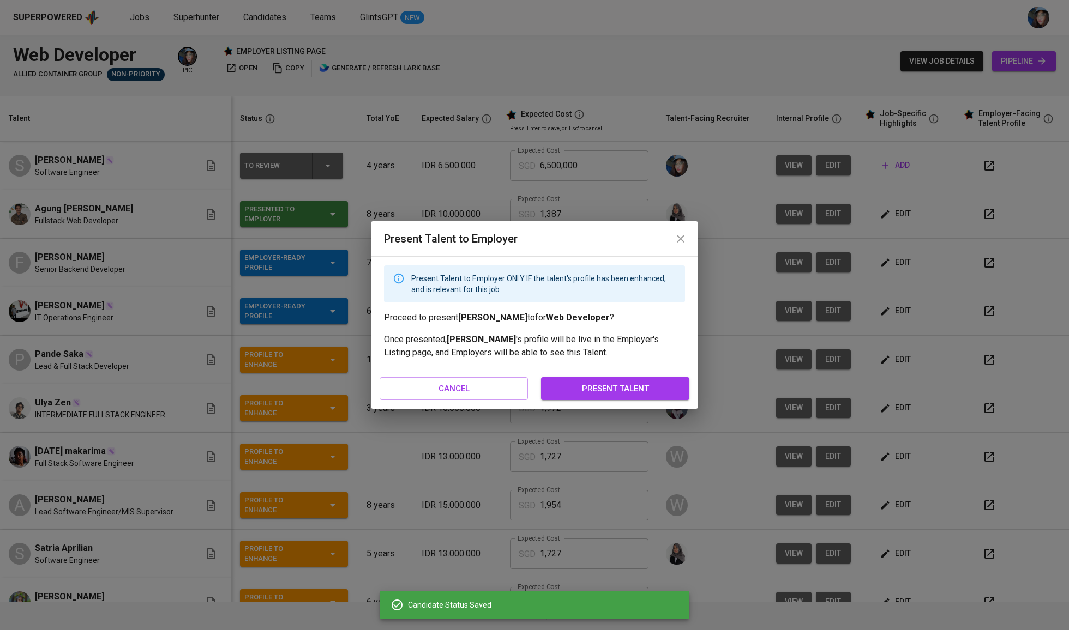
click at [587, 389] on span "present talent" at bounding box center [615, 389] width 124 height 14
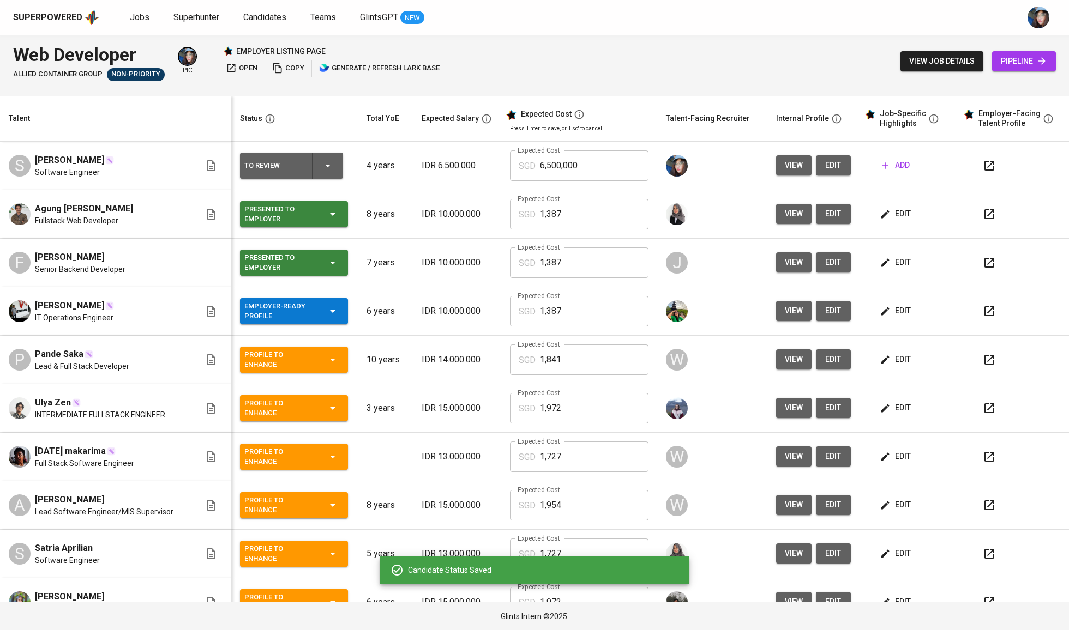
click at [326, 315] on icon "button" at bounding box center [332, 311] width 13 height 13
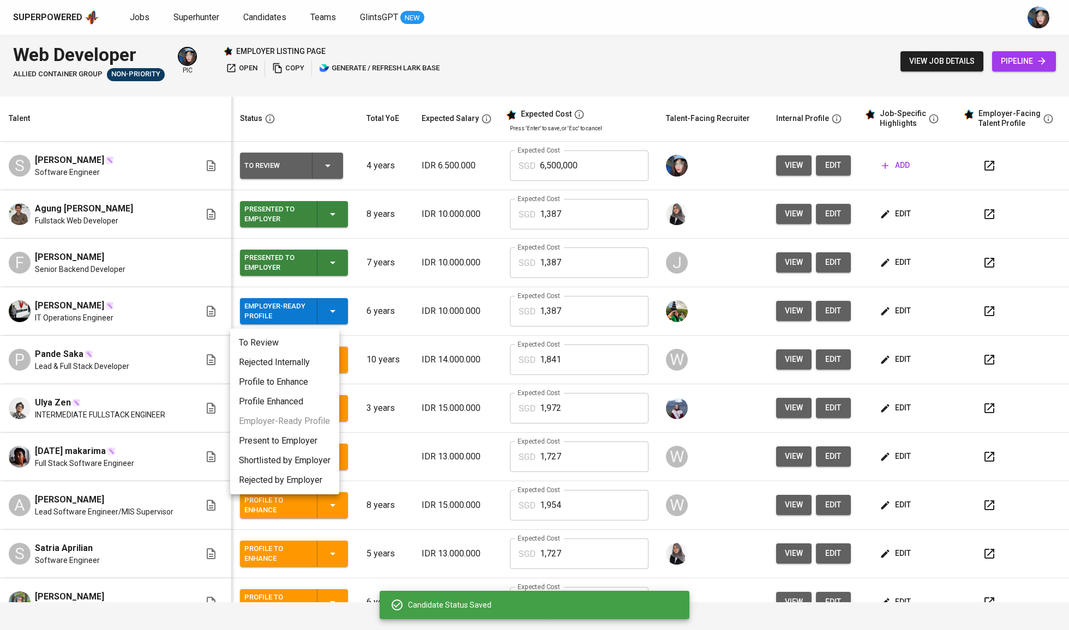
click at [308, 437] on li "Present to Employer" at bounding box center [284, 441] width 109 height 20
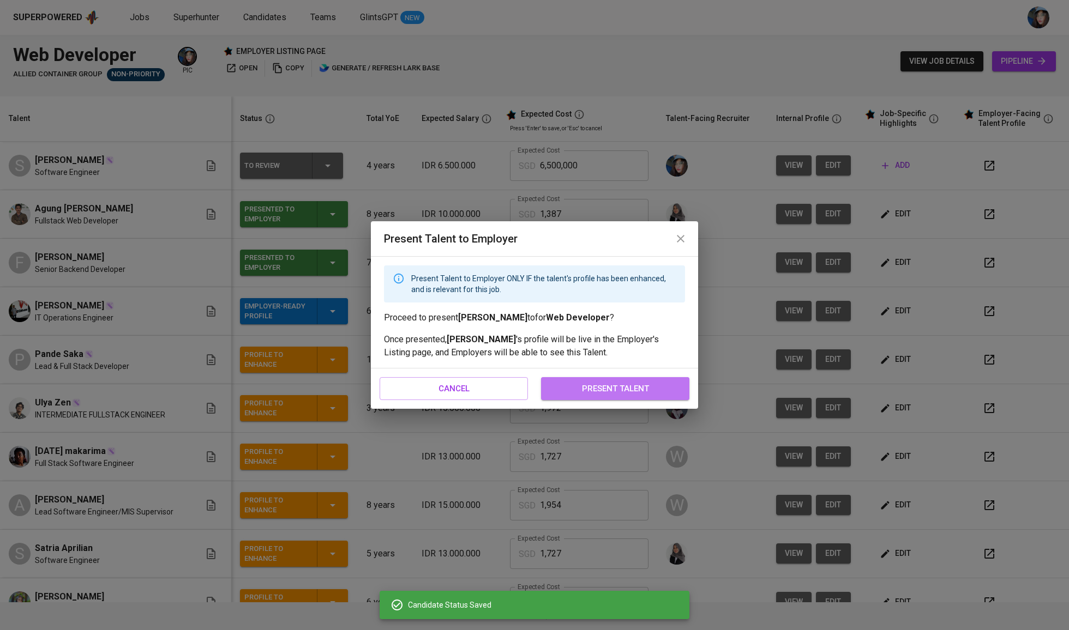
click at [668, 387] on span "present talent" at bounding box center [615, 389] width 124 height 14
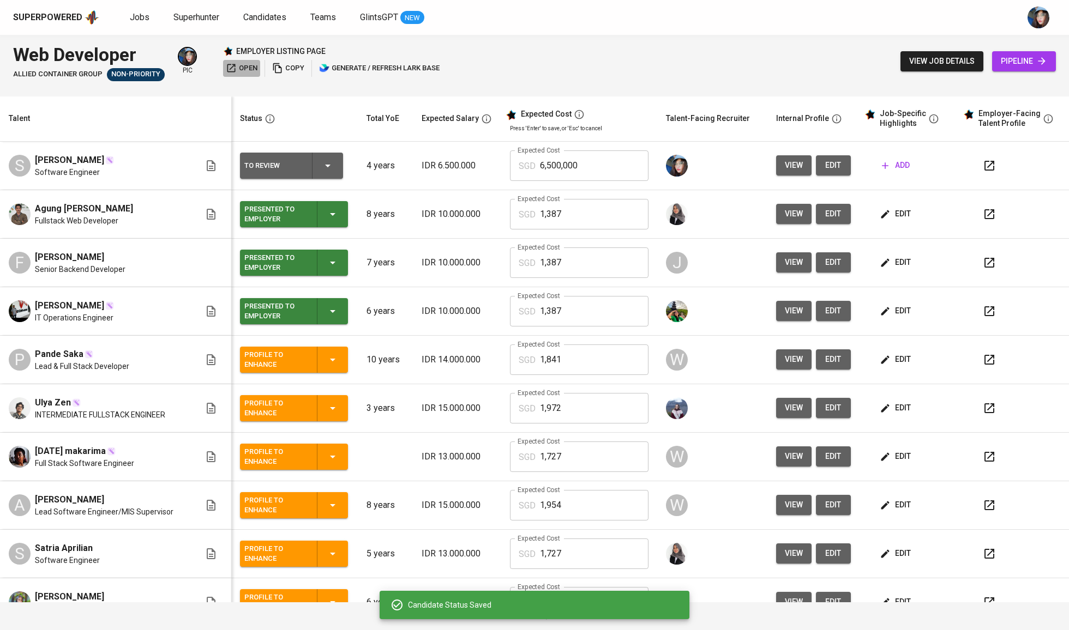
click at [247, 68] on span "open" at bounding box center [242, 68] width 32 height 13
